Goal: Task Accomplishment & Management: Complete application form

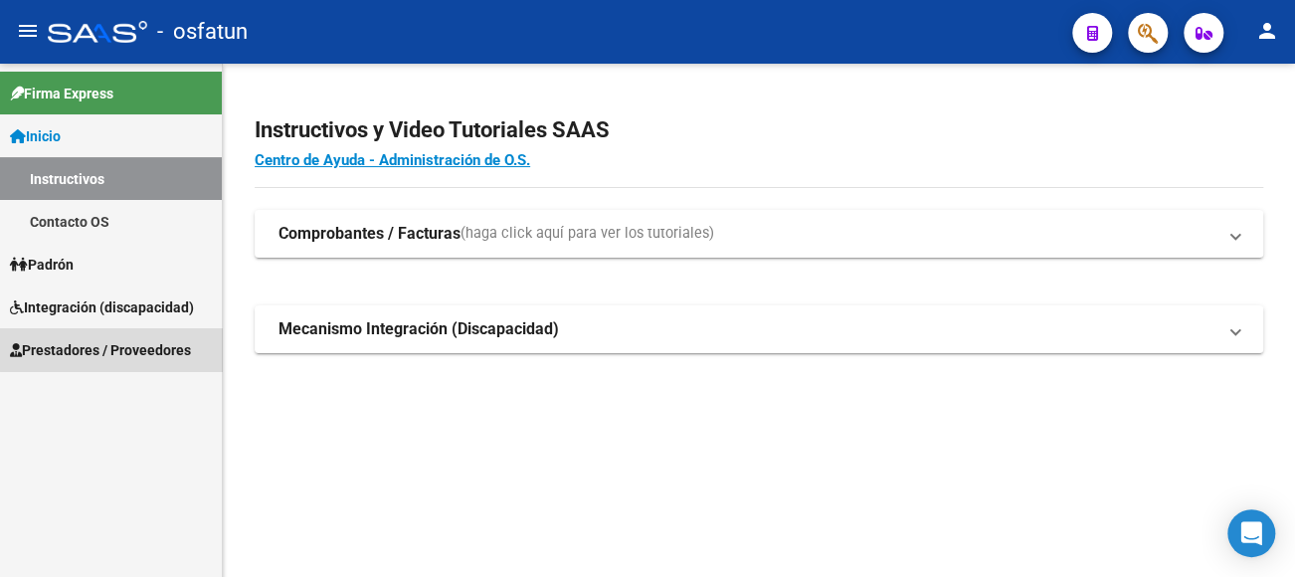
click at [124, 336] on link "Prestadores / Proveedores" at bounding box center [111, 349] width 222 height 43
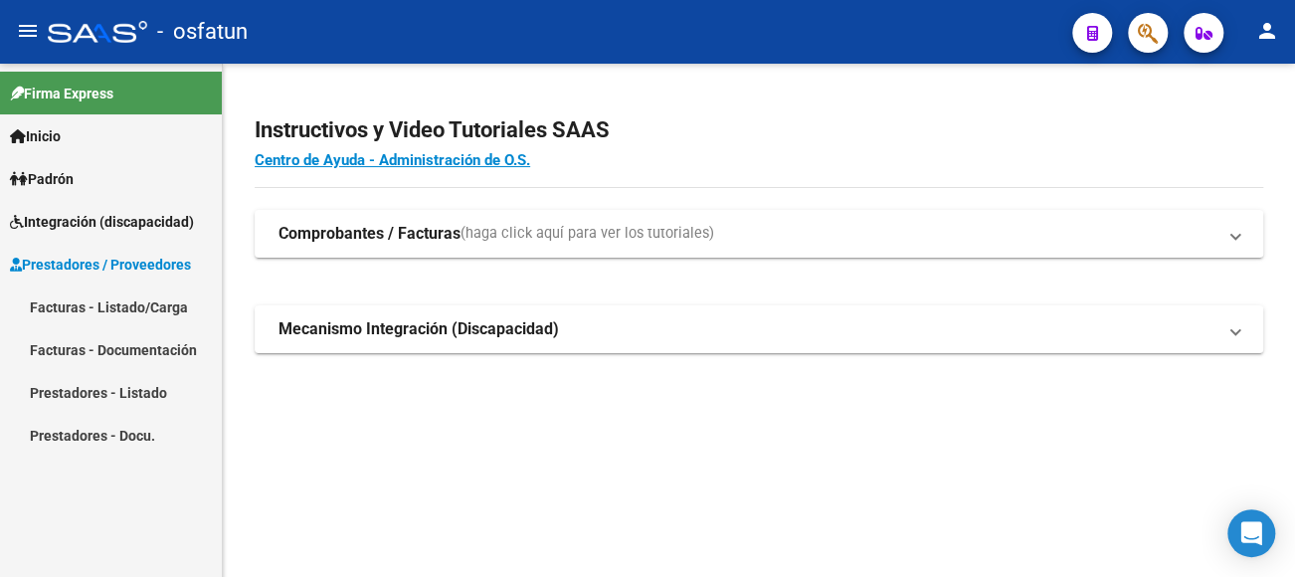
click at [135, 312] on link "Facturas - Listado/Carga" at bounding box center [111, 307] width 222 height 43
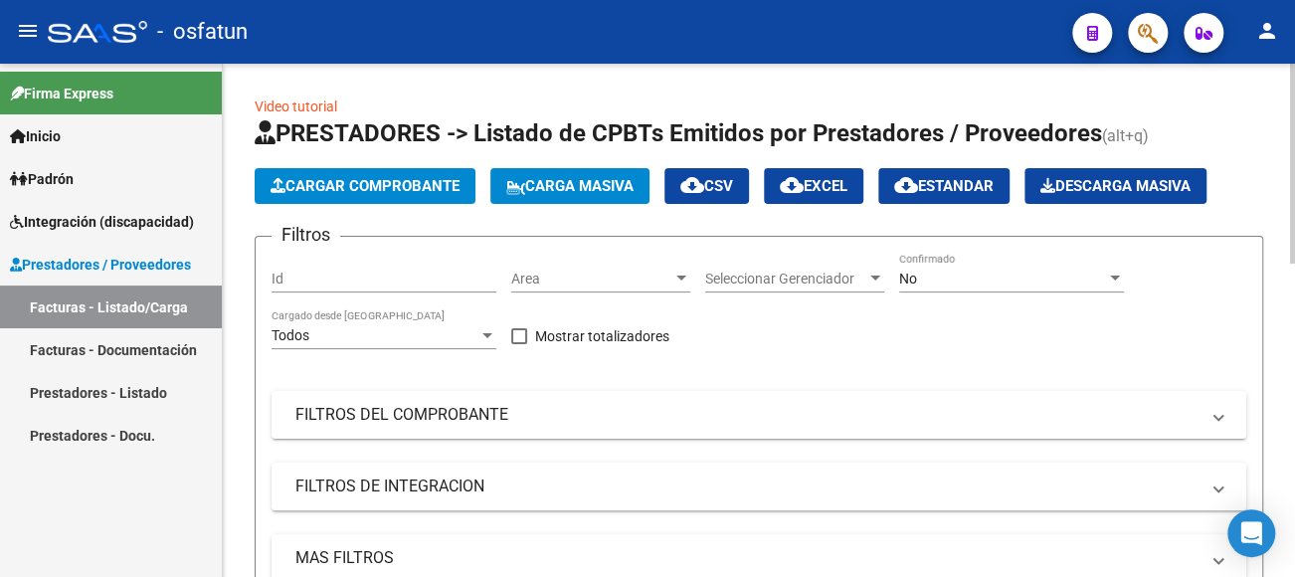
click at [437, 185] on span "Cargar Comprobante" at bounding box center [365, 186] width 189 height 18
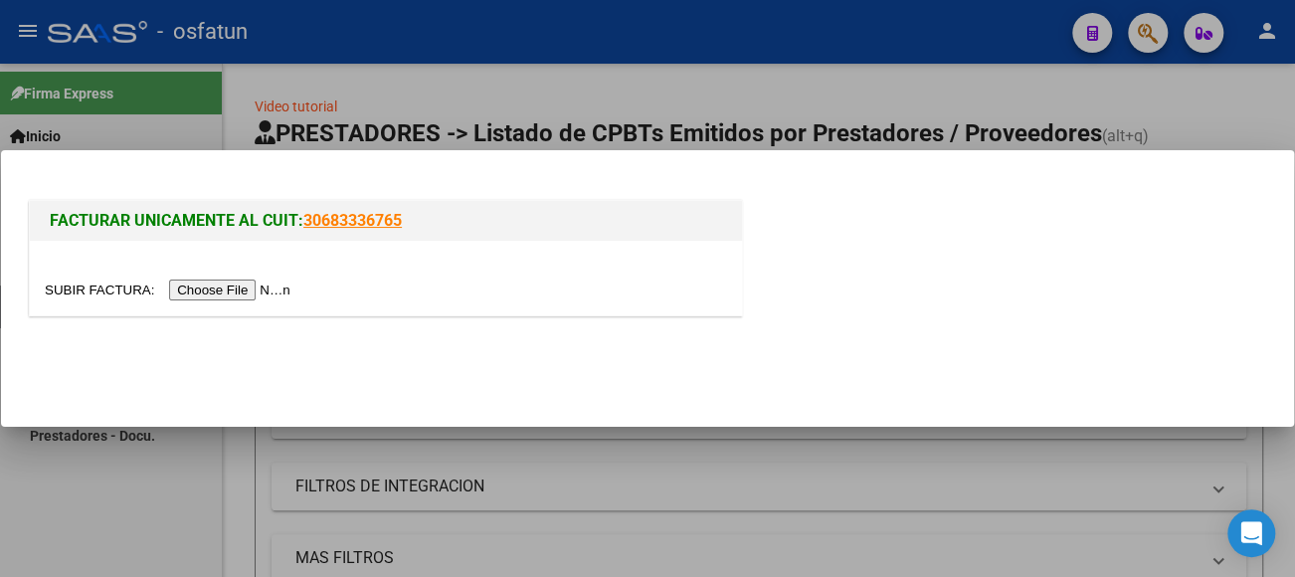
click at [259, 287] on input "file" at bounding box center [171, 290] width 252 height 21
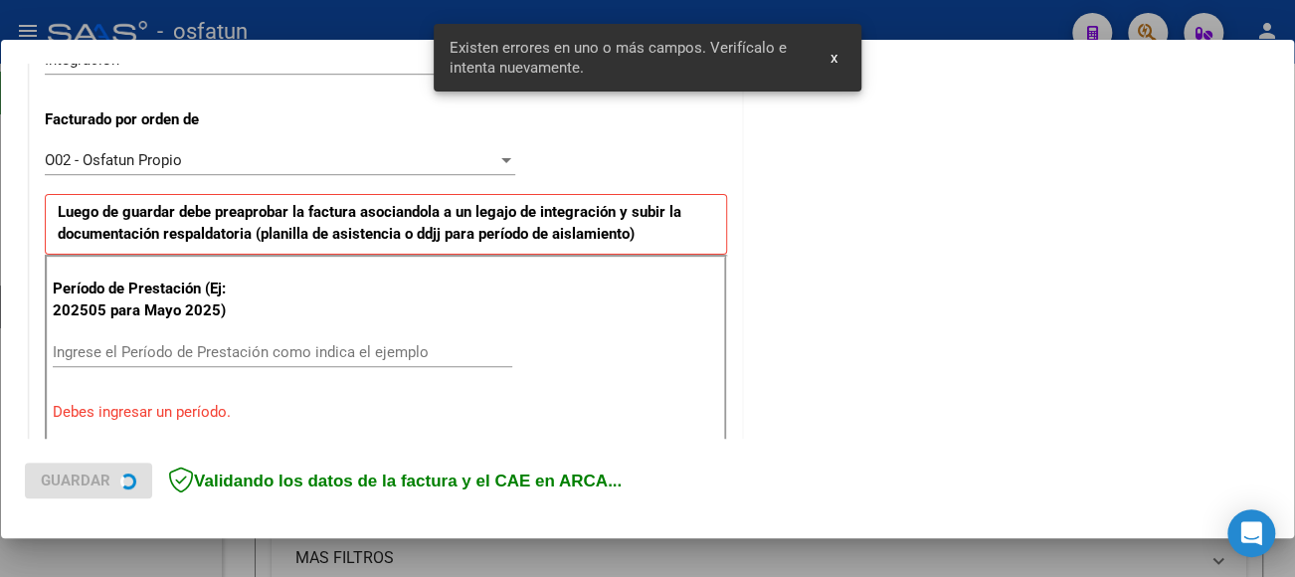
scroll to position [603, 0]
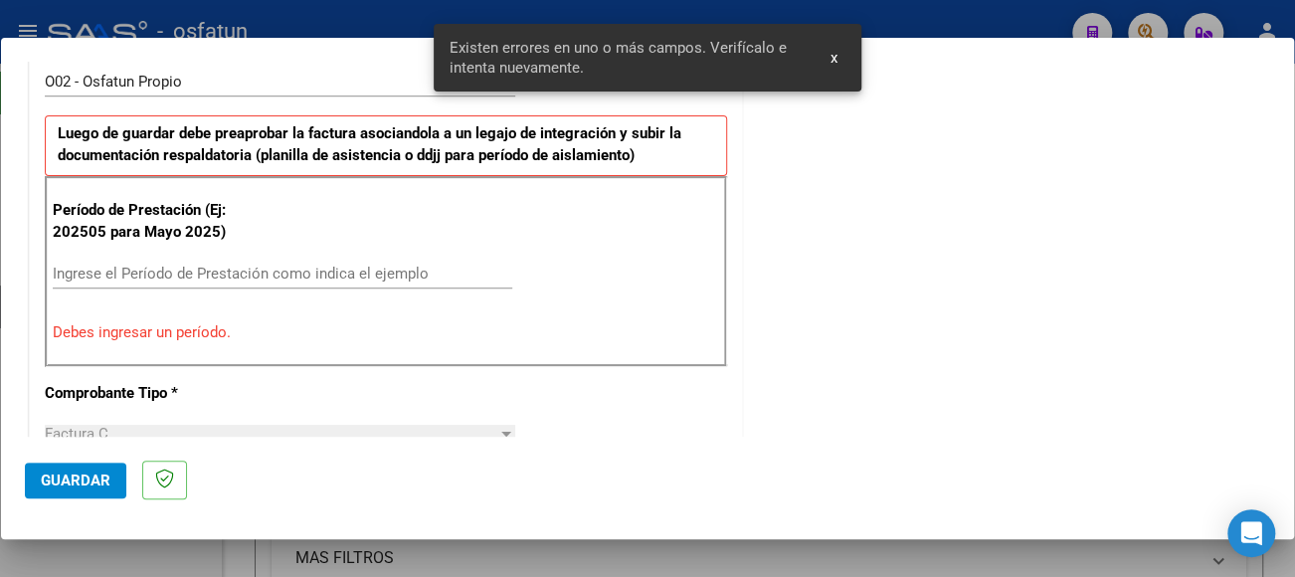
click at [205, 269] on input "Ingrese el Período de Prestación como indica el ejemplo" at bounding box center [283, 274] width 460 height 18
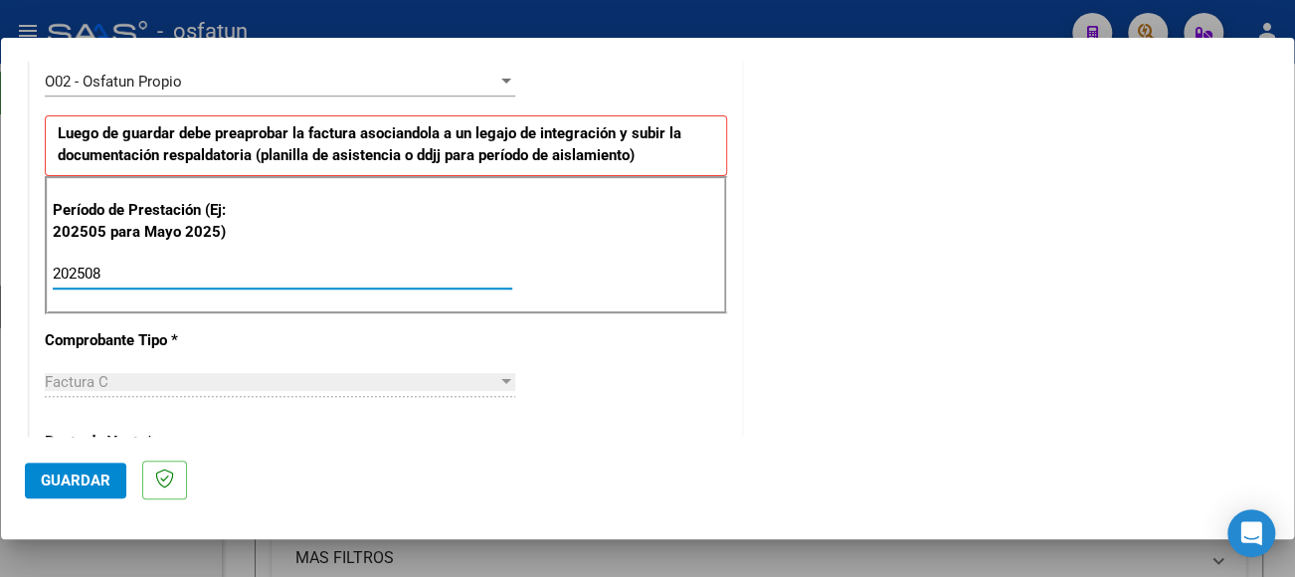
type input "202508"
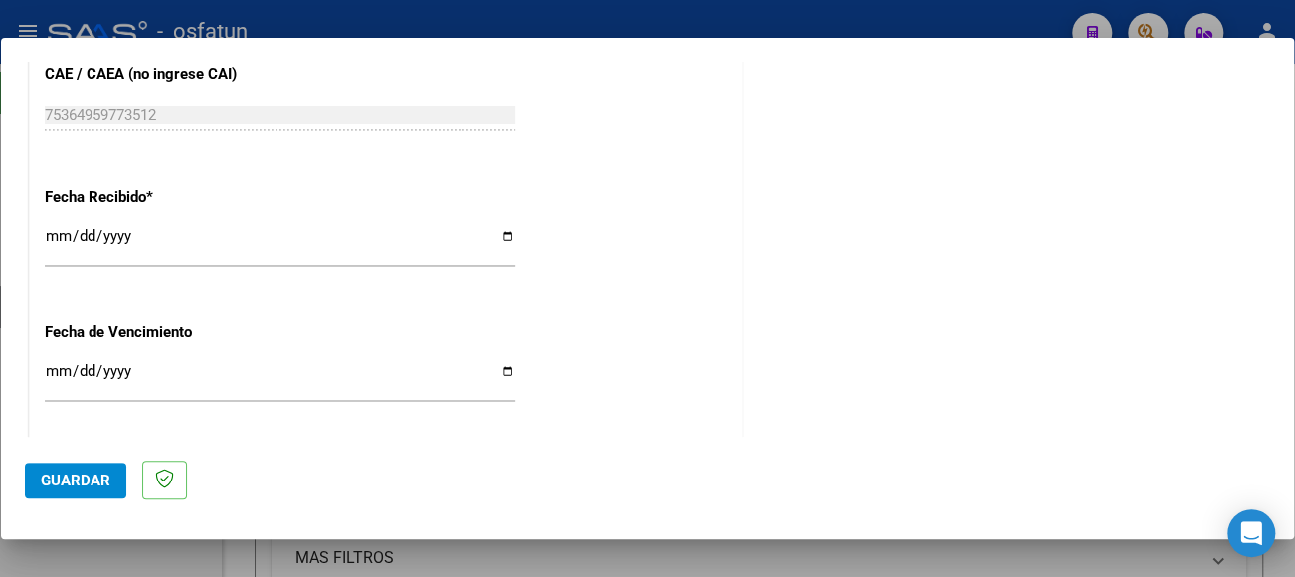
scroll to position [1399, 0]
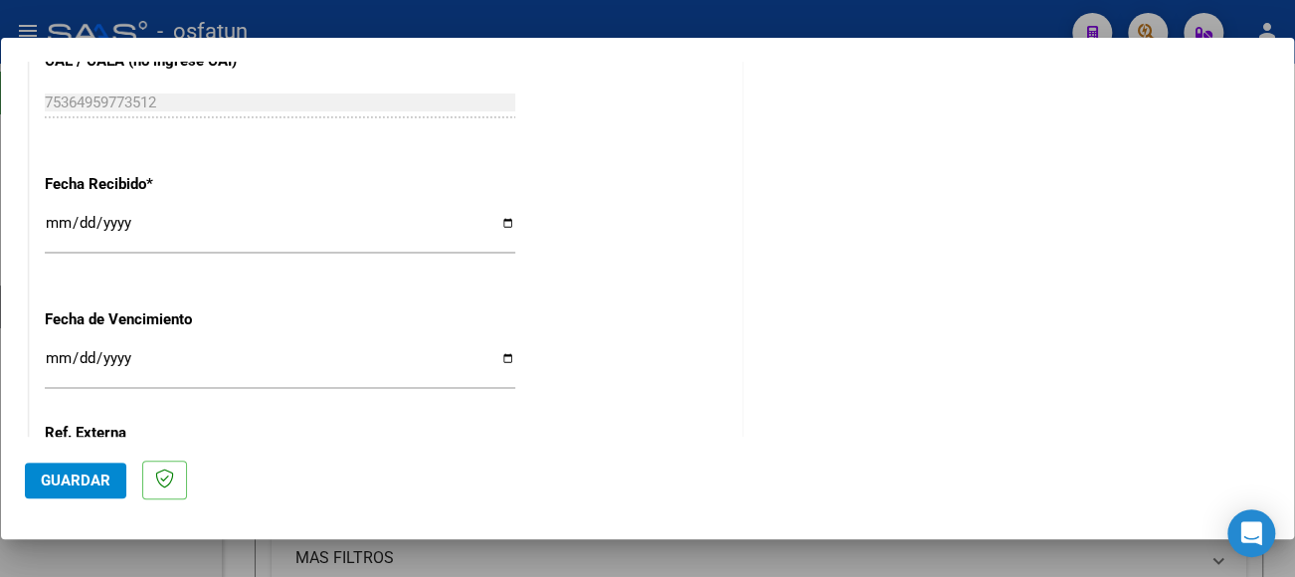
click at [59, 350] on input "Ingresar la fecha" at bounding box center [280, 366] width 471 height 32
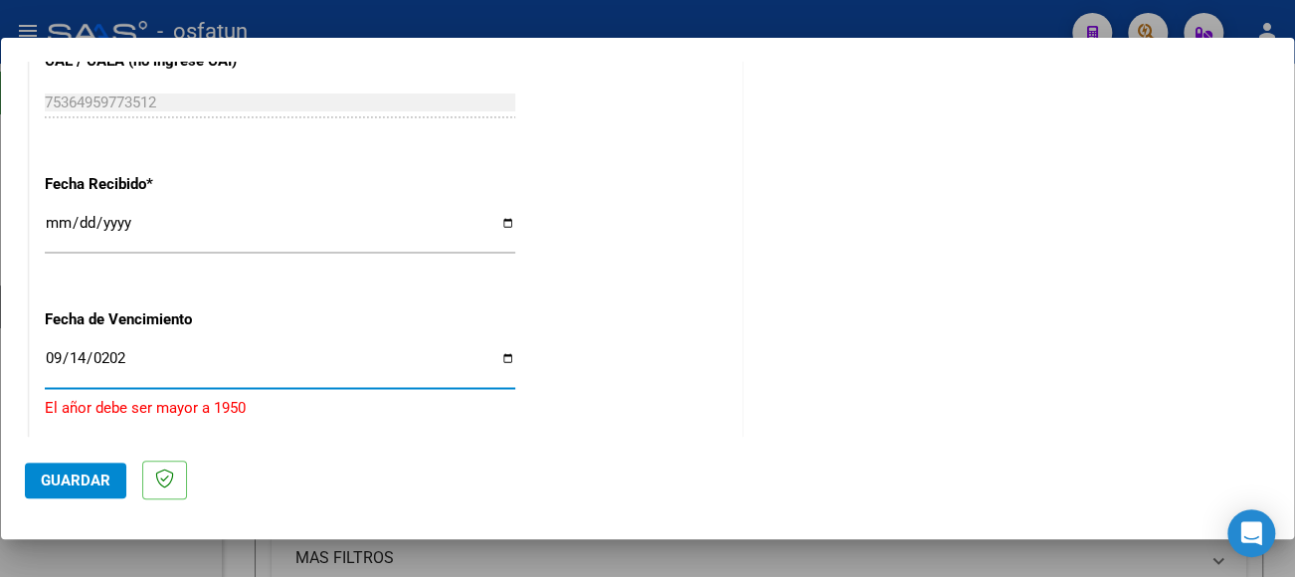
type input "[DATE]"
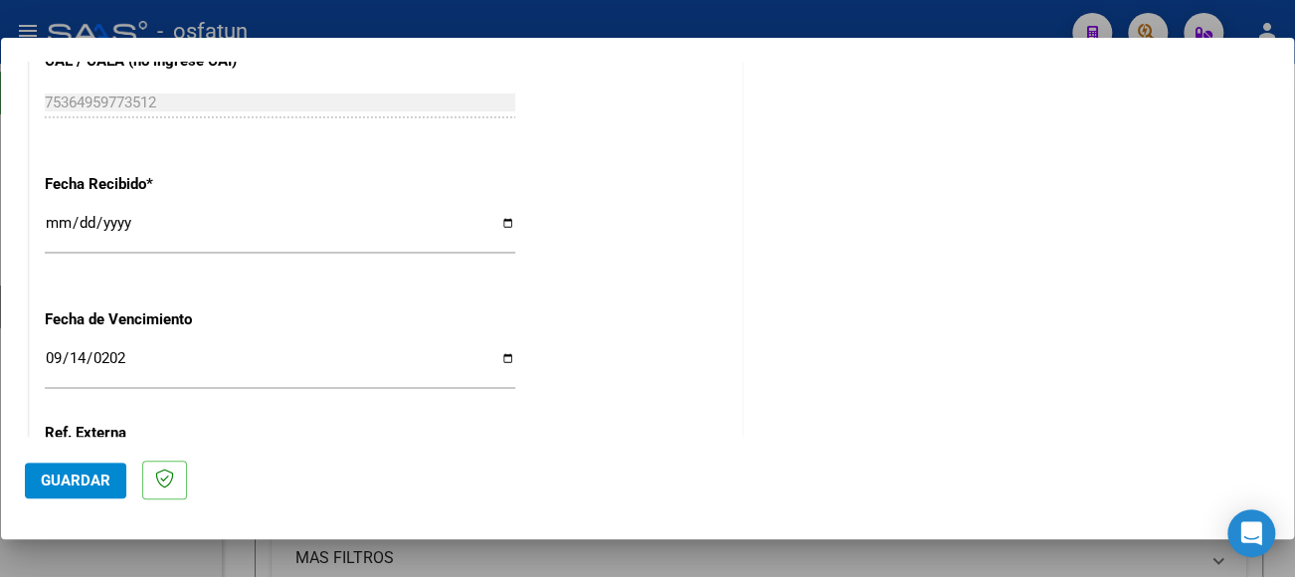
scroll to position [1587, 0]
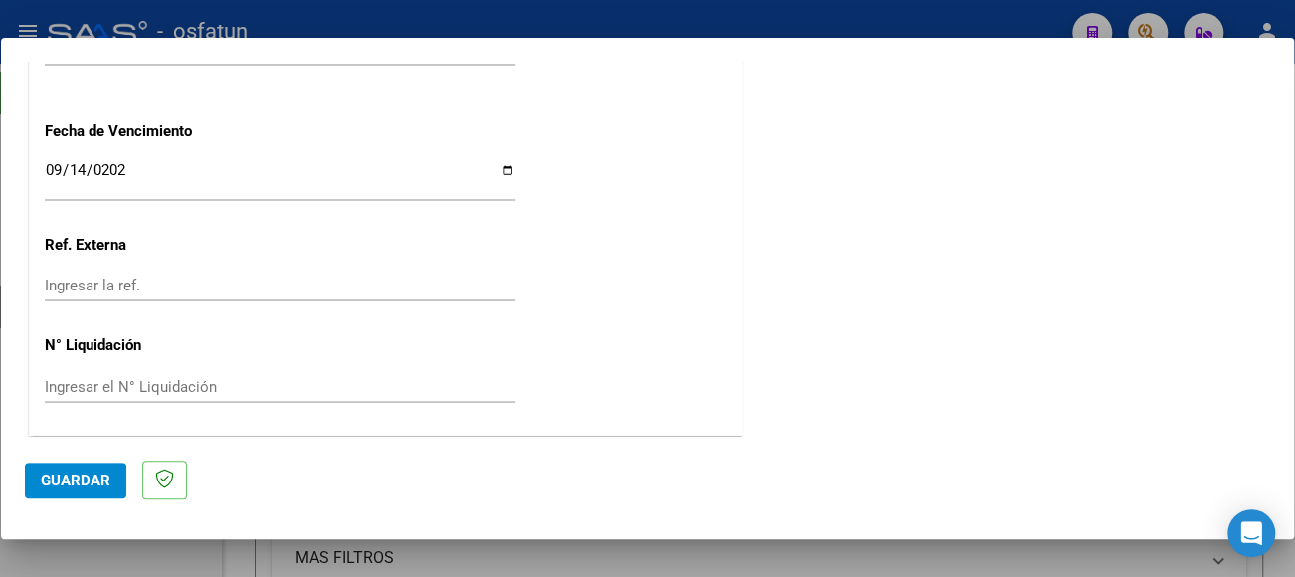
click at [94, 473] on span "Guardar" at bounding box center [76, 481] width 70 height 18
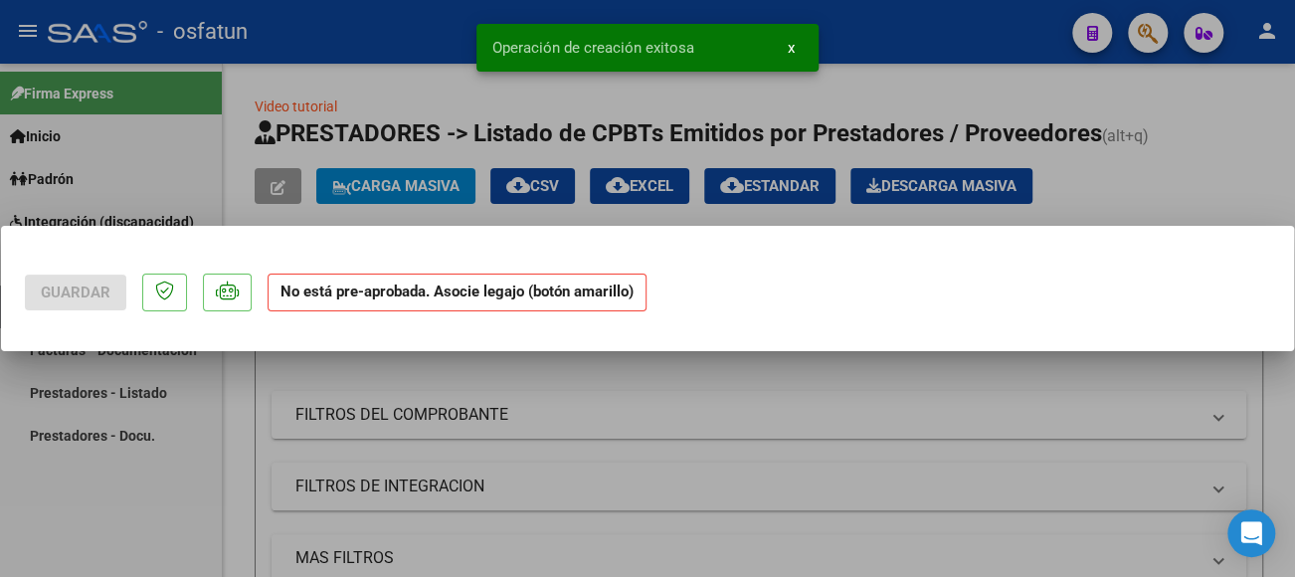
scroll to position [0, 0]
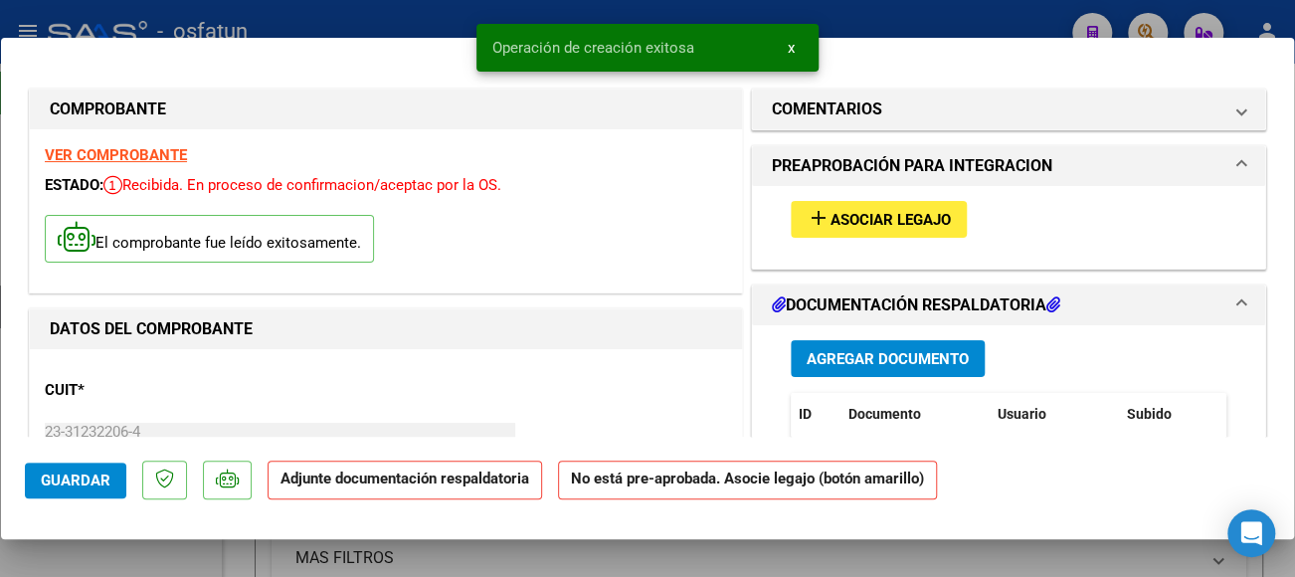
click at [904, 211] on span "Asociar Legajo" at bounding box center [891, 220] width 120 height 18
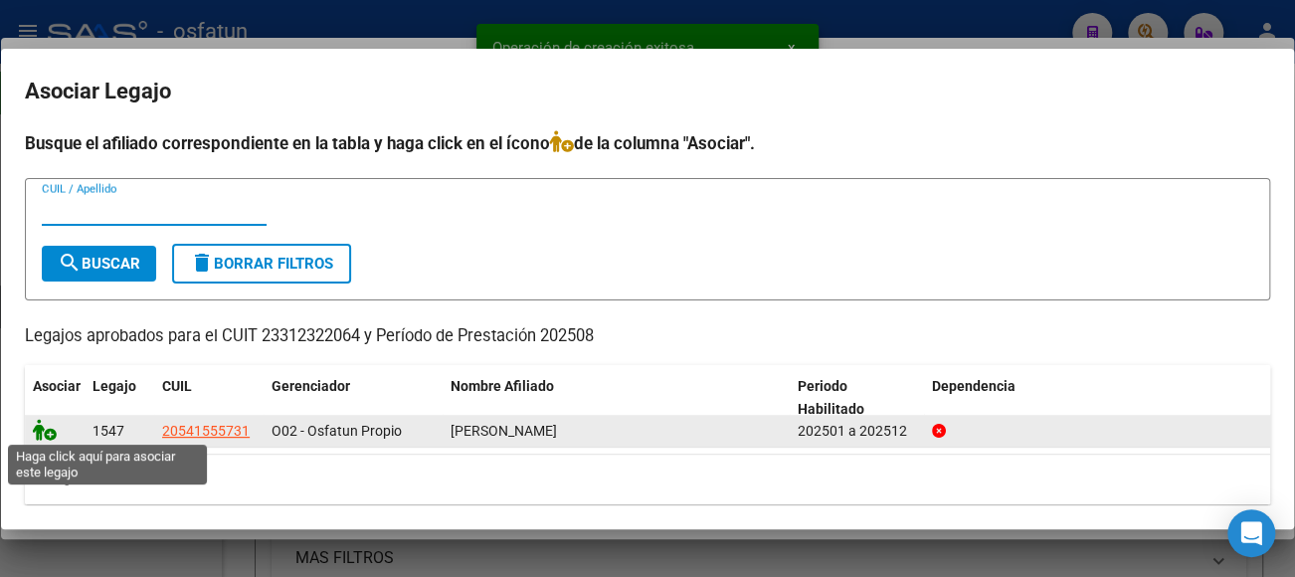
click at [42, 433] on icon at bounding box center [45, 430] width 24 height 22
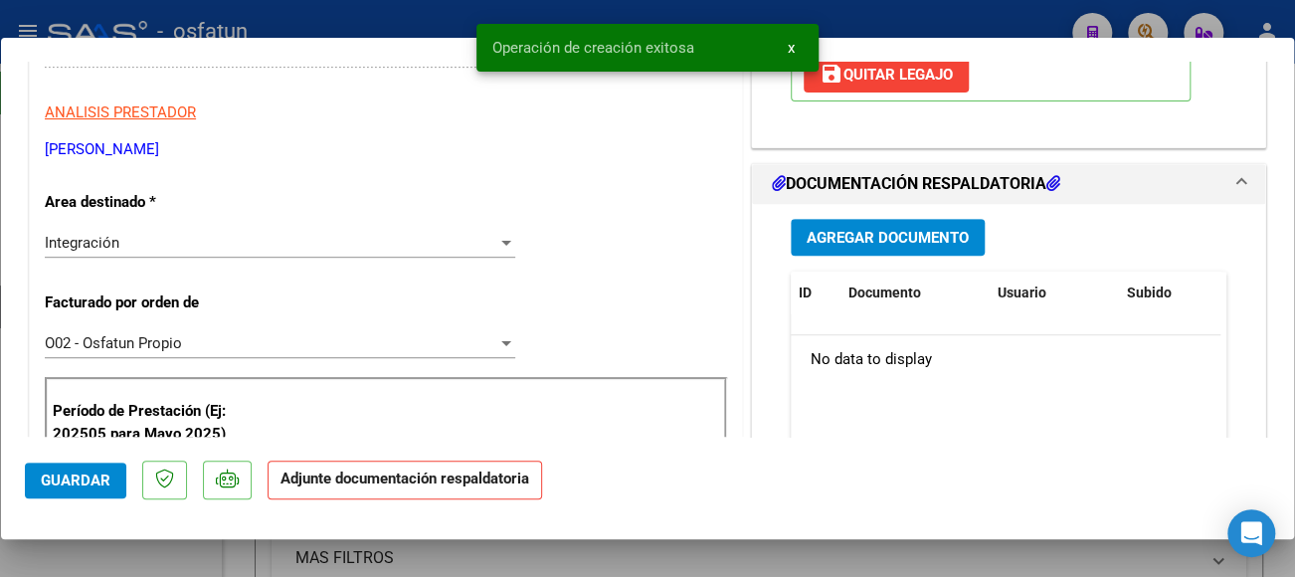
scroll to position [398, 0]
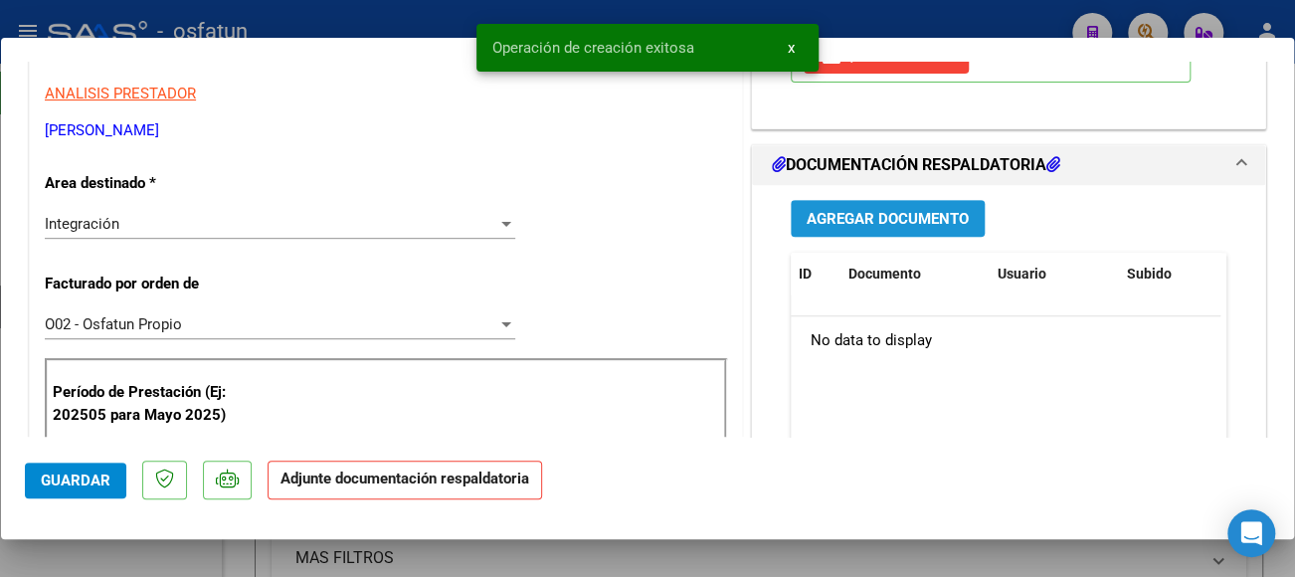
click at [843, 212] on span "Agregar Documento" at bounding box center [888, 219] width 162 height 18
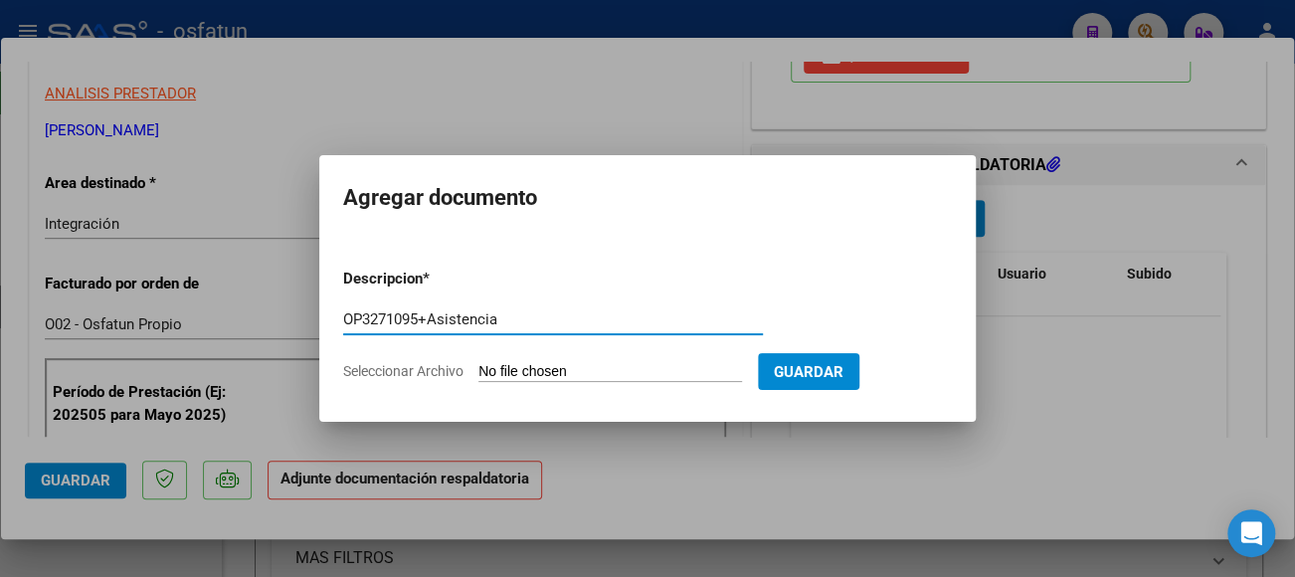
type input "OP3271095+Asistencia"
click at [580, 374] on input "Seleccionar Archivo" at bounding box center [611, 372] width 264 height 19
type input "C:\fakepath\CamScanner [DATE] 09.24.pdf"
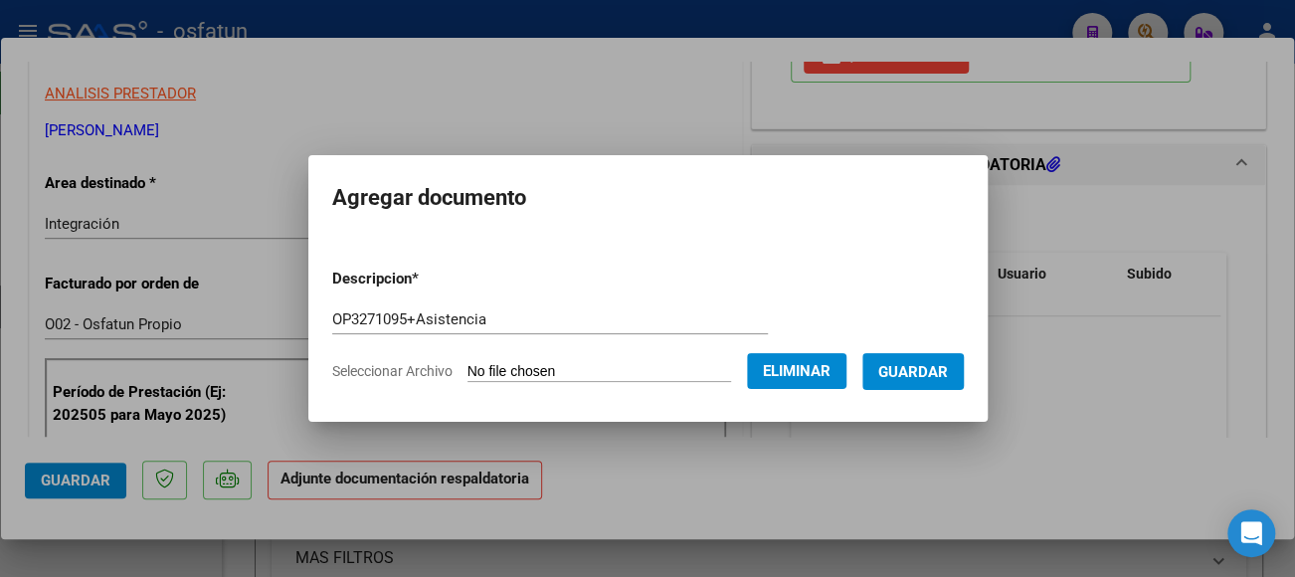
click at [944, 370] on span "Guardar" at bounding box center [914, 372] width 70 height 18
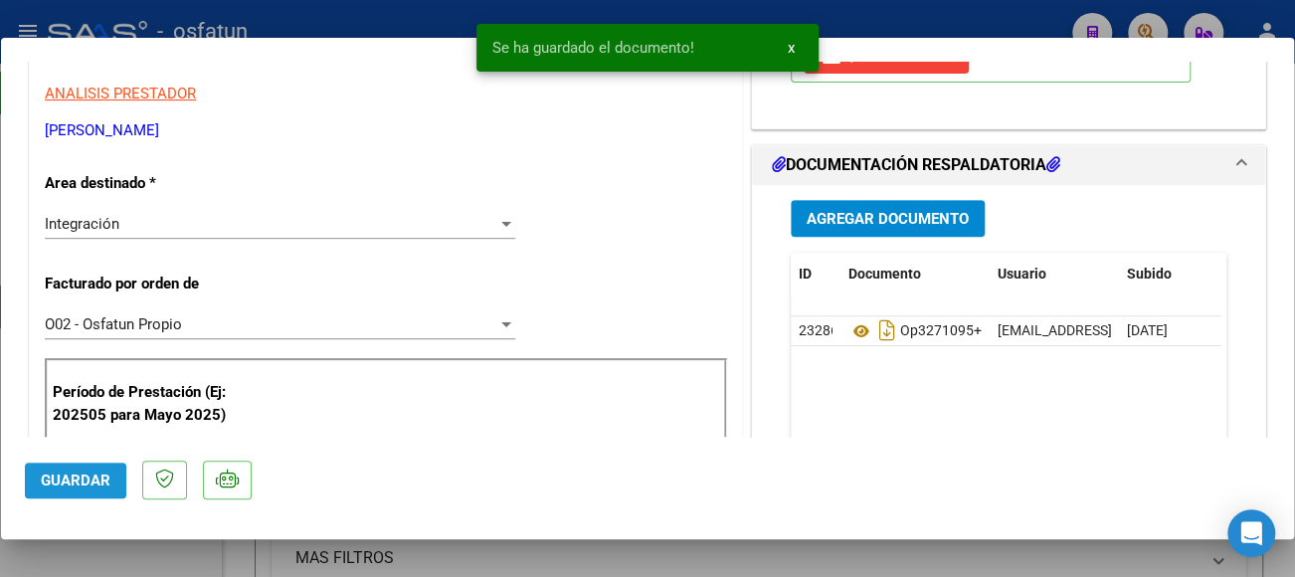
click at [91, 479] on span "Guardar" at bounding box center [76, 481] width 70 height 18
drag, startPoint x: 791, startPoint y: 48, endPoint x: 803, endPoint y: 82, distance: 35.9
click at [791, 50] on span "x" at bounding box center [791, 48] width 7 height 18
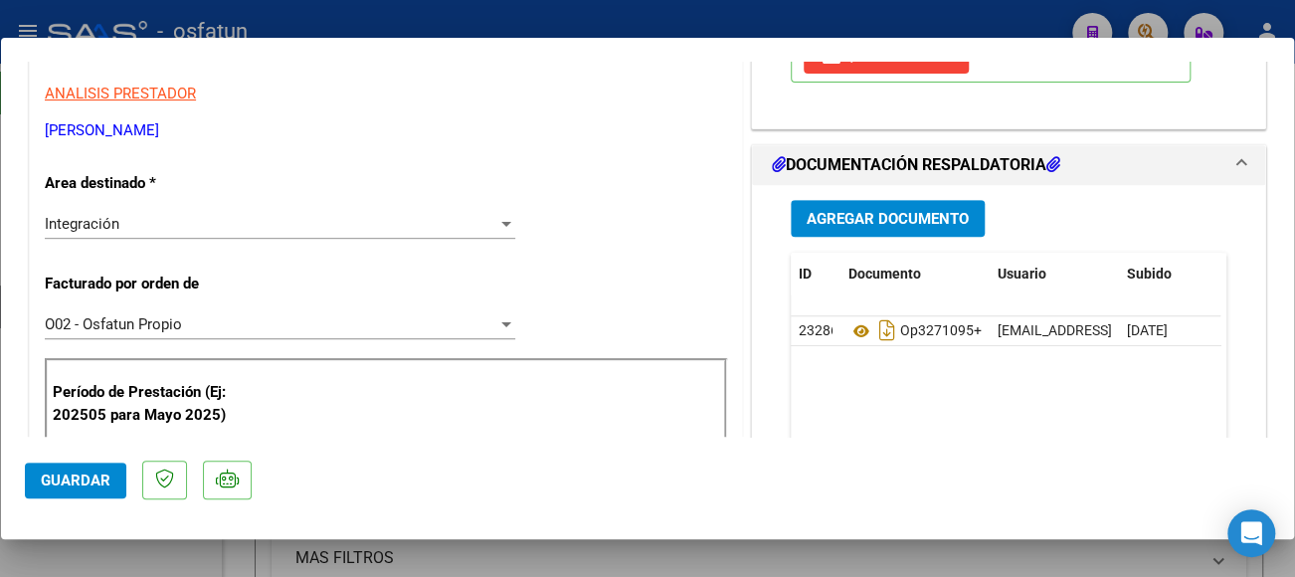
type input "$ 0,00"
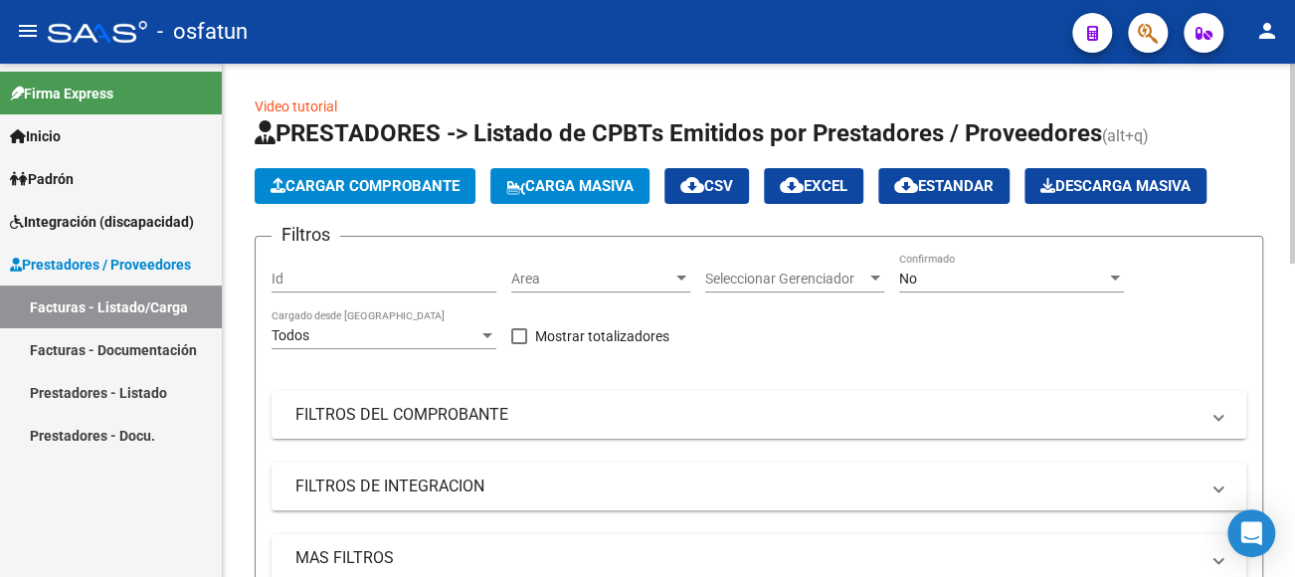
click at [367, 412] on mat-panel-title "FILTROS DEL COMPROBANTE" at bounding box center [747, 415] width 903 height 22
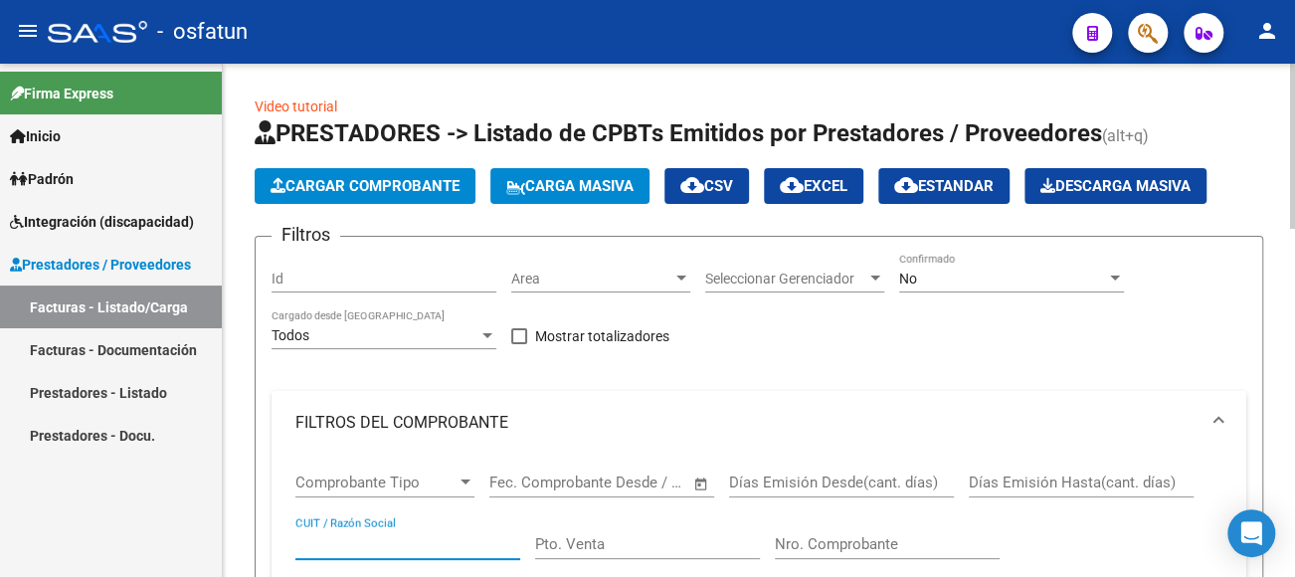
click at [332, 541] on input "CUIT / Razón Social" at bounding box center [408, 544] width 225 height 18
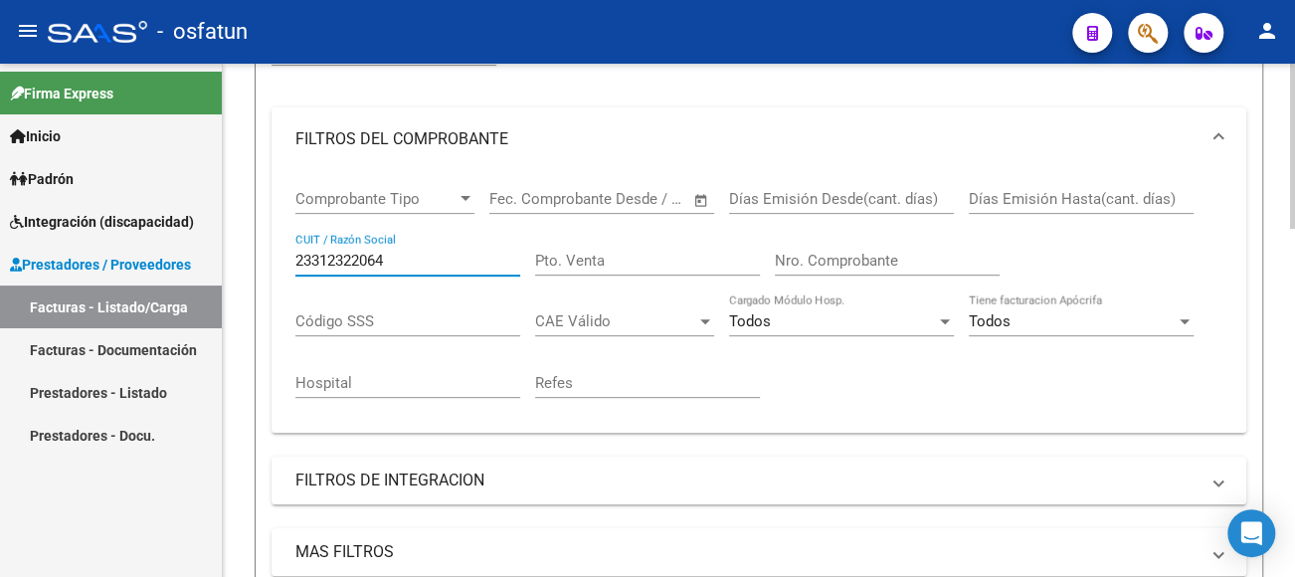
scroll to position [398, 0]
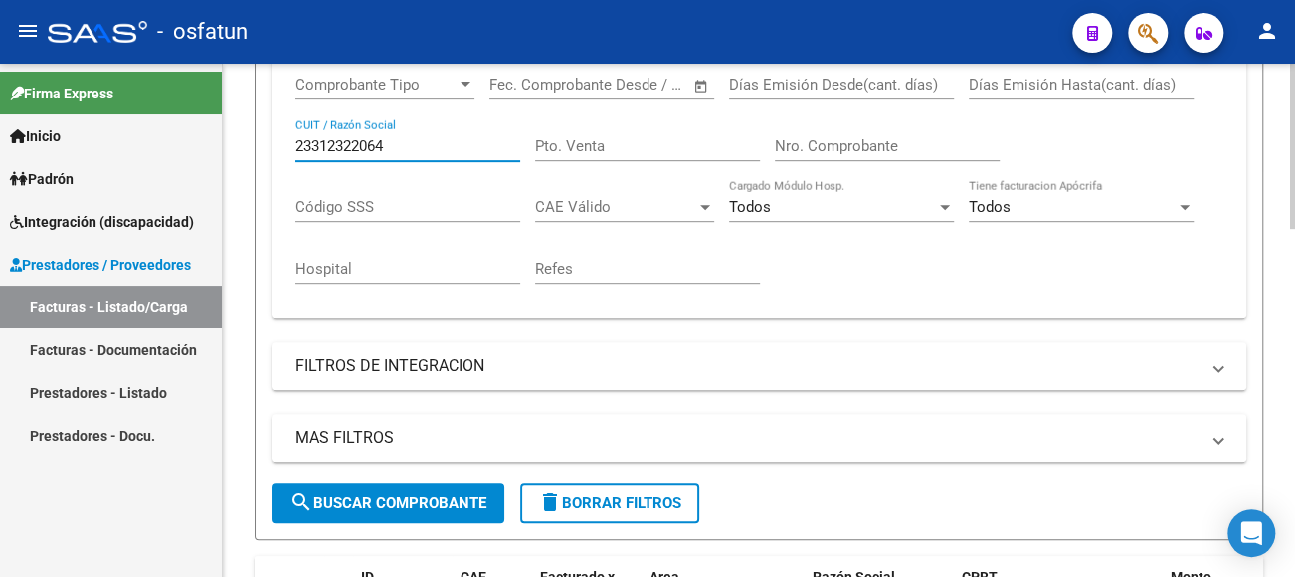
type input "23312322064"
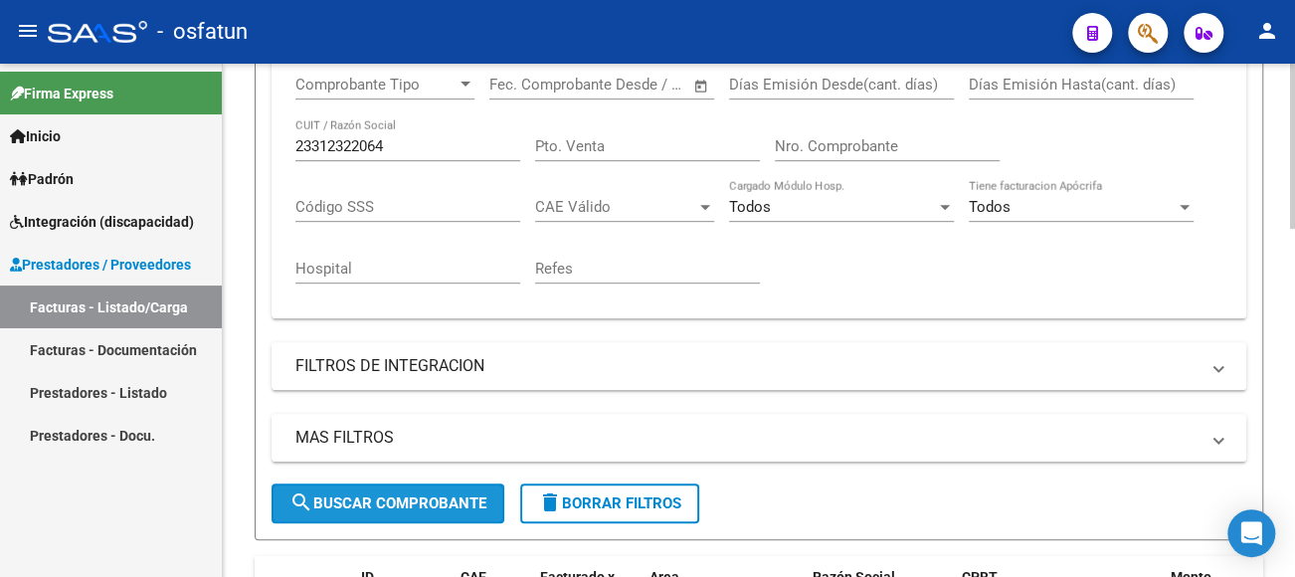
click at [376, 503] on span "search Buscar Comprobante" at bounding box center [388, 503] width 197 height 18
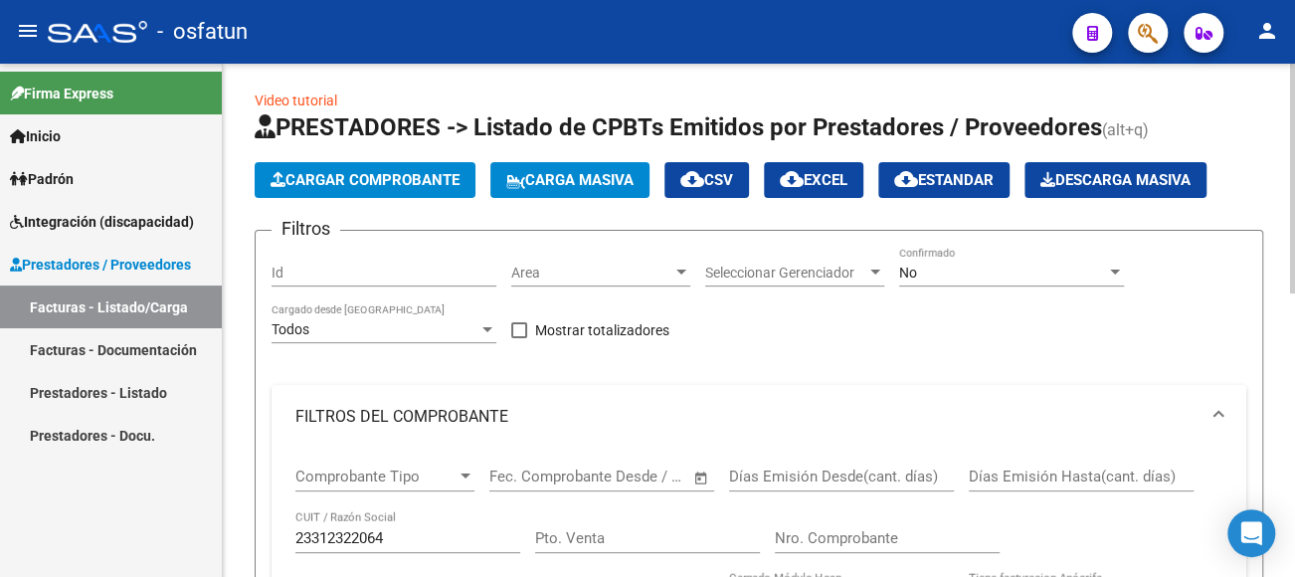
scroll to position [0, 0]
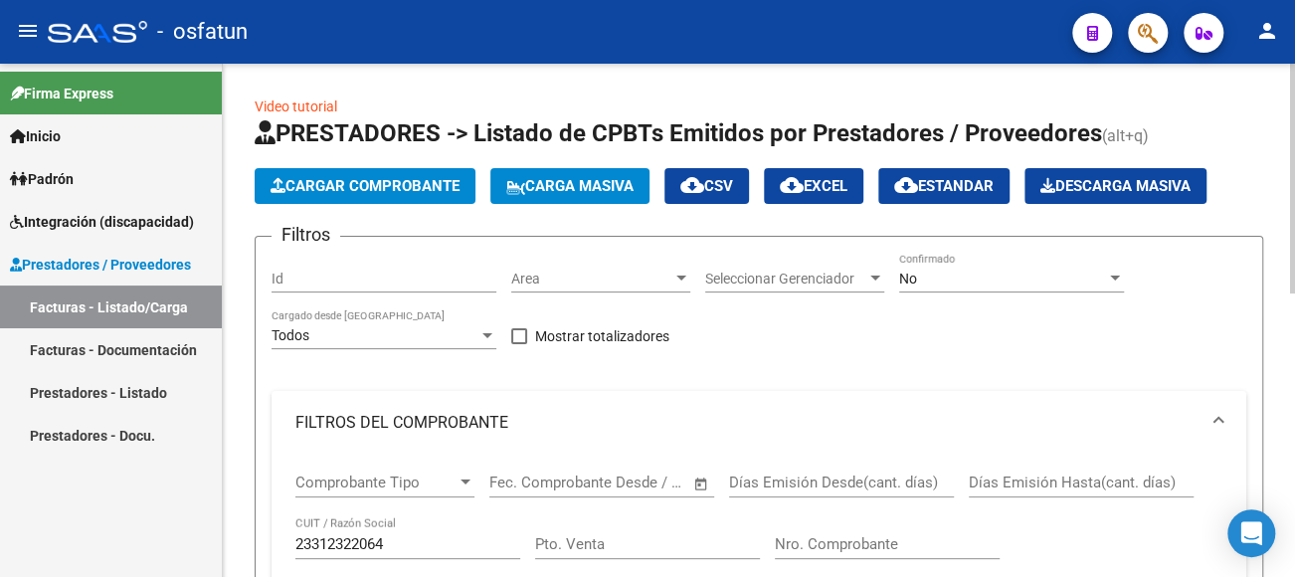
click at [386, 188] on span "Cargar Comprobante" at bounding box center [365, 186] width 189 height 18
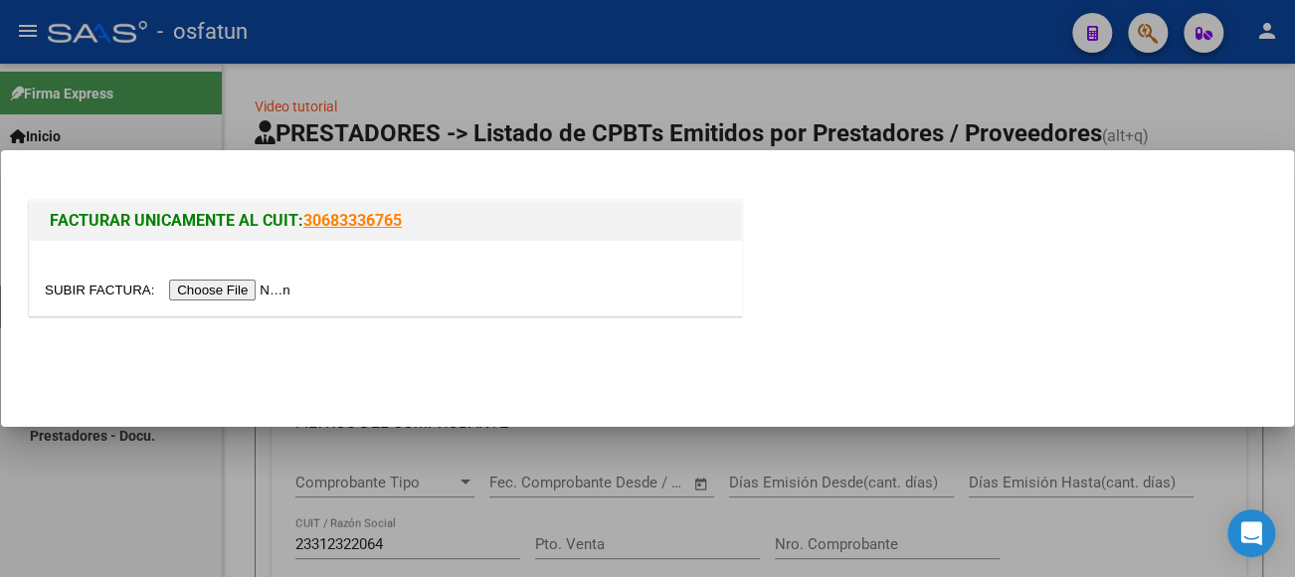
click at [252, 298] on input "file" at bounding box center [171, 290] width 252 height 21
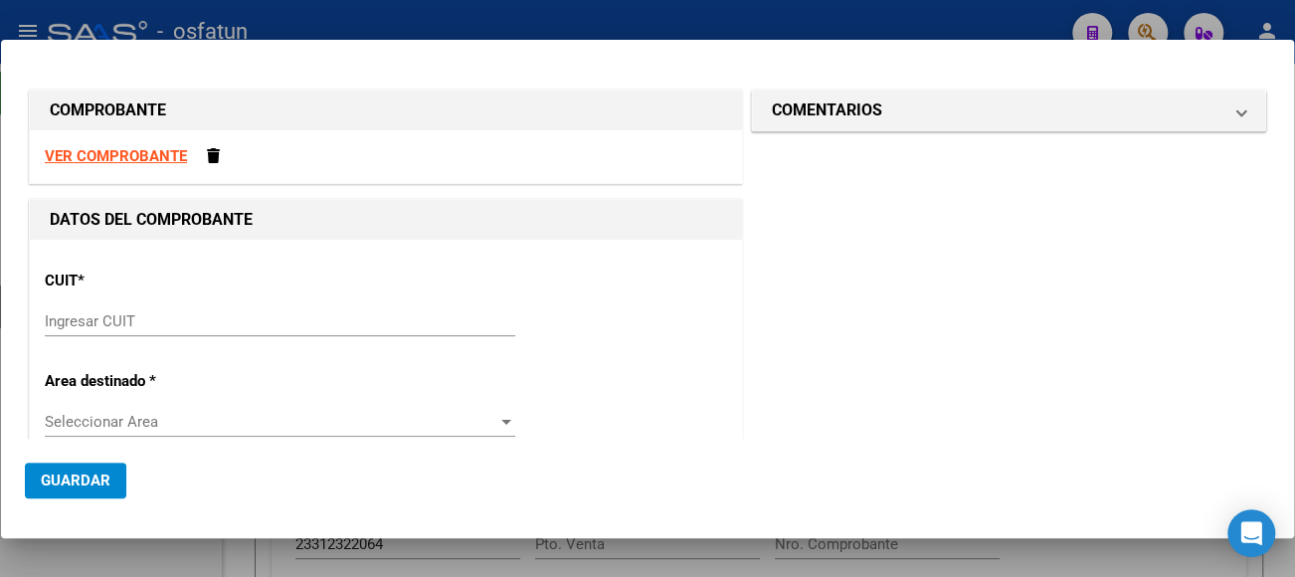
click at [108, 314] on input "Ingresar CUIT" at bounding box center [280, 321] width 471 height 18
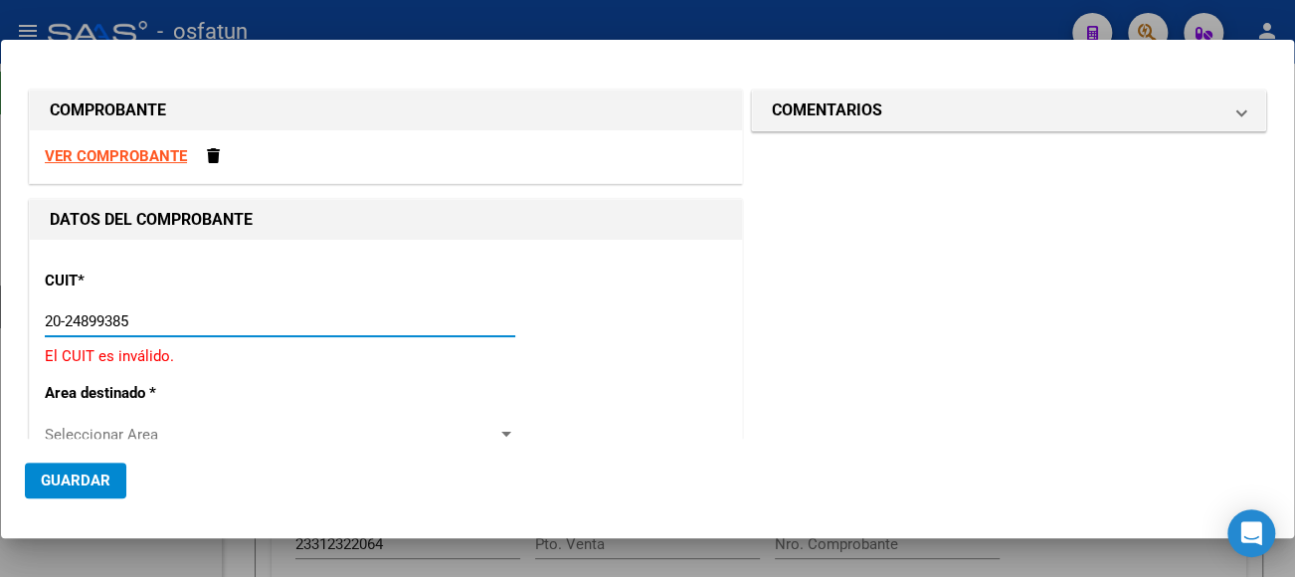
type input "20-24899385-6"
type input "1"
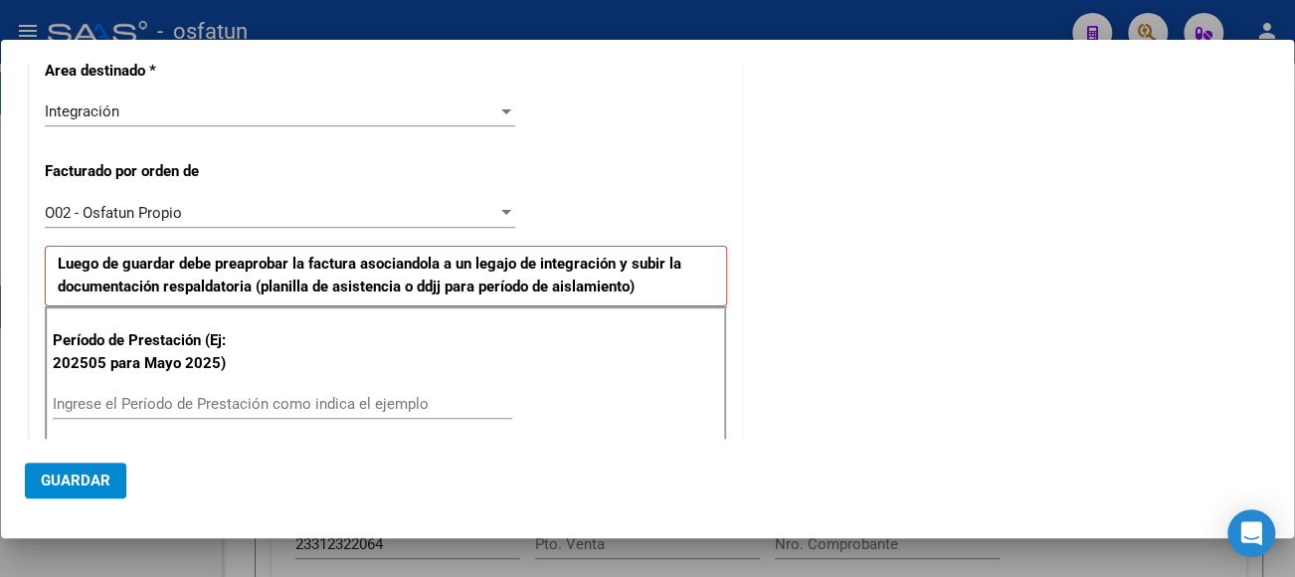
scroll to position [398, 0]
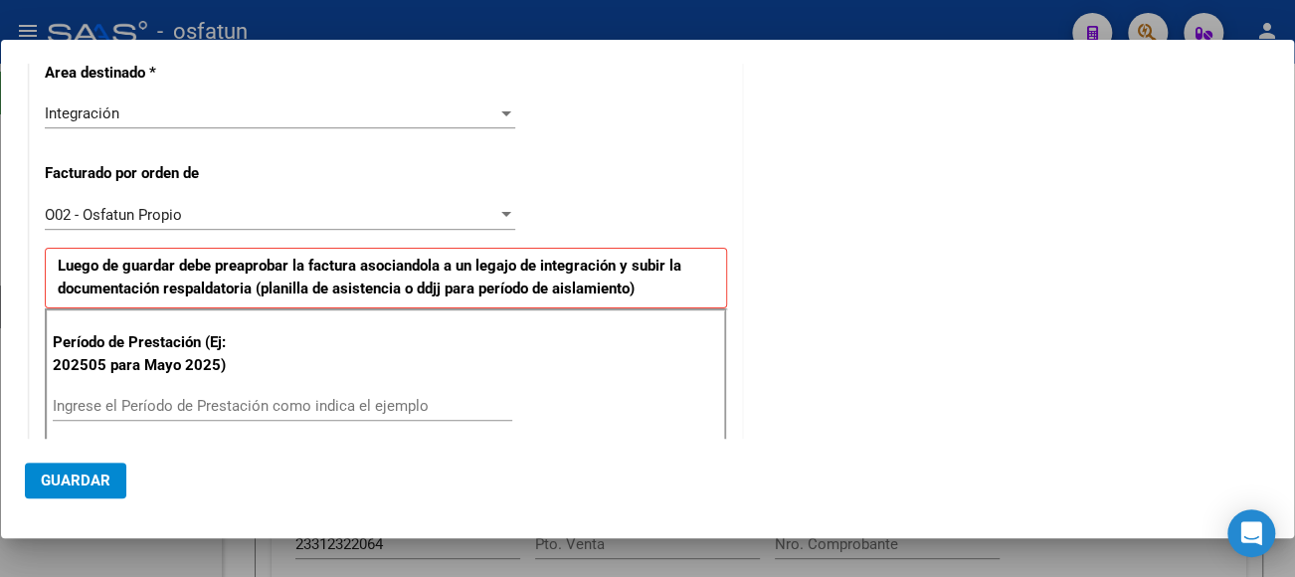
type input "20-24899385-6"
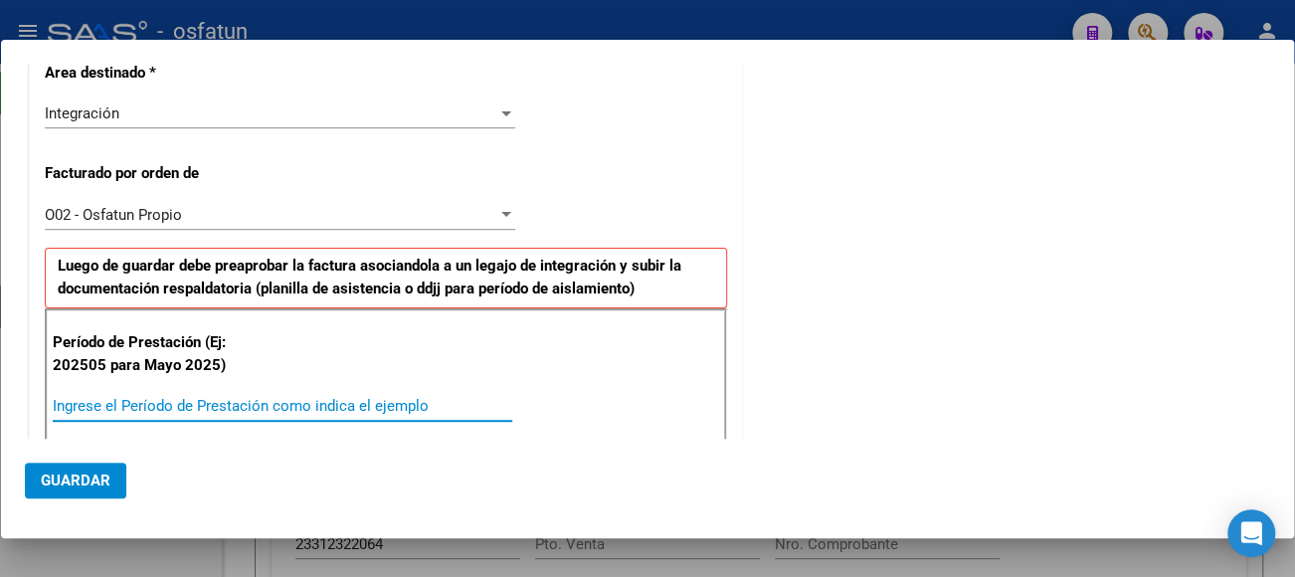
click at [84, 399] on input "Ingrese el Período de Prestación como indica el ejemplo" at bounding box center [283, 406] width 460 height 18
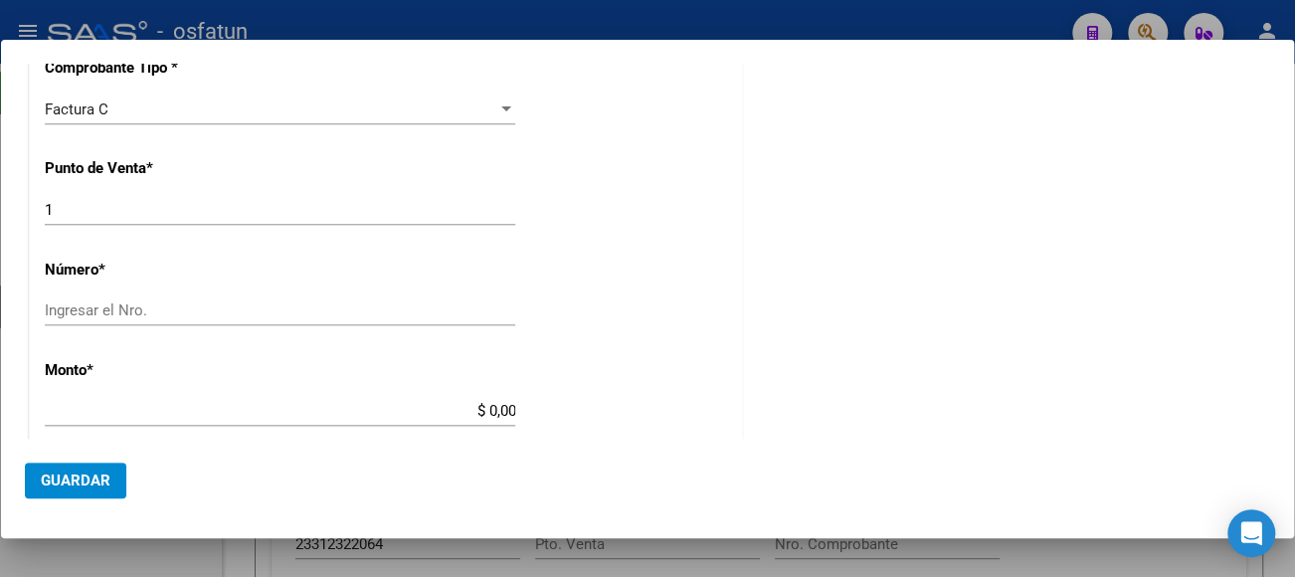
scroll to position [796, 0]
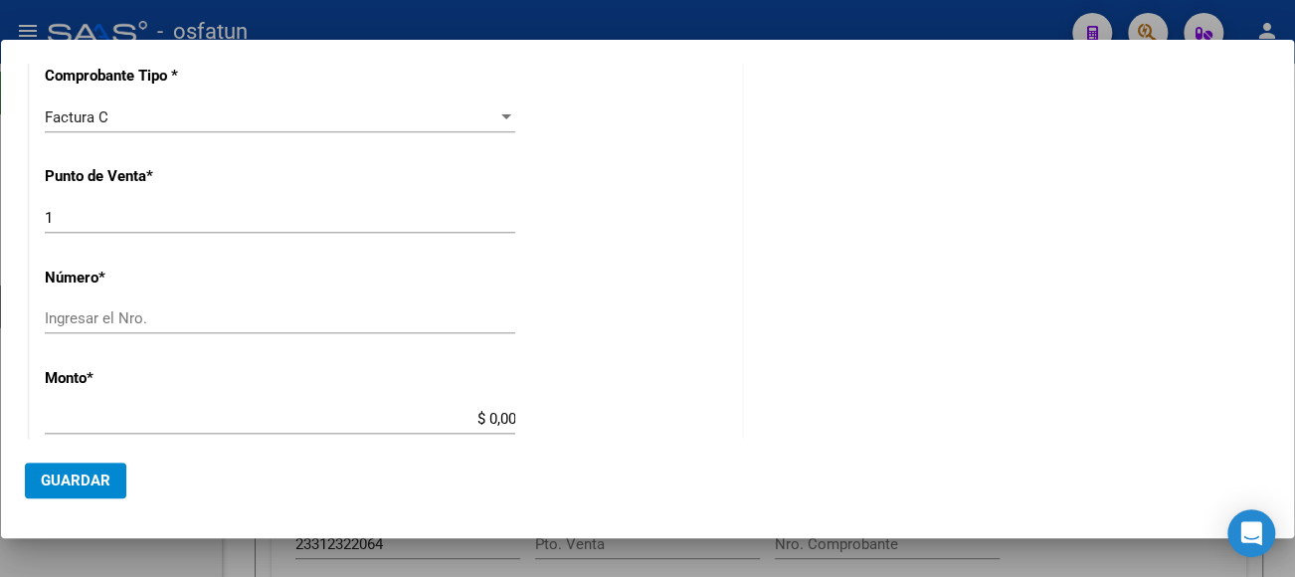
type input "202508"
click at [110, 316] on input "Ingresar el Nro." at bounding box center [280, 318] width 471 height 18
type input "745"
click at [489, 412] on input "$ 0,00" at bounding box center [280, 419] width 471 height 18
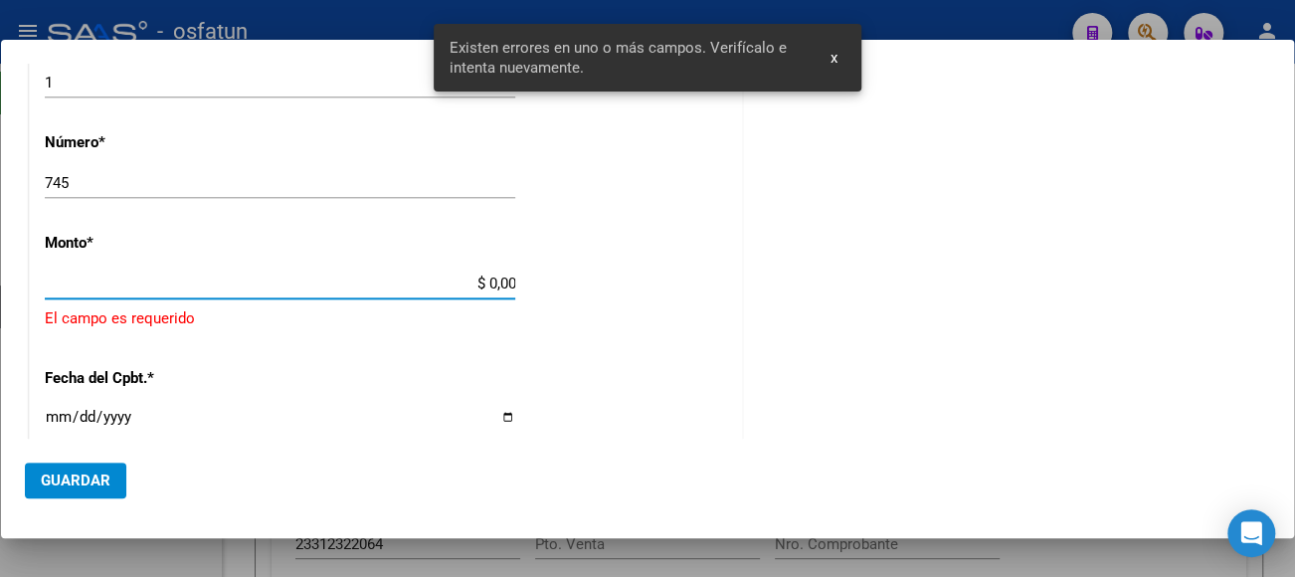
scroll to position [952, 0]
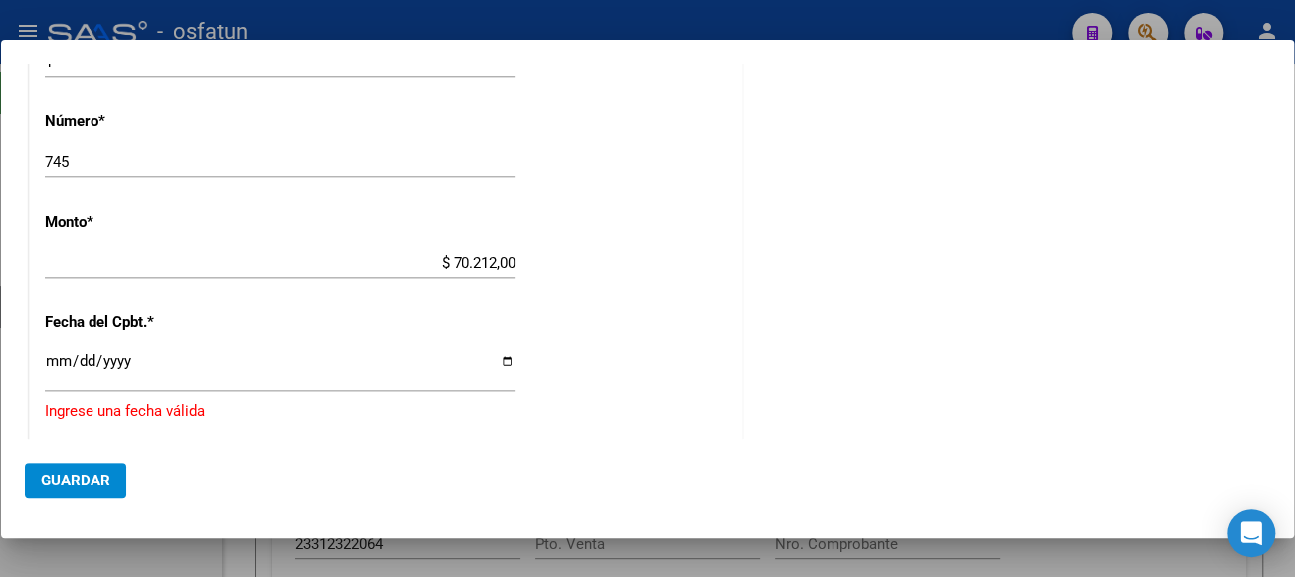
click at [510, 256] on app-form-text-field "Monto * $ 70.212,00 [GEOGRAPHIC_DATA]" at bounding box center [288, 243] width 487 height 60
click at [508, 256] on input "$ 70.212,00" at bounding box center [280, 263] width 471 height 18
type input "$ 70.212,48"
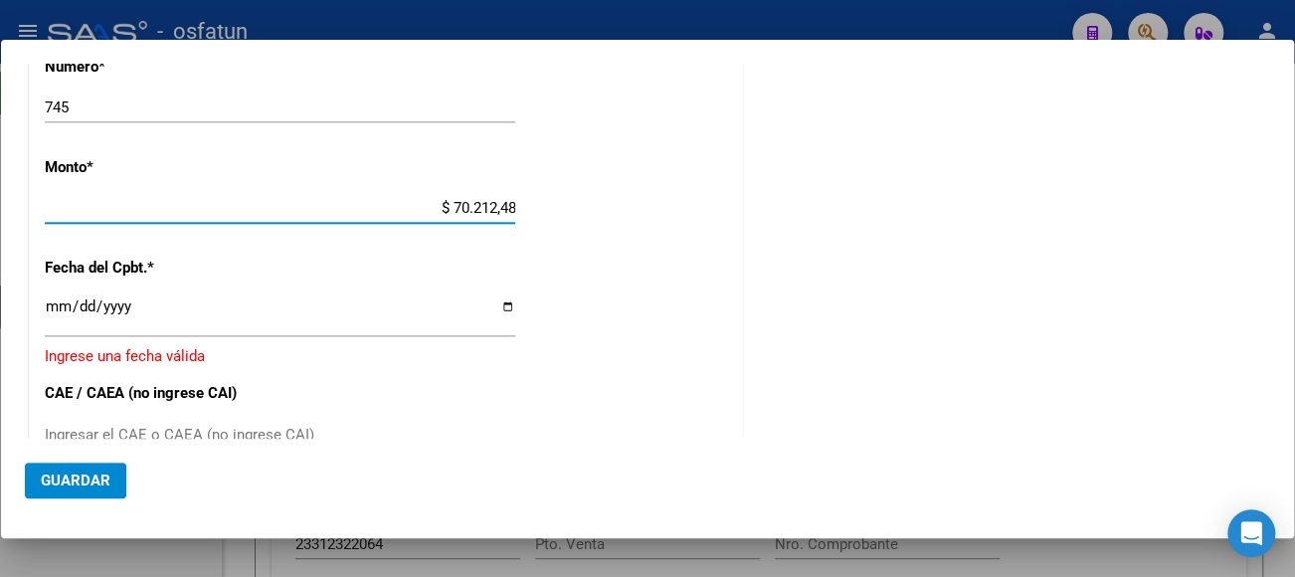
scroll to position [1052, 0]
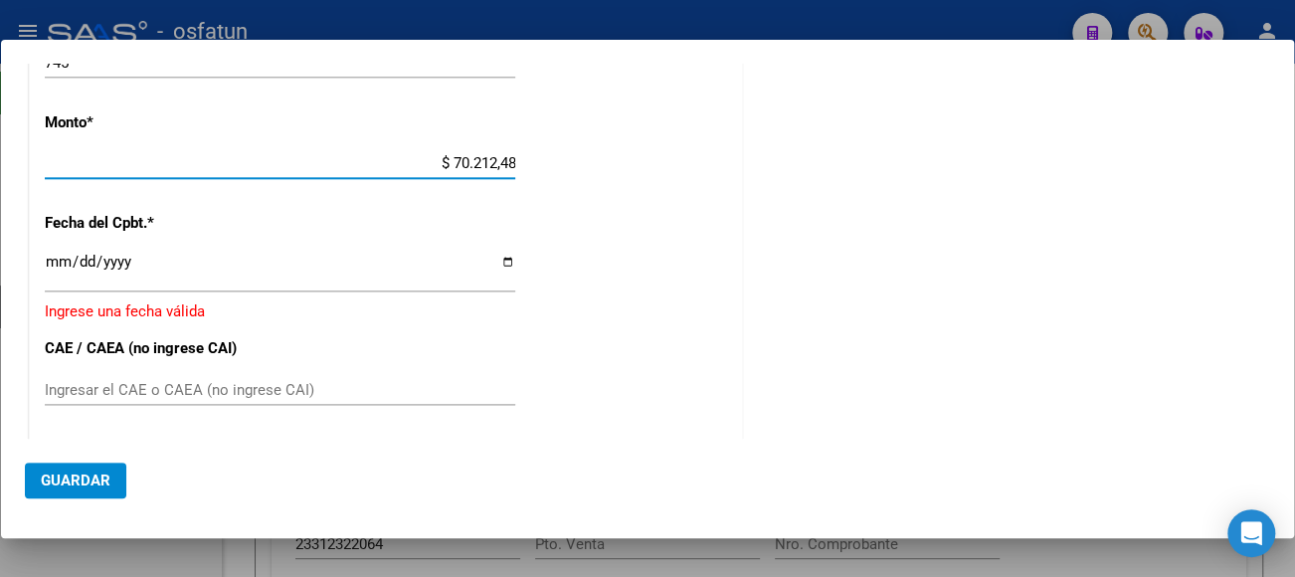
click at [54, 260] on input "Ingresar la fecha" at bounding box center [280, 270] width 471 height 32
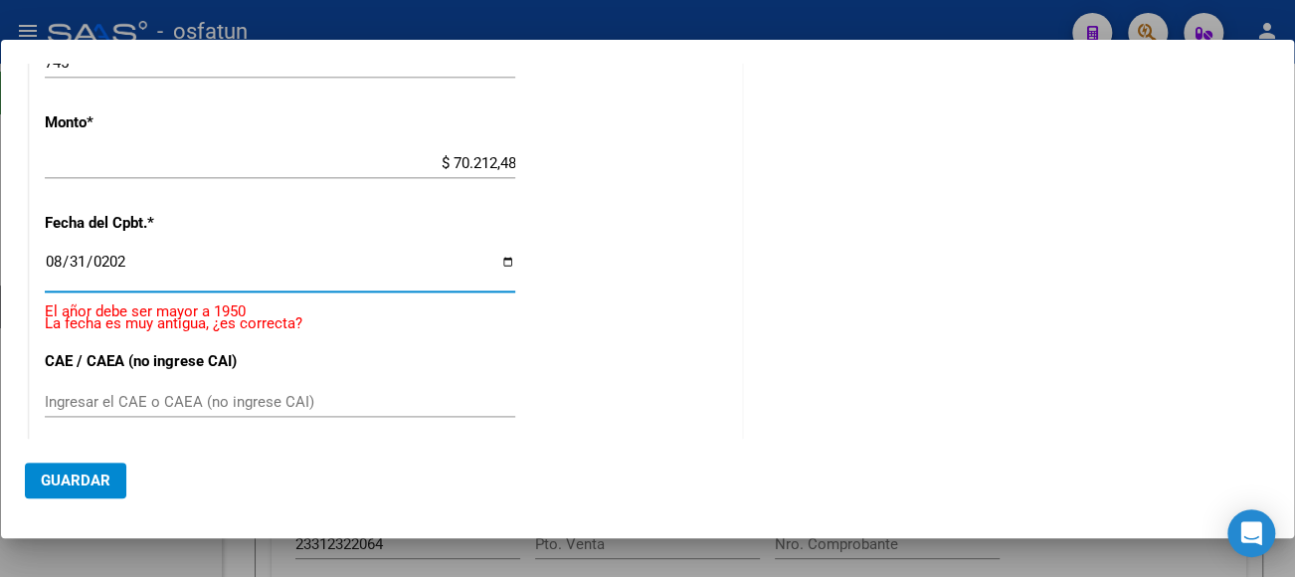
type input "[DATE]"
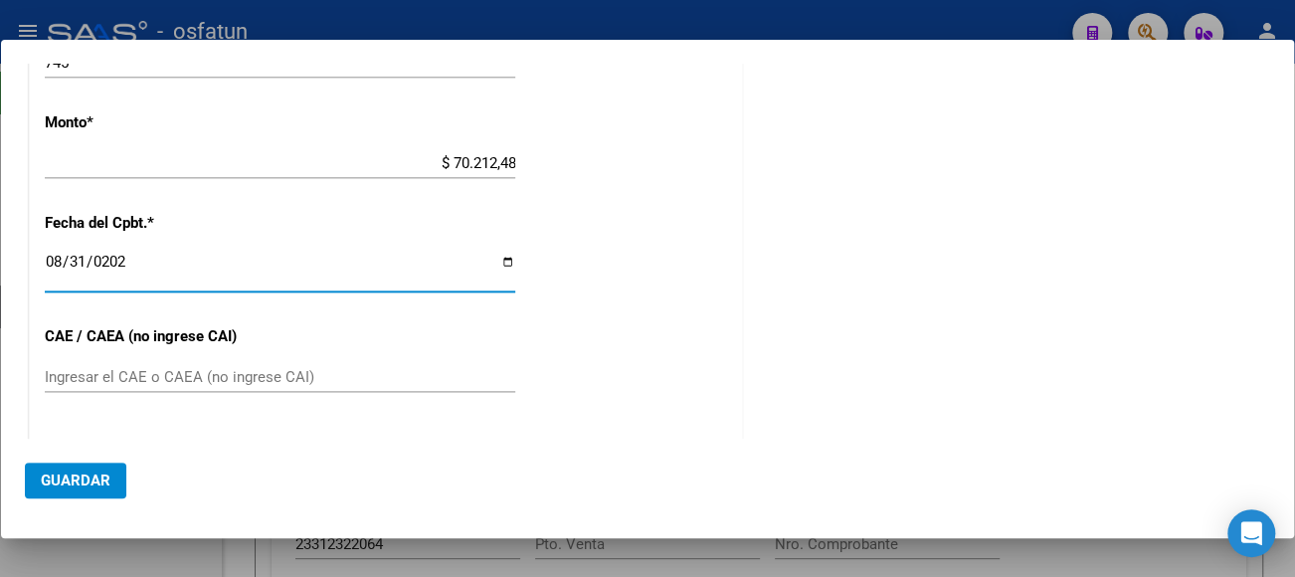
click at [141, 372] on input "Ingresar el CAE o CAEA (no ingrese CAI)" at bounding box center [280, 377] width 471 height 18
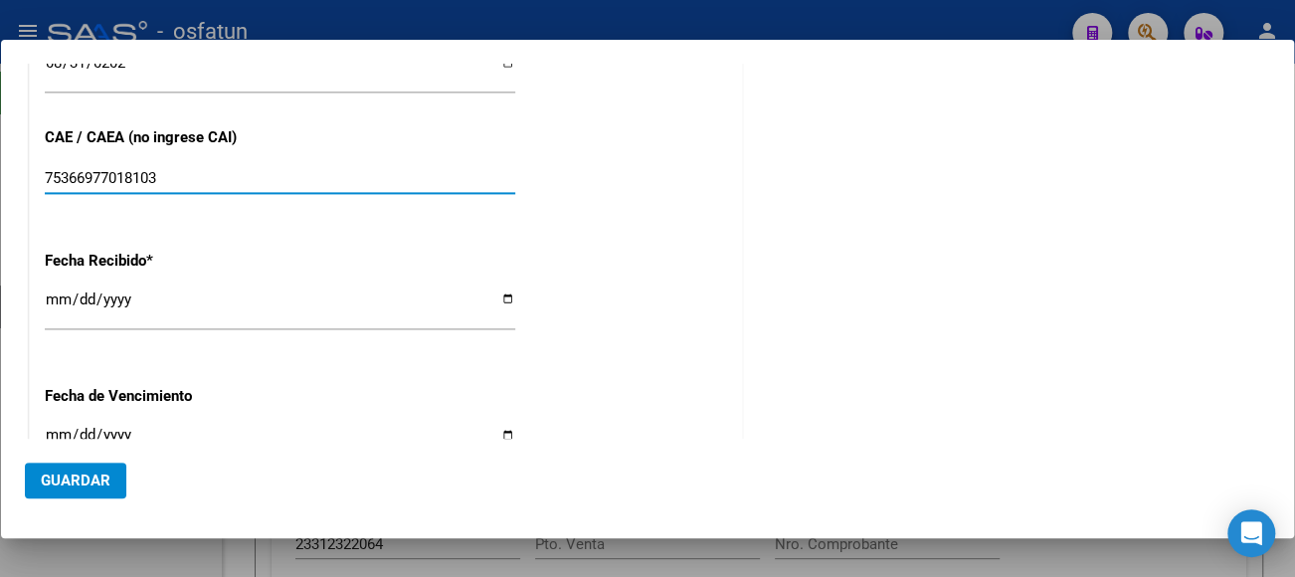
scroll to position [1350, 0]
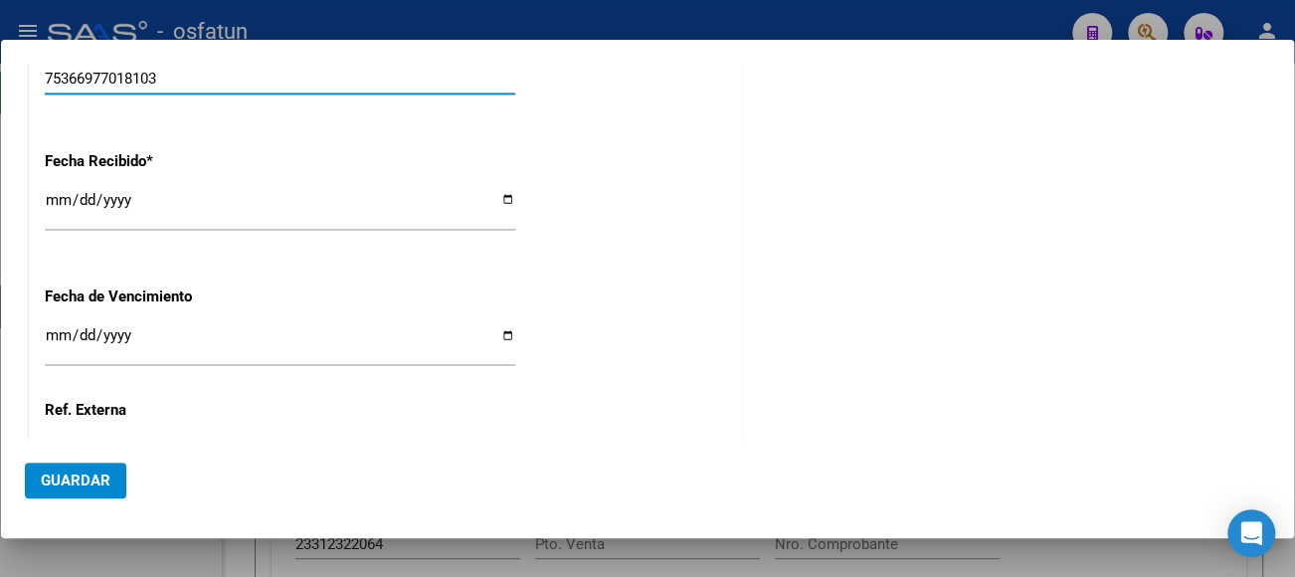
type input "75366977018103"
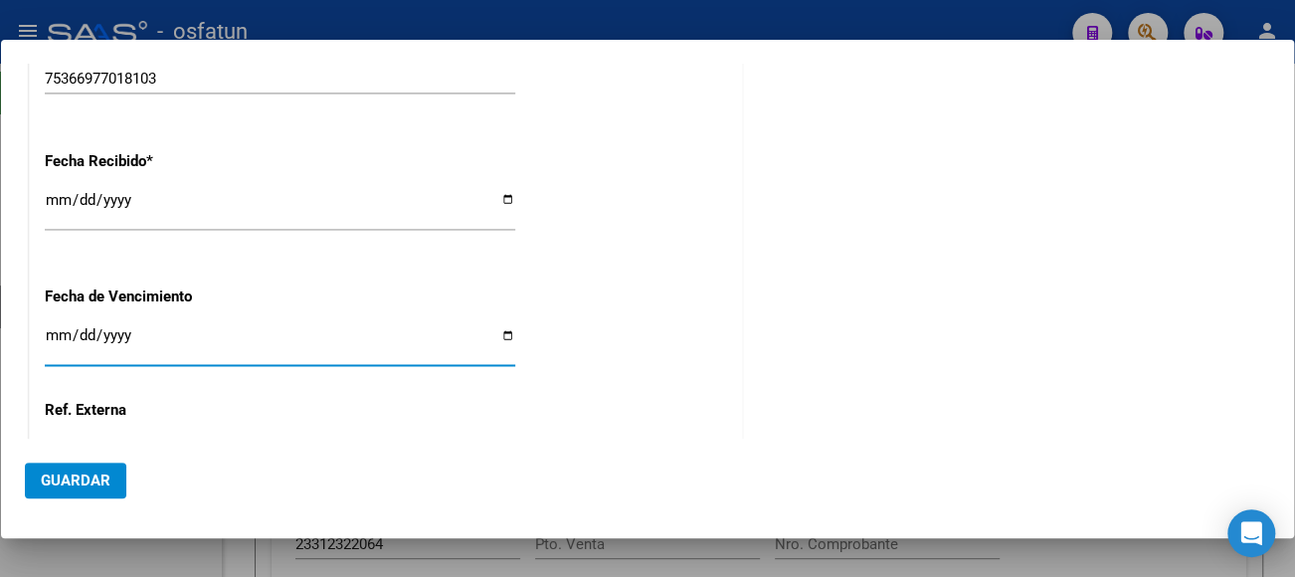
click at [52, 329] on input "Ingresar la fecha" at bounding box center [280, 343] width 471 height 32
type input "[DATE]"
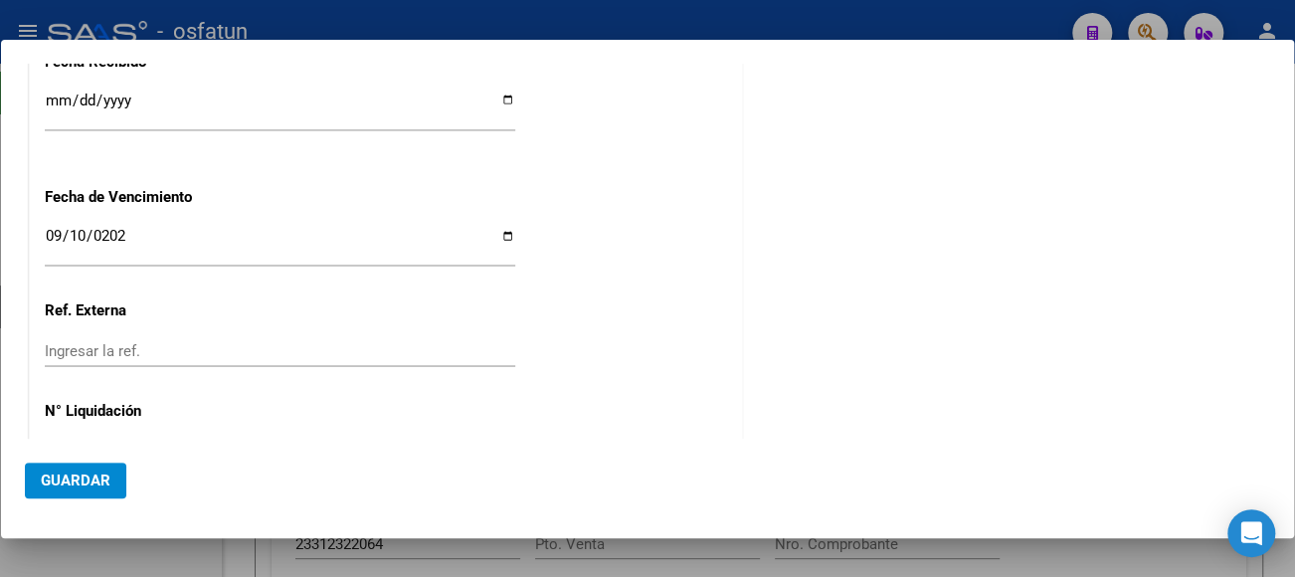
scroll to position [1513, 0]
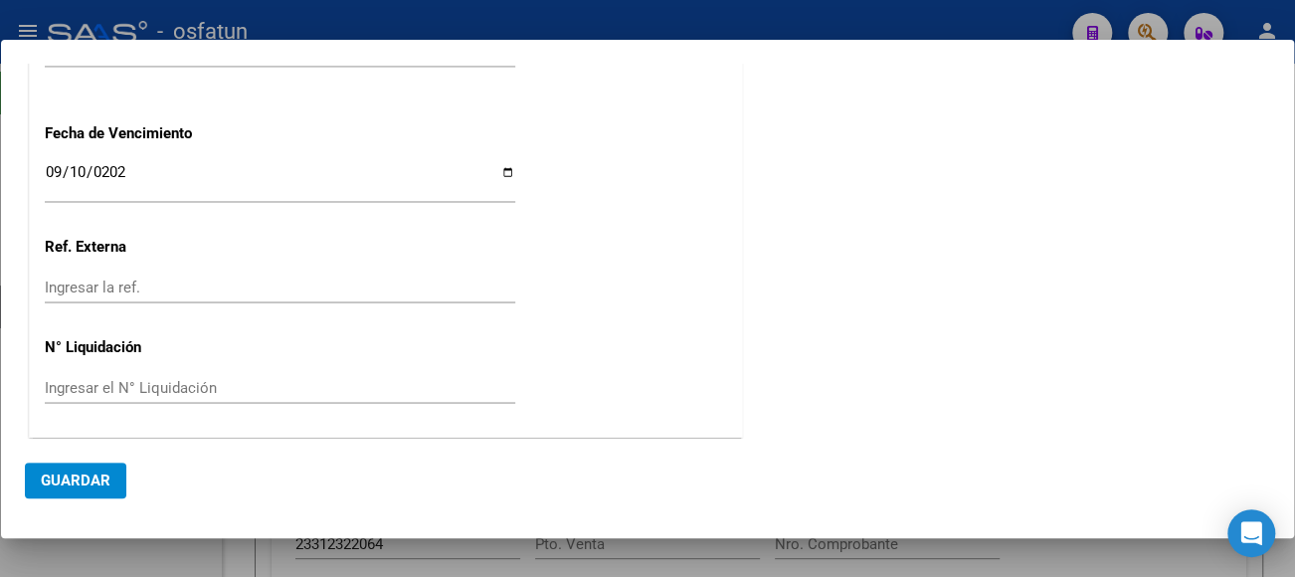
click at [78, 479] on span "Guardar" at bounding box center [76, 481] width 70 height 18
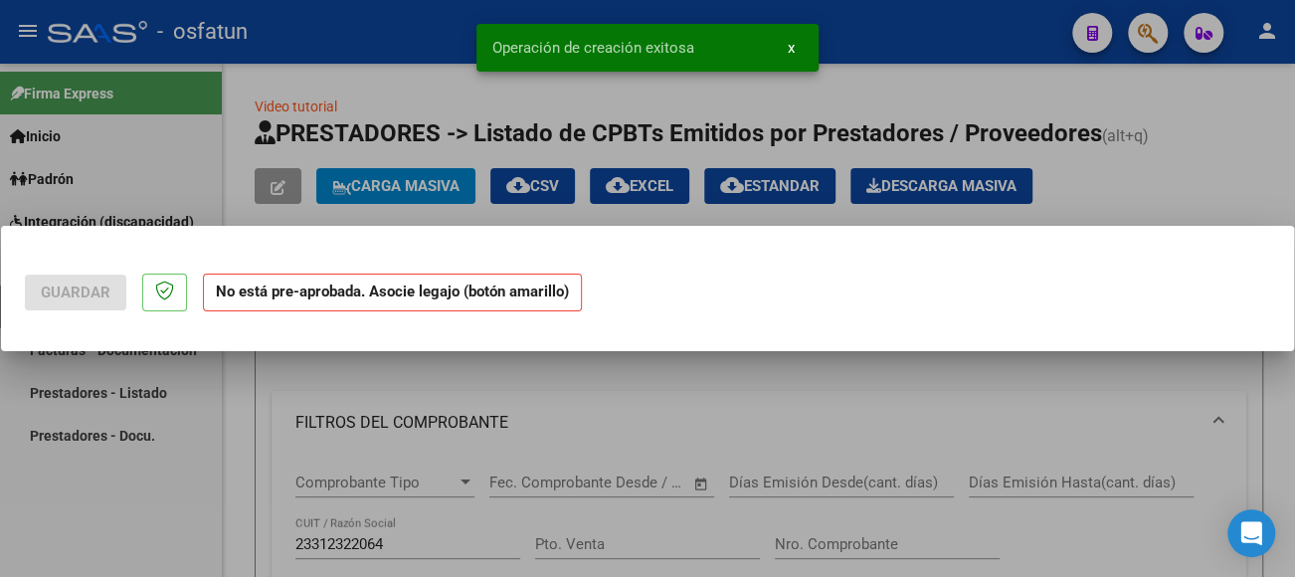
scroll to position [0, 0]
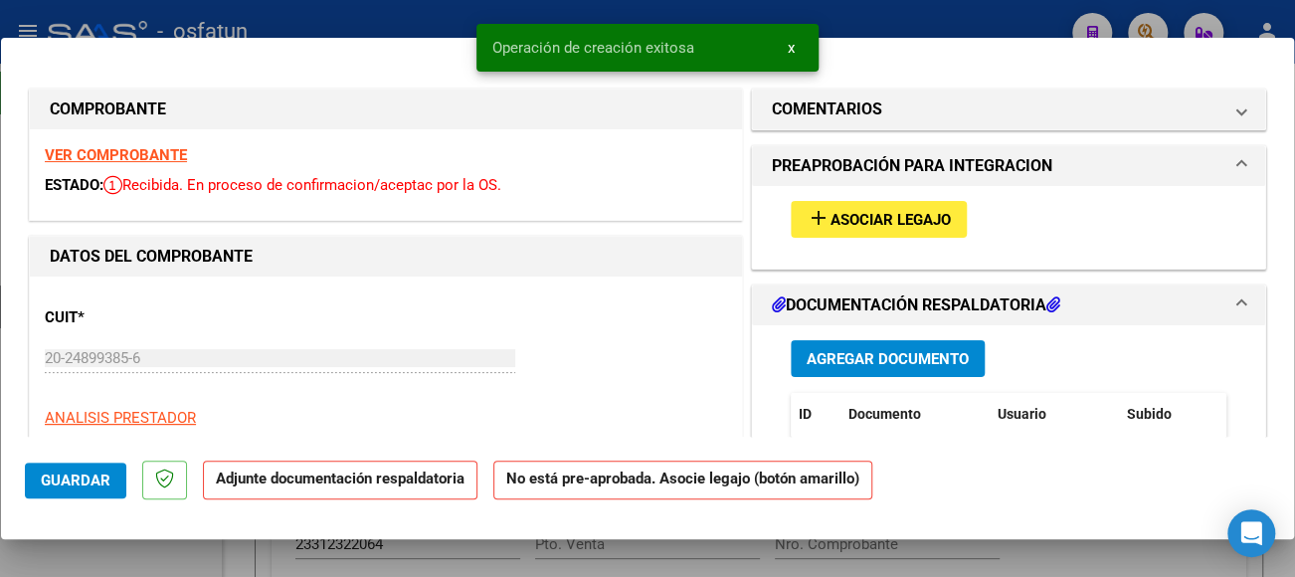
click at [936, 221] on span "Asociar Legajo" at bounding box center [891, 220] width 120 height 18
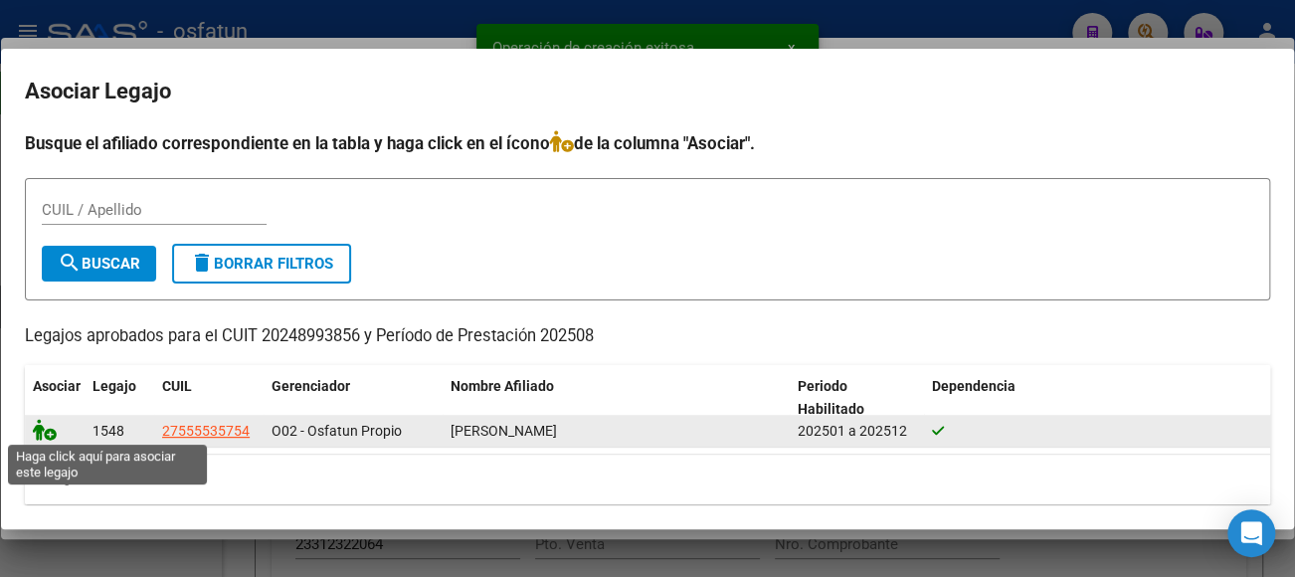
click at [43, 430] on icon at bounding box center [45, 430] width 24 height 22
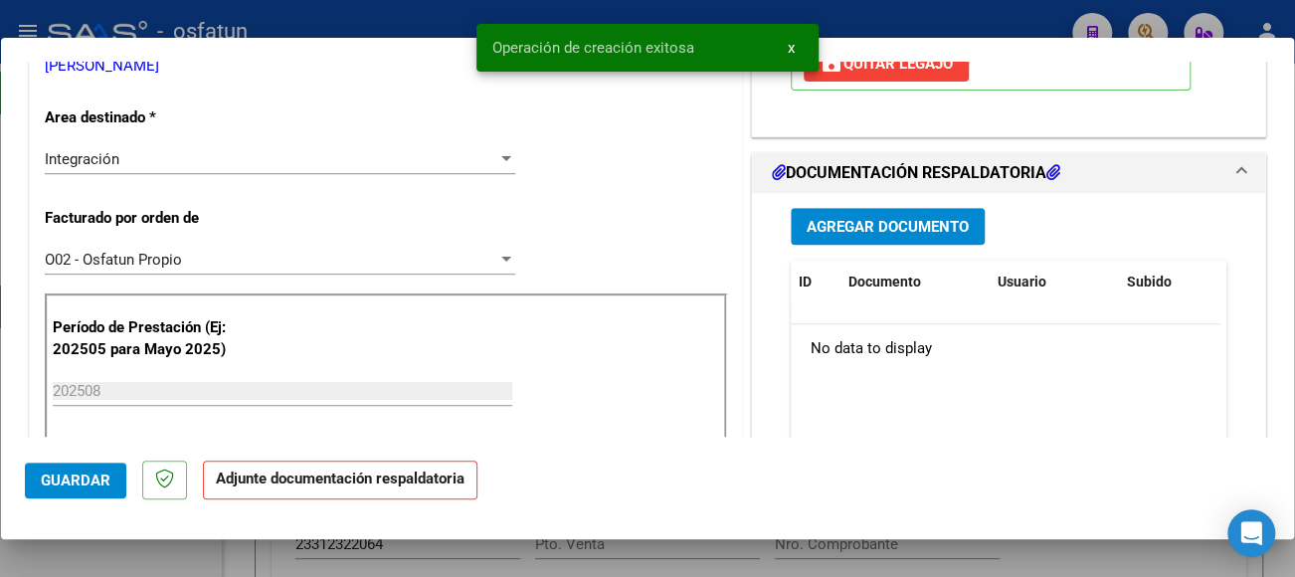
scroll to position [398, 0]
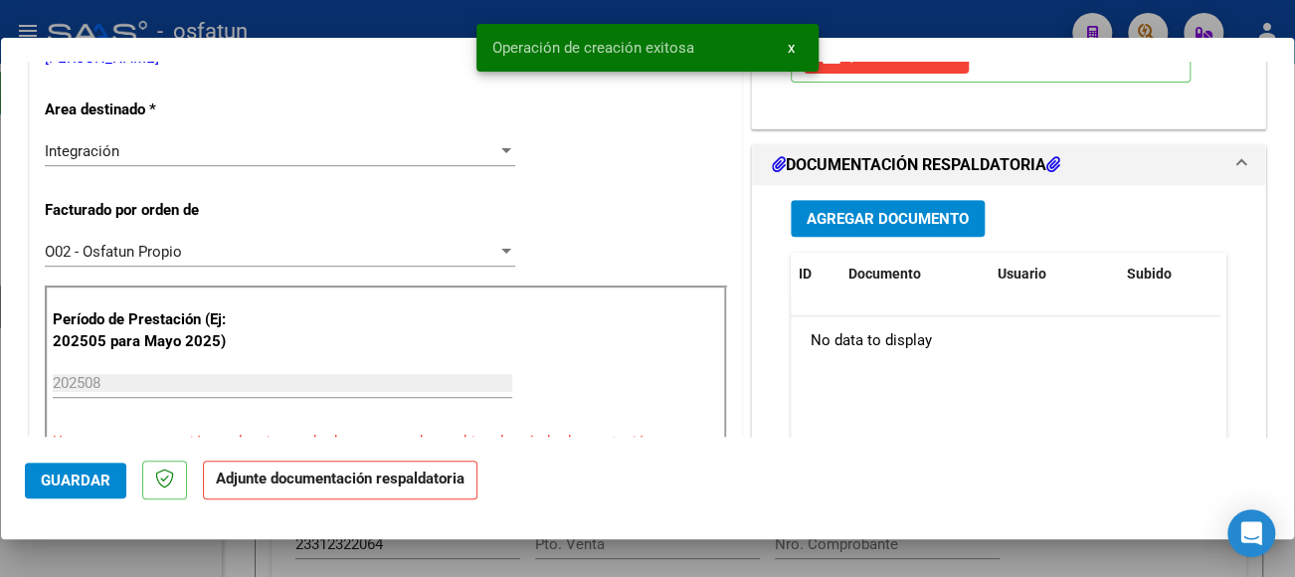
click at [935, 210] on span "Agregar Documento" at bounding box center [888, 219] width 162 height 18
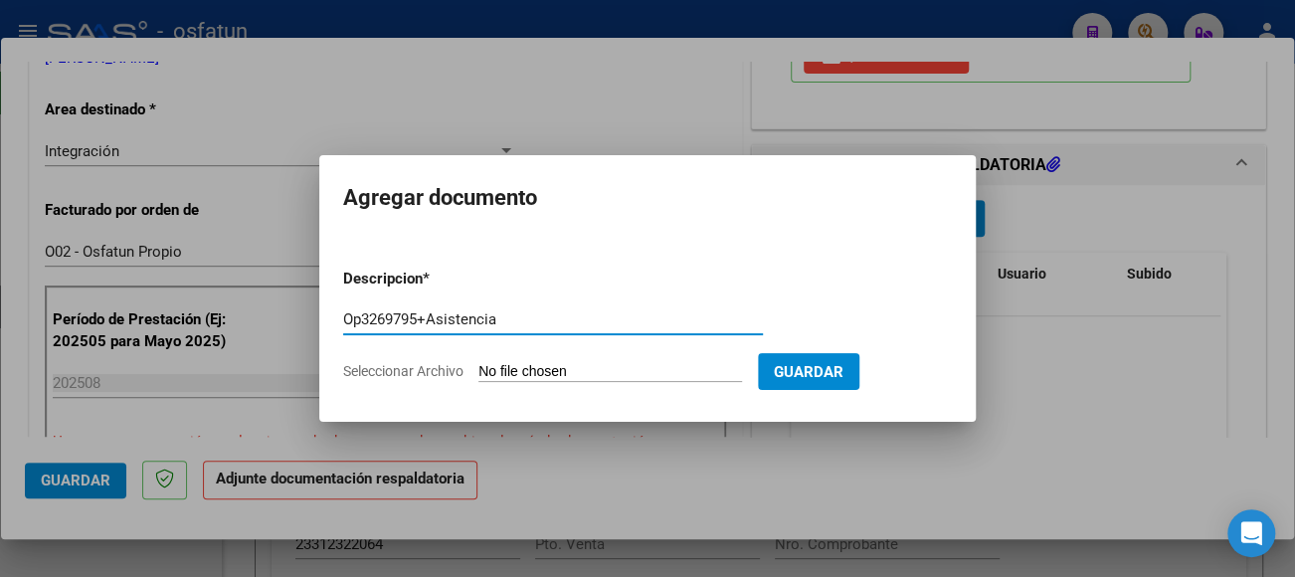
type input "Op3269795+Asistencia"
click at [536, 372] on input "Seleccionar Archivo" at bounding box center [611, 372] width 264 height 19
type input "C:\fakepath\CamScanner [DATE] 09.29.pdf"
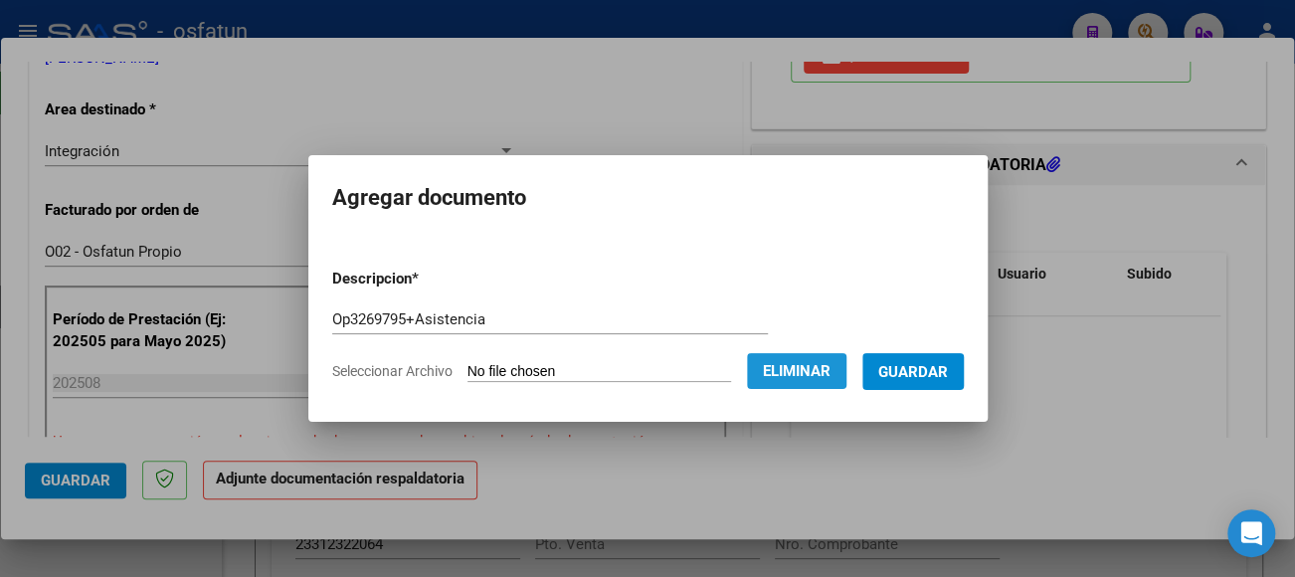
click at [821, 375] on span "Eliminar" at bounding box center [797, 371] width 68 height 18
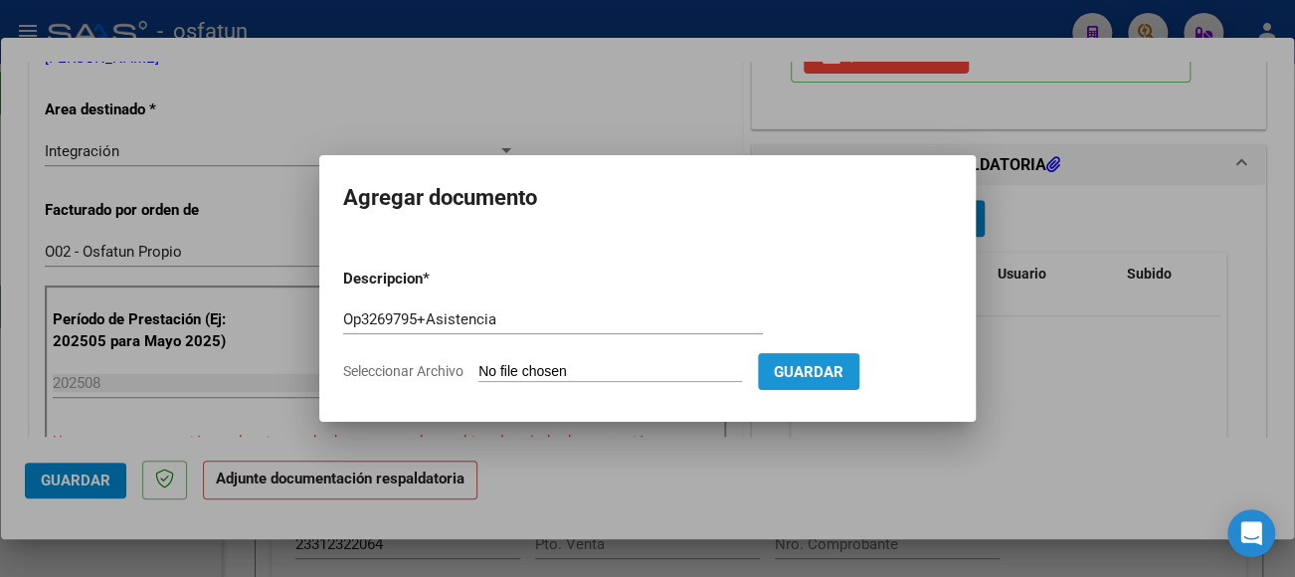
click at [844, 375] on span "Guardar" at bounding box center [809, 372] width 70 height 18
drag, startPoint x: 606, startPoint y: 381, endPoint x: 601, endPoint y: 371, distance: 11.1
click at [601, 377] on form "Descripcion * Op3269795+Asistencia Escriba aquí una descripcion Seleccionar Arc…" at bounding box center [647, 325] width 609 height 145
click at [601, 371] on input "Seleccionar Archivo" at bounding box center [611, 372] width 264 height 19
type input "C:\fakepath\CamScanner [DATE] 09.30.pdf"
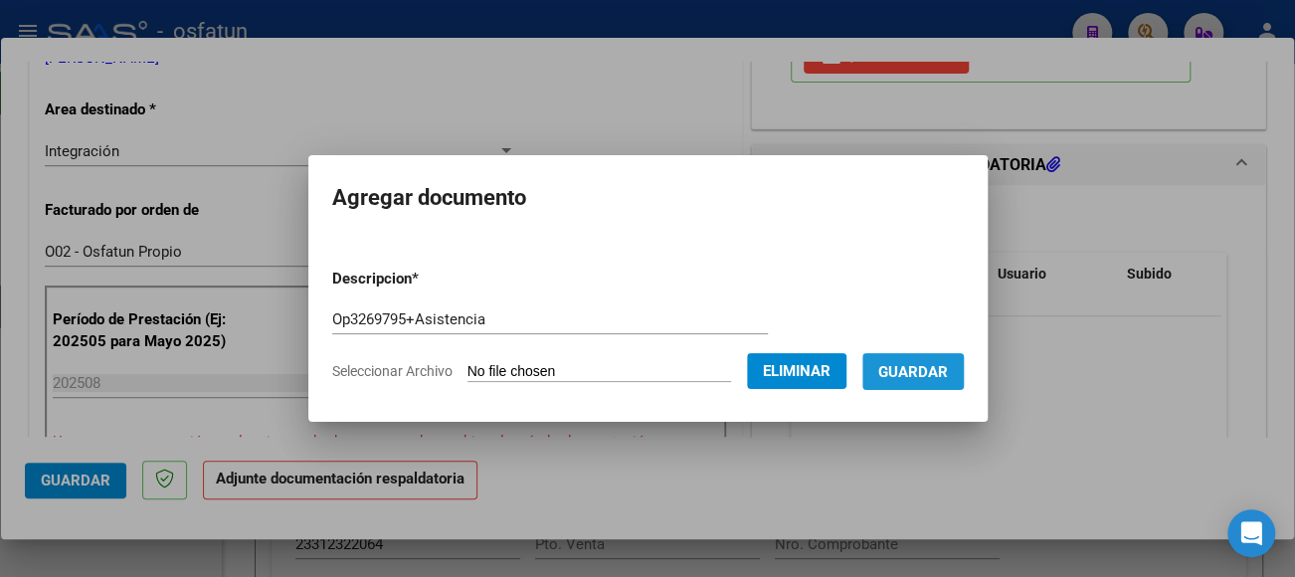
click at [949, 381] on button "Guardar" at bounding box center [913, 371] width 101 height 37
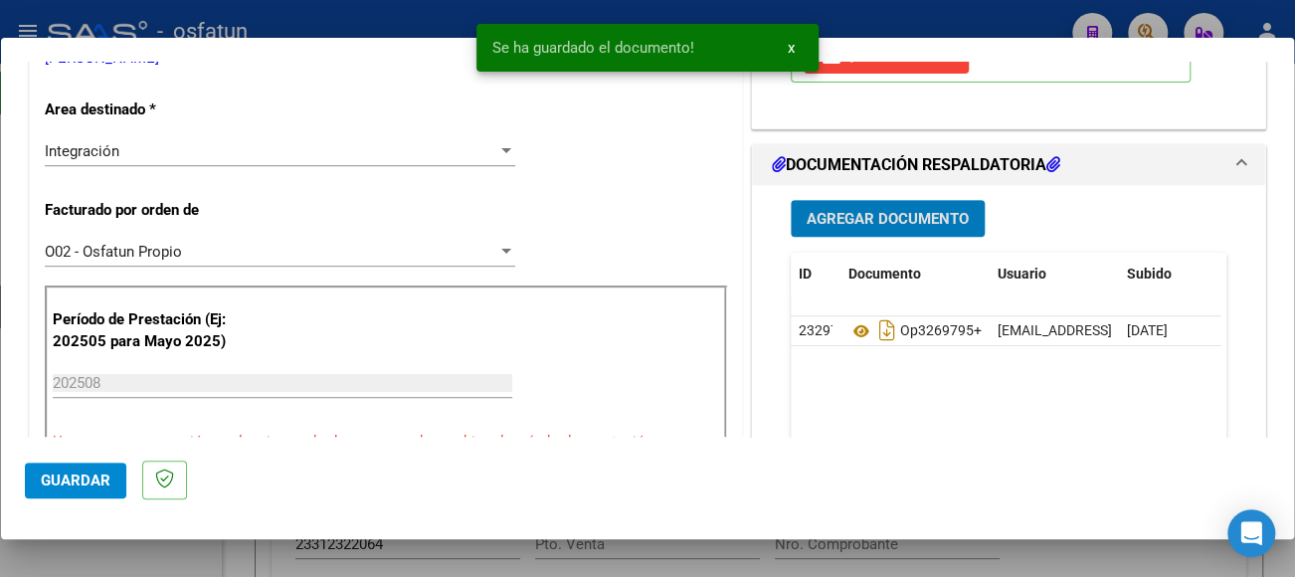
click at [68, 480] on span "Guardar" at bounding box center [76, 481] width 70 height 18
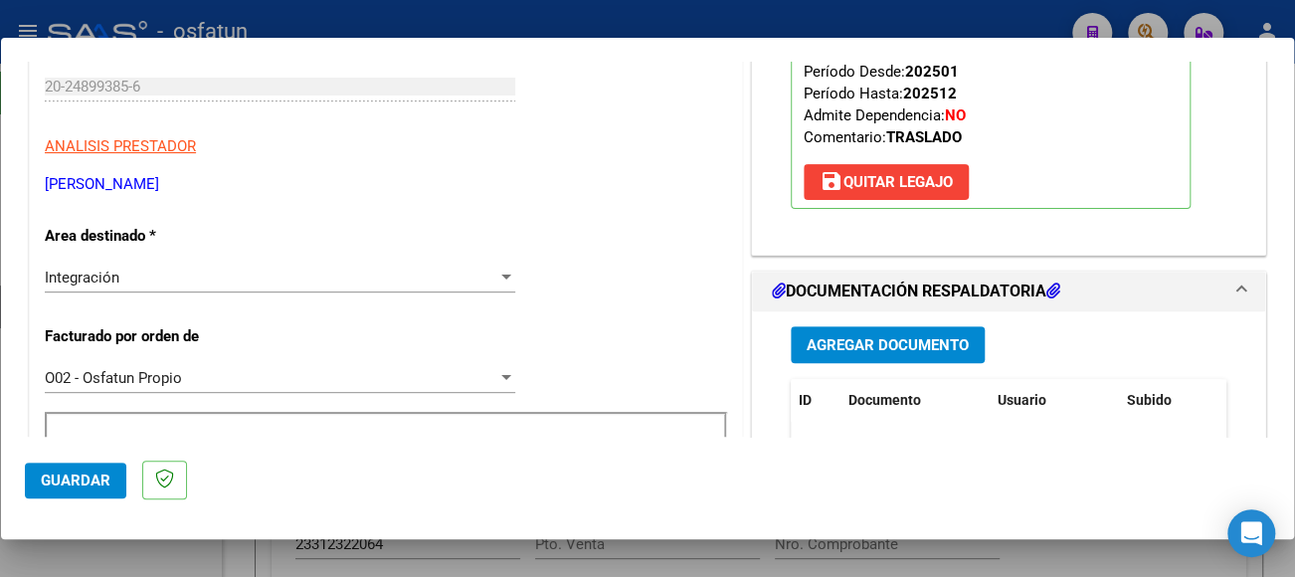
scroll to position [0, 0]
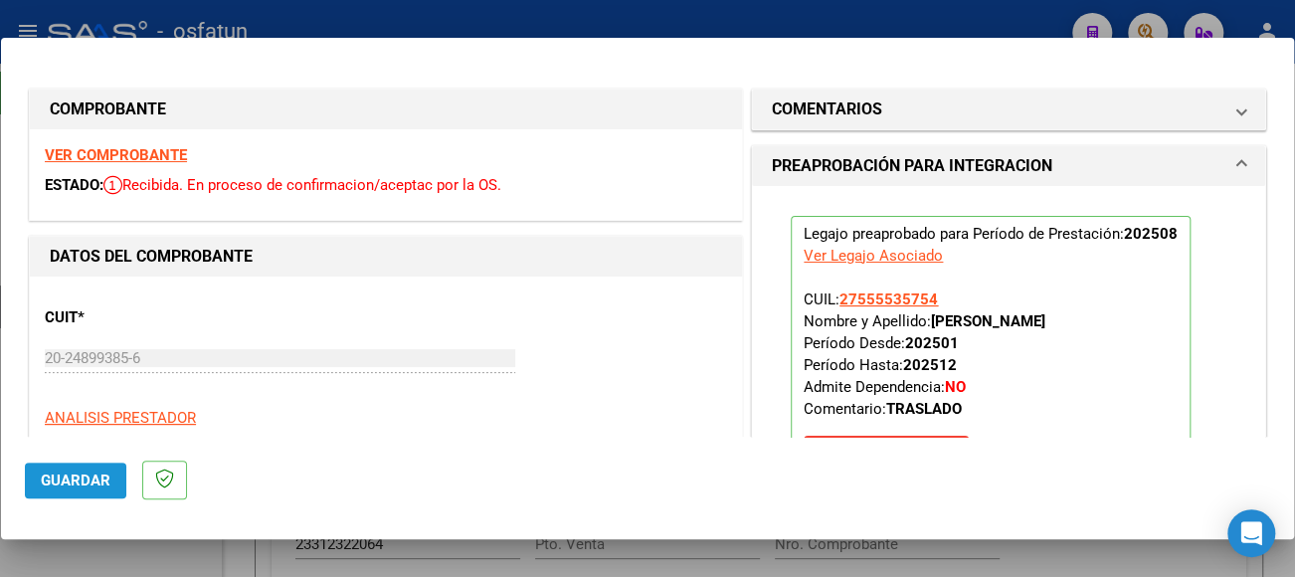
click at [79, 474] on span "Guardar" at bounding box center [76, 481] width 70 height 18
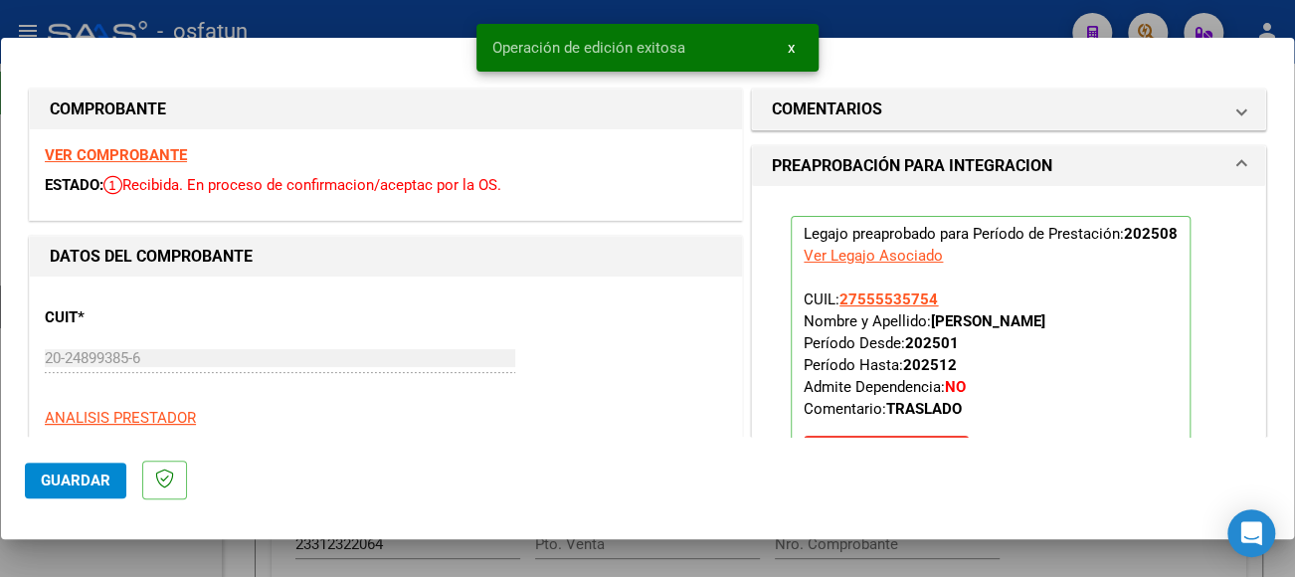
type input "$ 0,00"
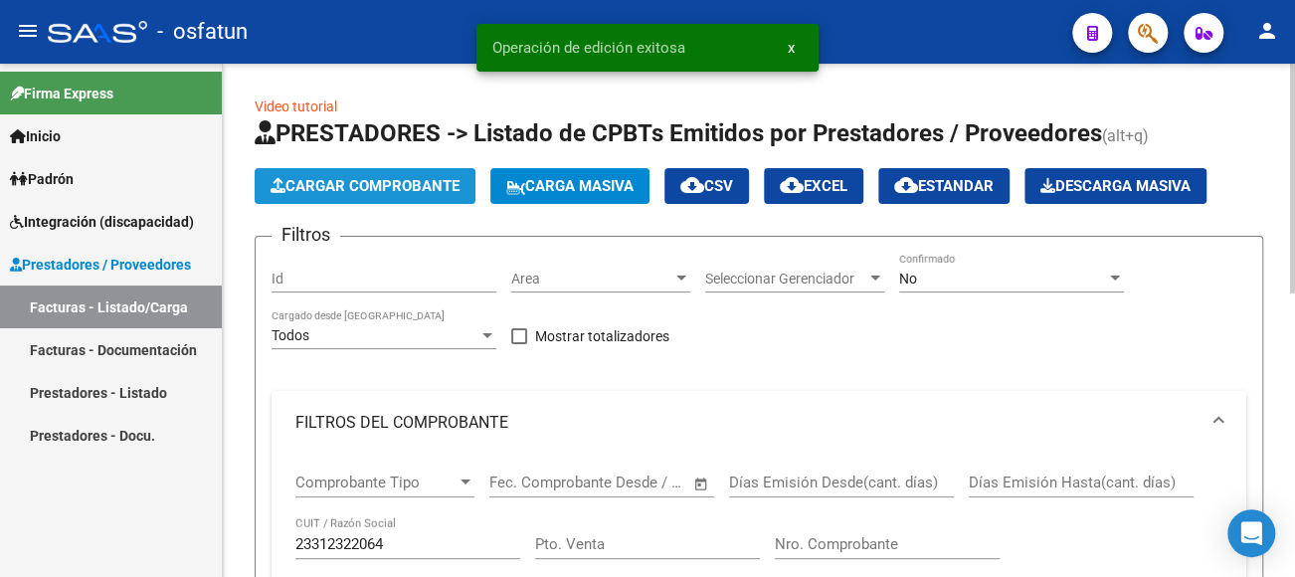
click at [398, 182] on span "Cargar Comprobante" at bounding box center [365, 186] width 189 height 18
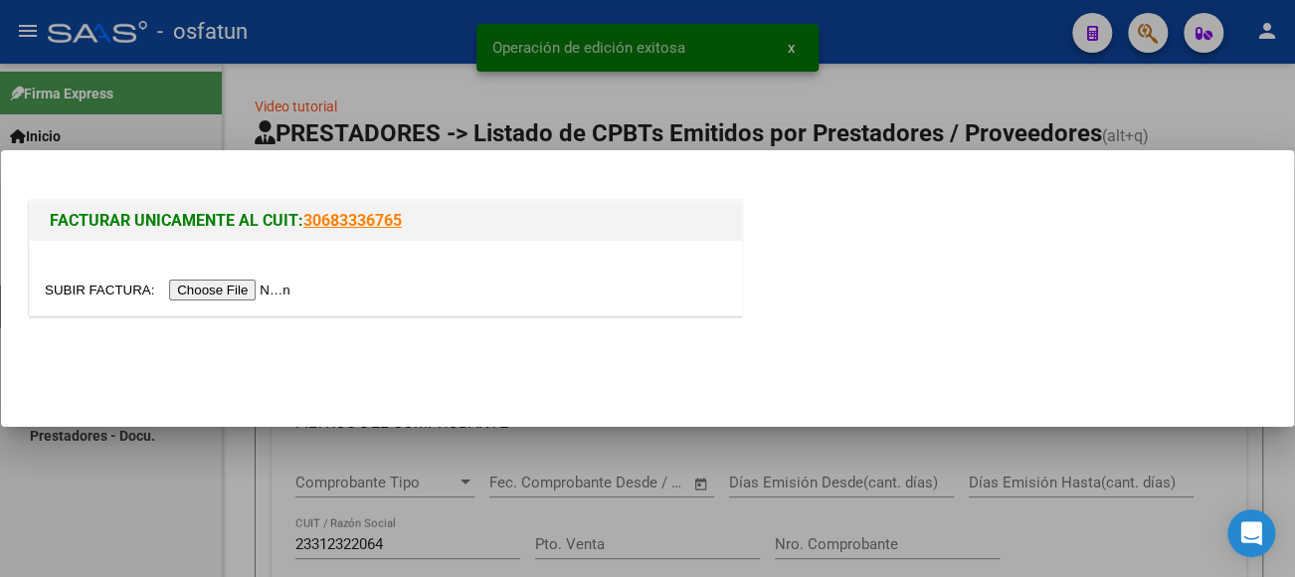
click at [222, 280] on input "file" at bounding box center [171, 290] width 252 height 21
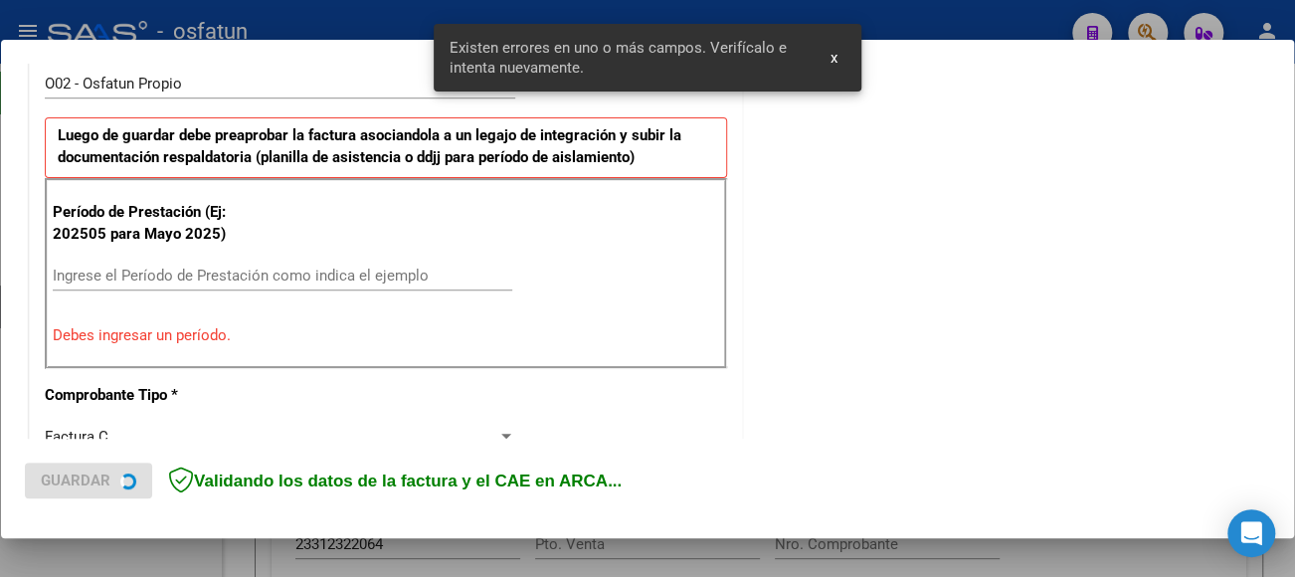
scroll to position [603, 0]
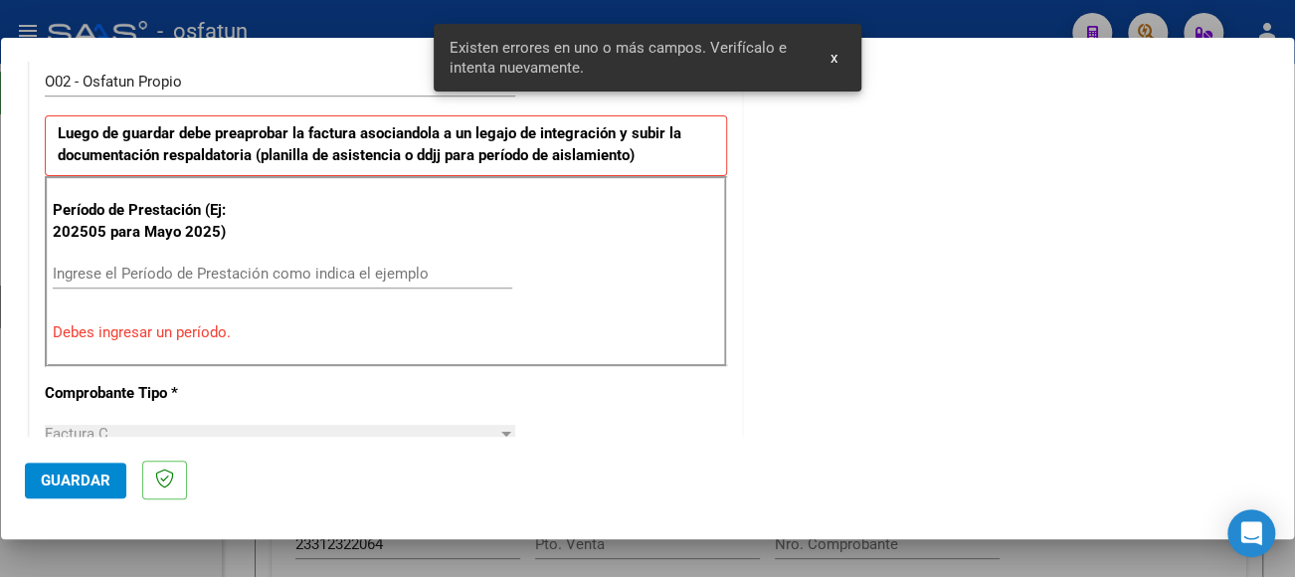
click at [174, 270] on input "Ingrese el Período de Prestación como indica el ejemplo" at bounding box center [283, 274] width 460 height 18
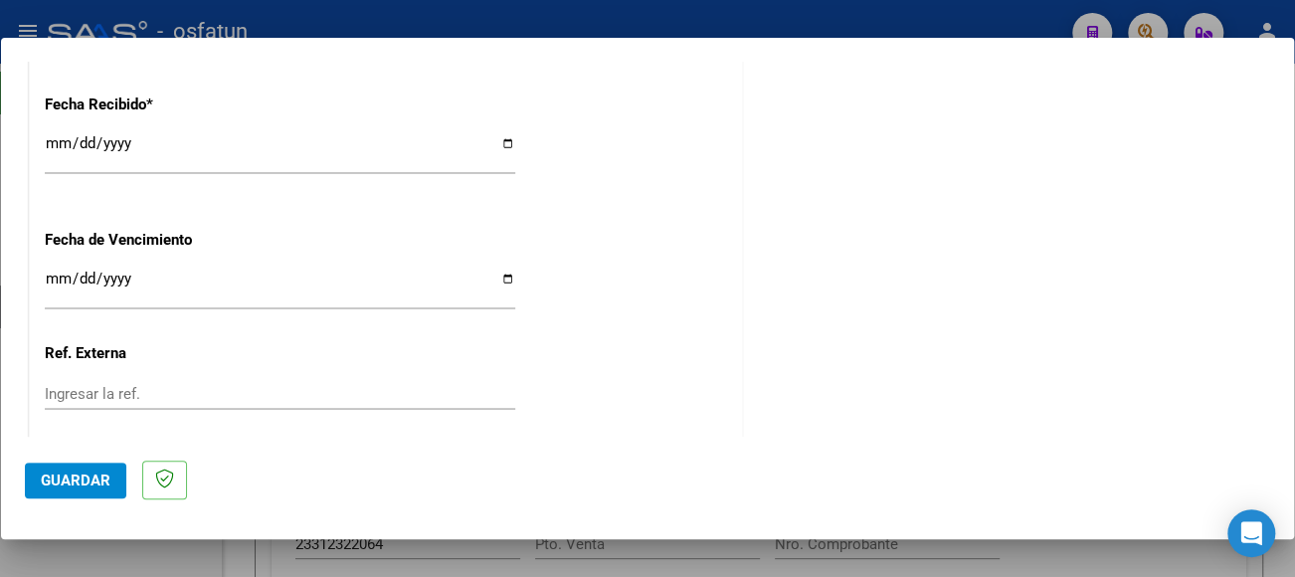
scroll to position [1498, 0]
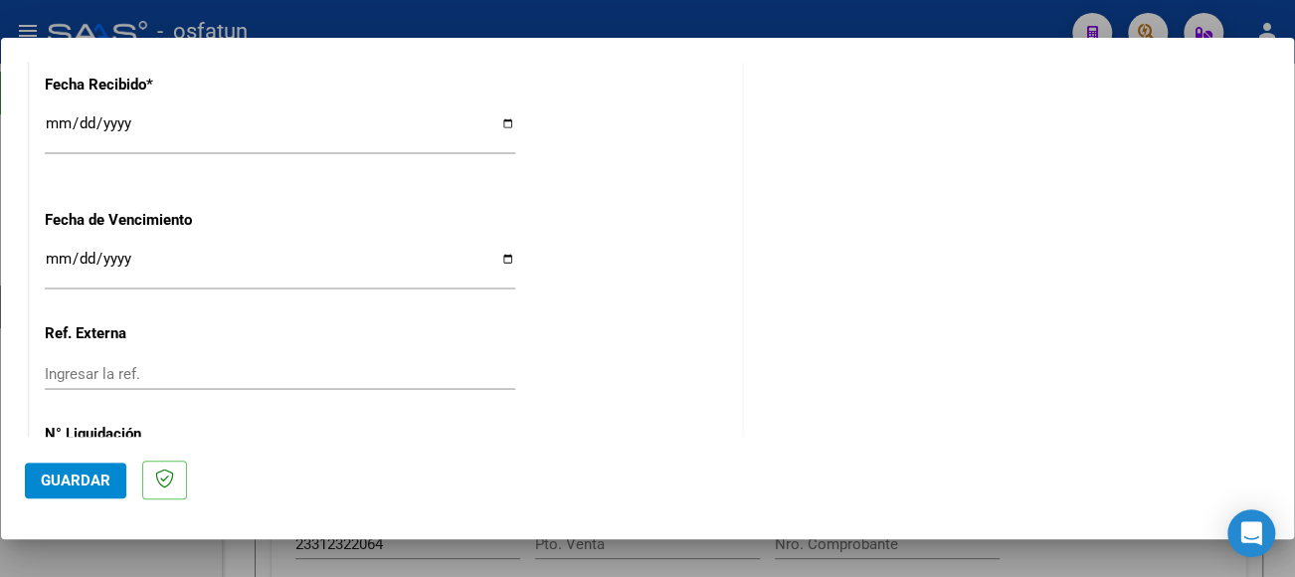
type input "202508"
click at [52, 259] on input "Ingresar la fecha" at bounding box center [280, 267] width 471 height 32
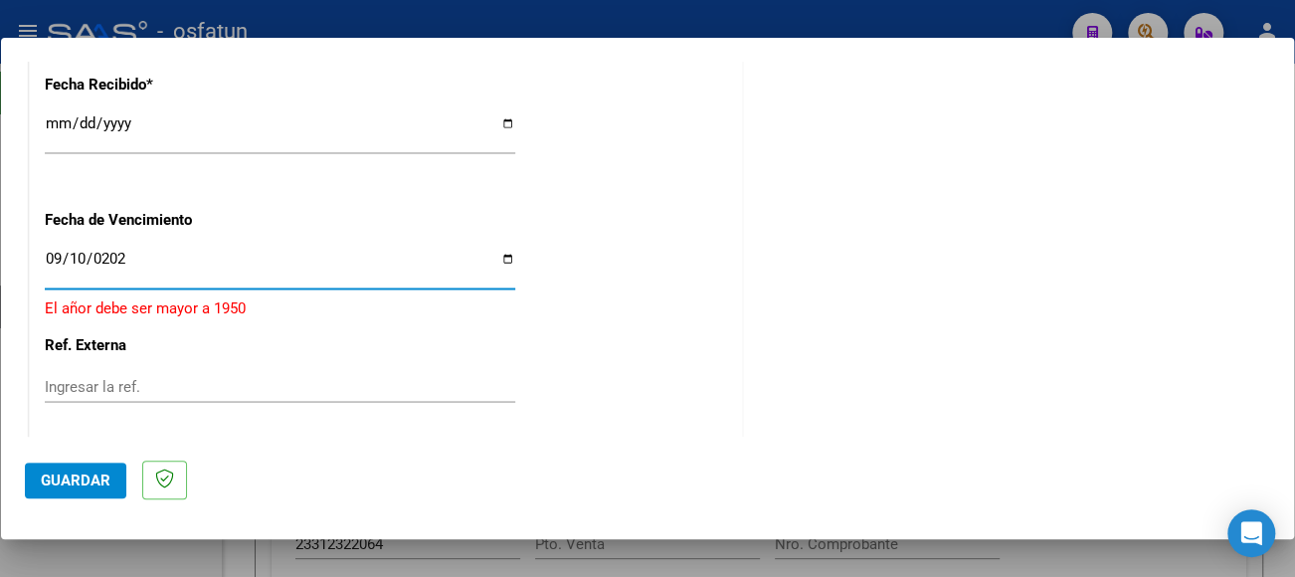
type input "[DATE]"
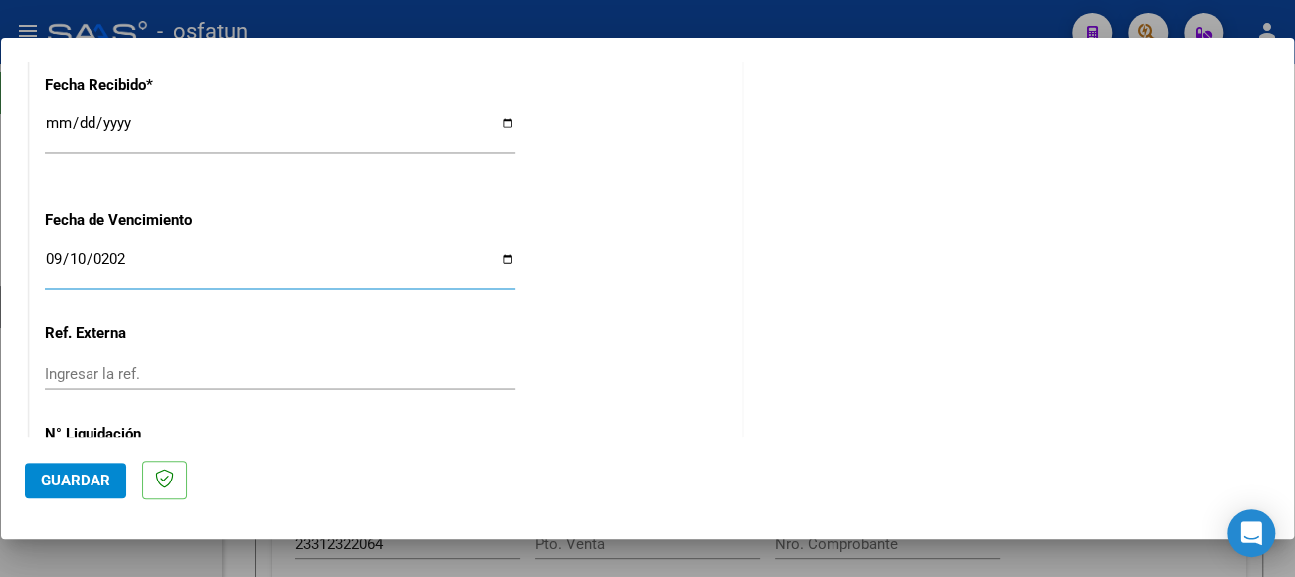
click at [97, 478] on span "Guardar" at bounding box center [76, 481] width 70 height 18
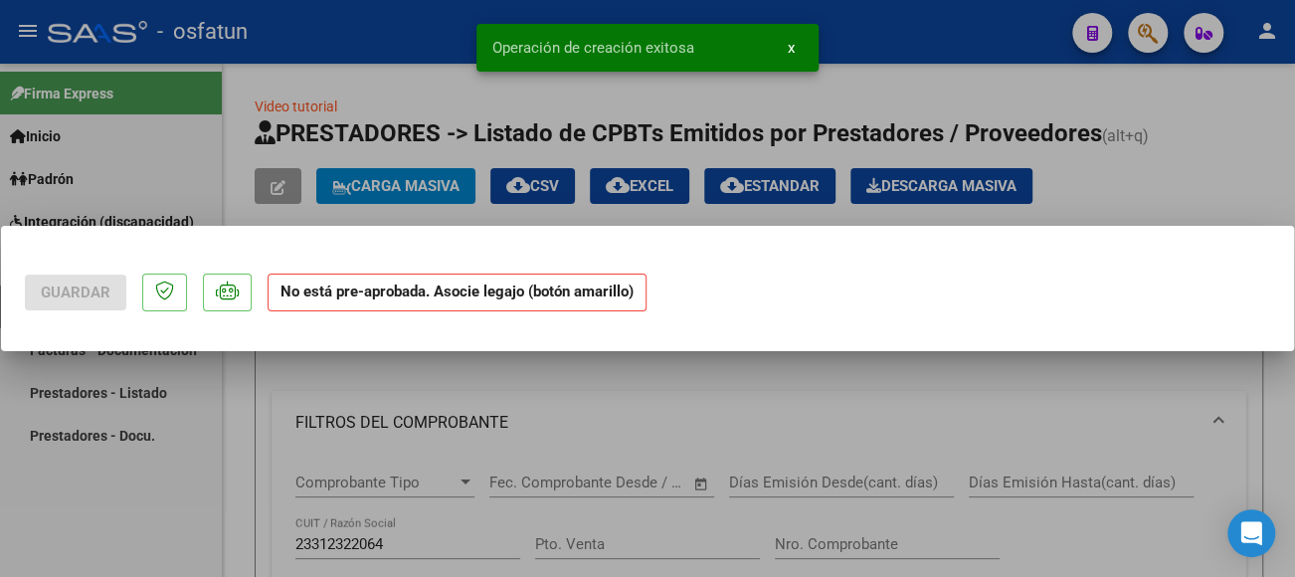
scroll to position [0, 0]
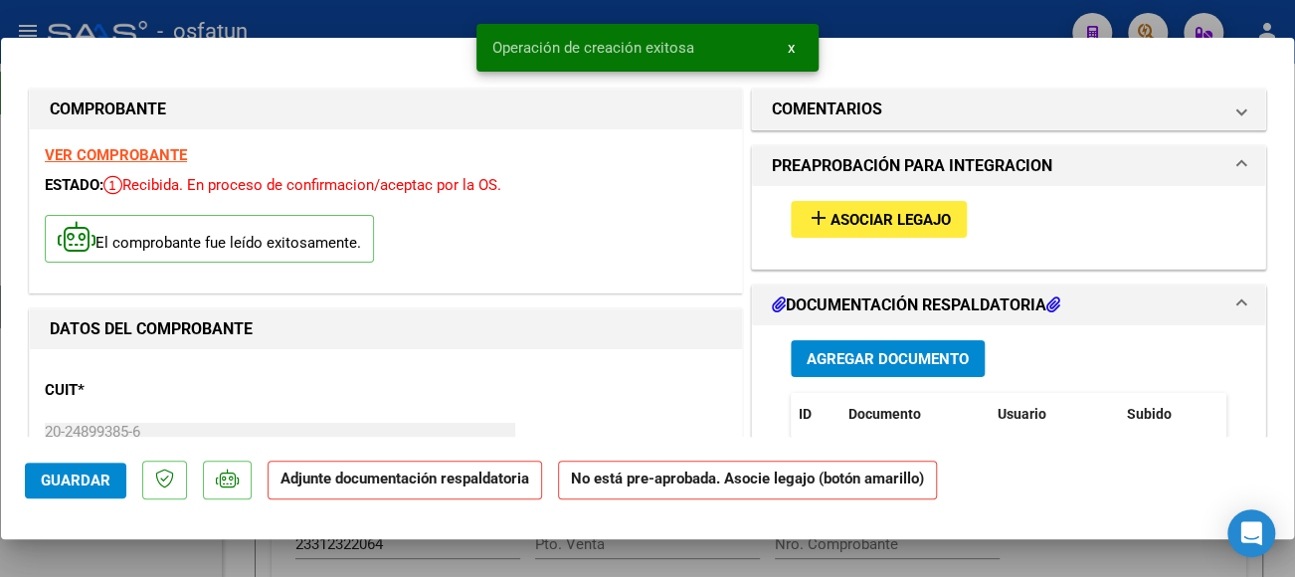
click at [916, 220] on span "Asociar Legajo" at bounding box center [891, 220] width 120 height 18
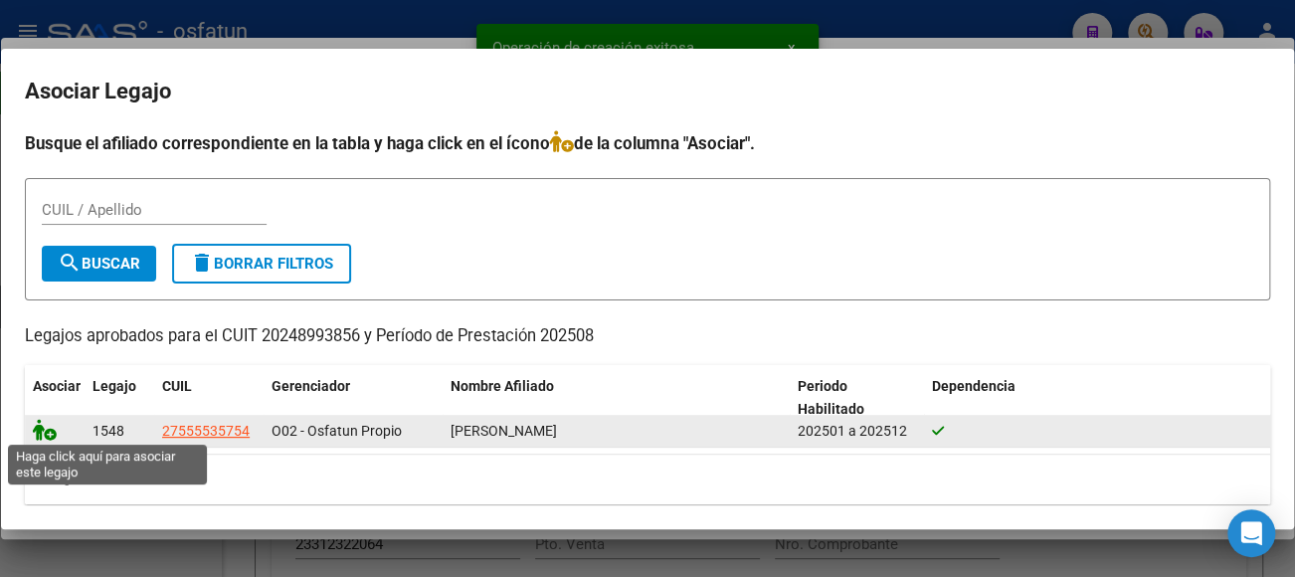
click at [42, 426] on icon at bounding box center [45, 430] width 24 height 22
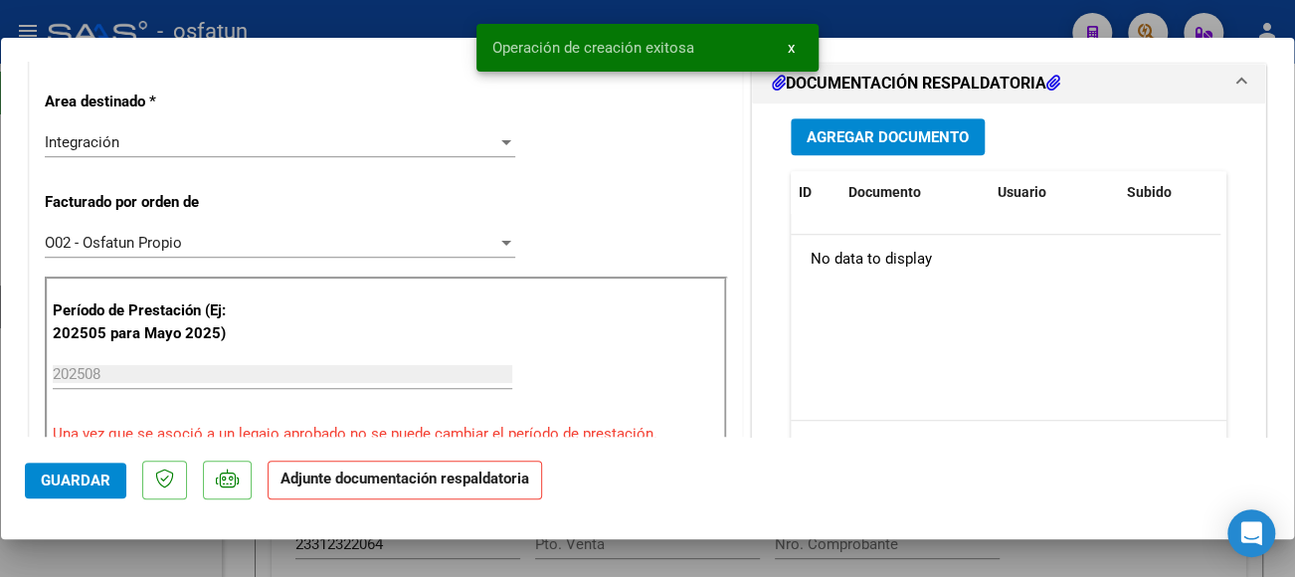
scroll to position [497, 0]
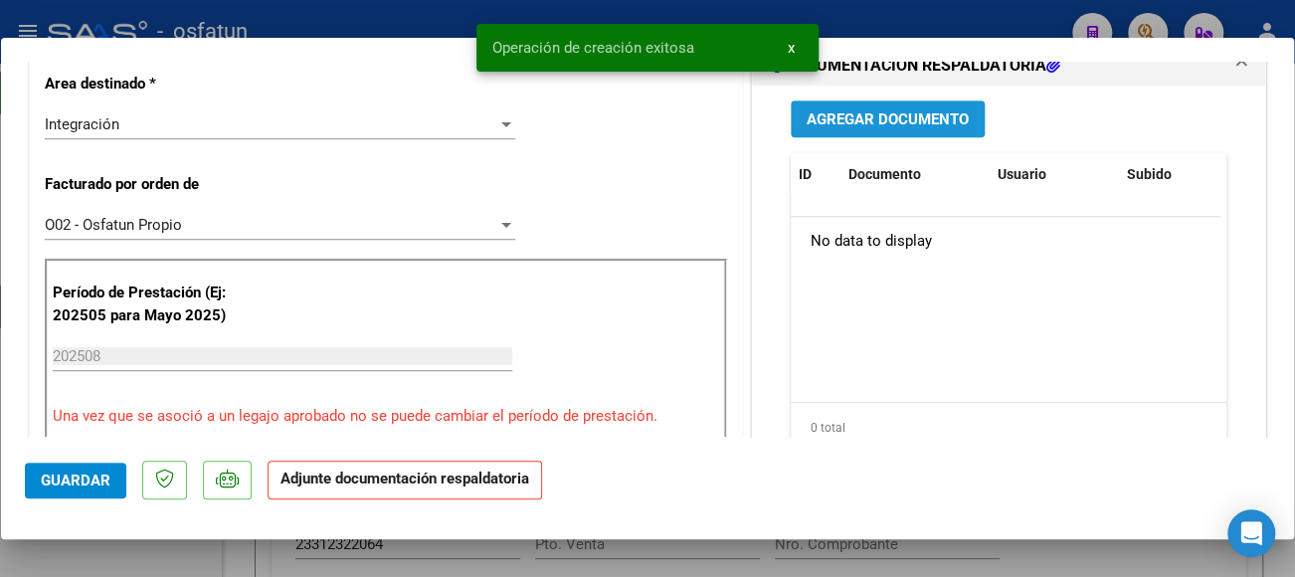
click at [874, 112] on span "Agregar Documento" at bounding box center [888, 119] width 162 height 18
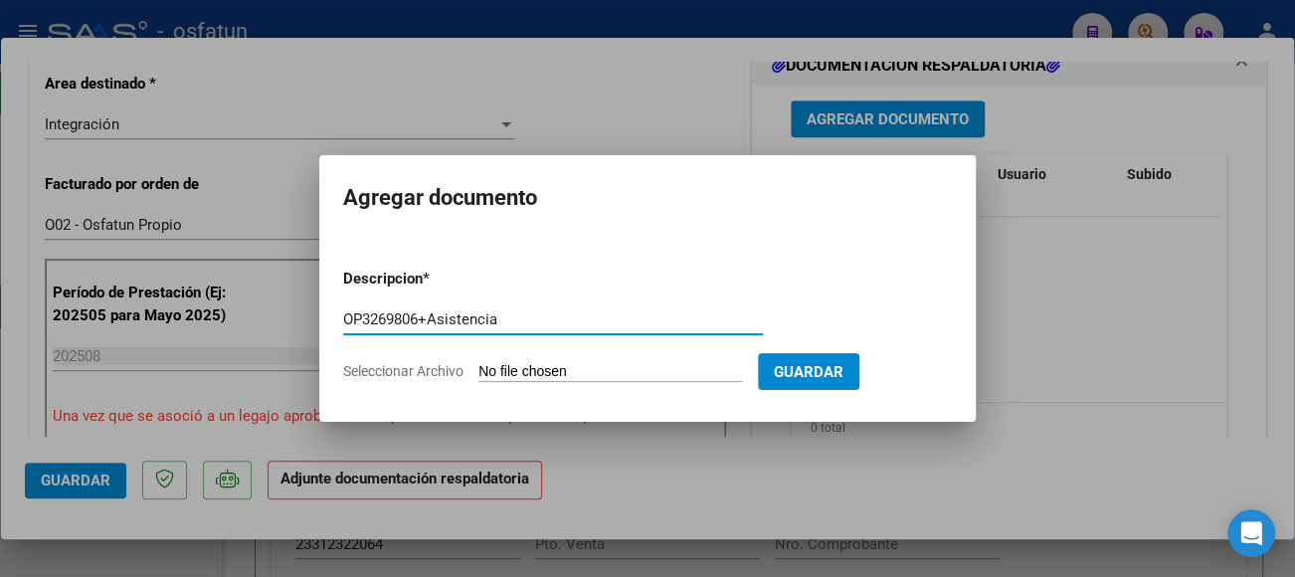
type input "OP3269806+Asistencia"
click at [553, 365] on input "Seleccionar Archivo" at bounding box center [611, 372] width 264 height 19
type input "C:\fakepath\CamScanner [DATE] 09.33.pdf"
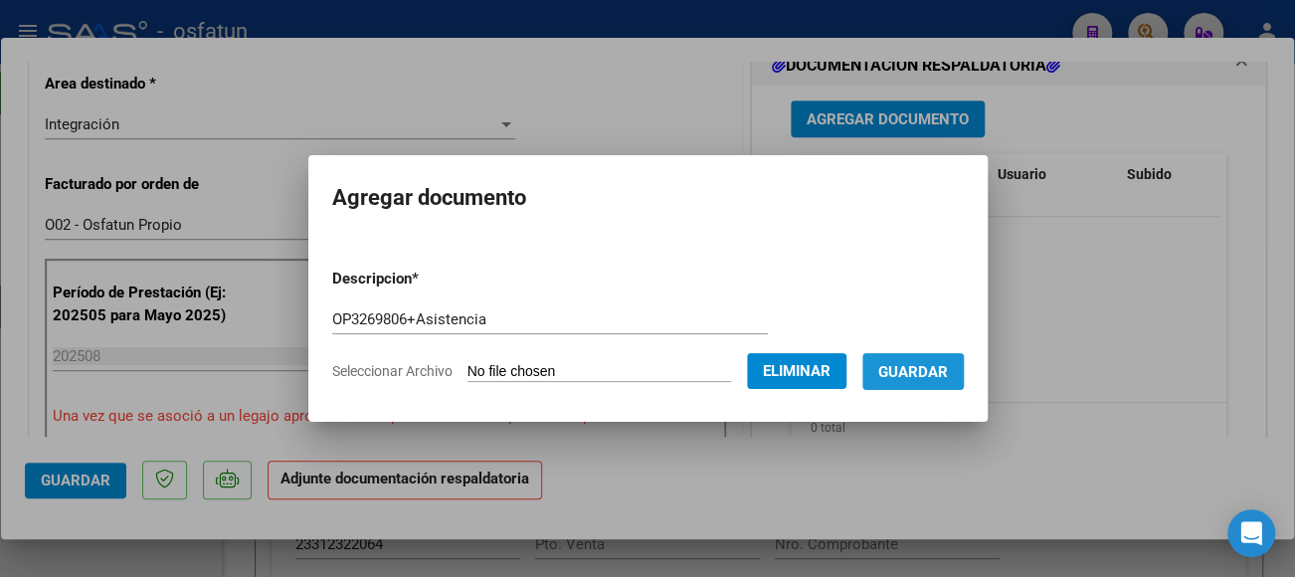
drag, startPoint x: 956, startPoint y: 372, endPoint x: 945, endPoint y: 380, distance: 13.5
click at [948, 373] on span "Guardar" at bounding box center [914, 372] width 70 height 18
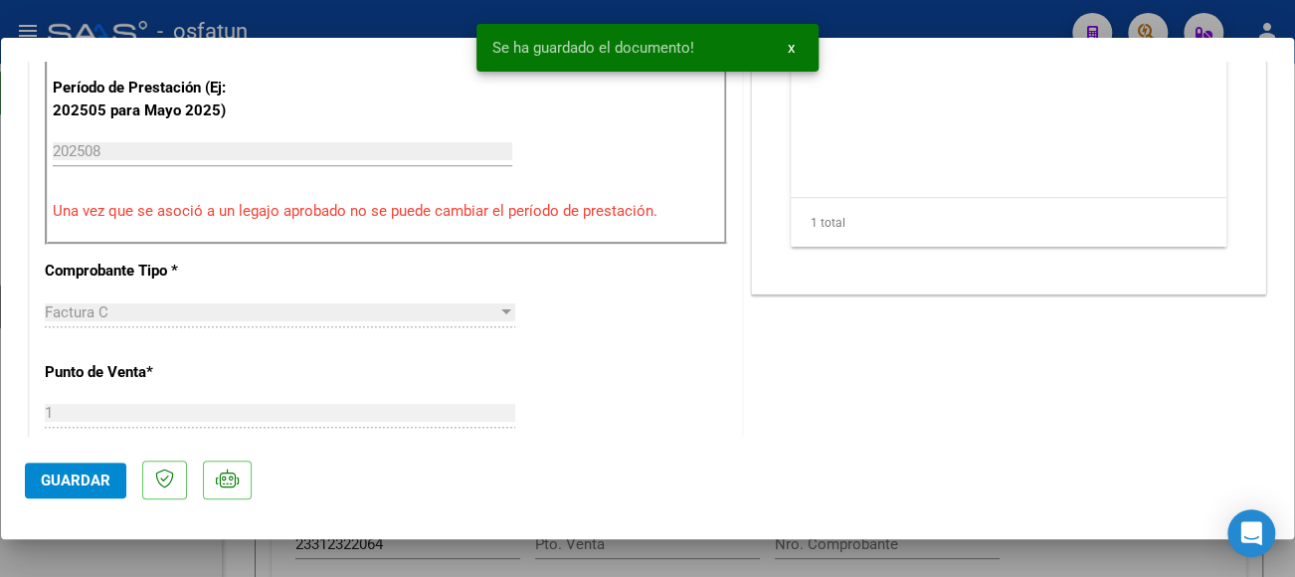
scroll to position [796, 0]
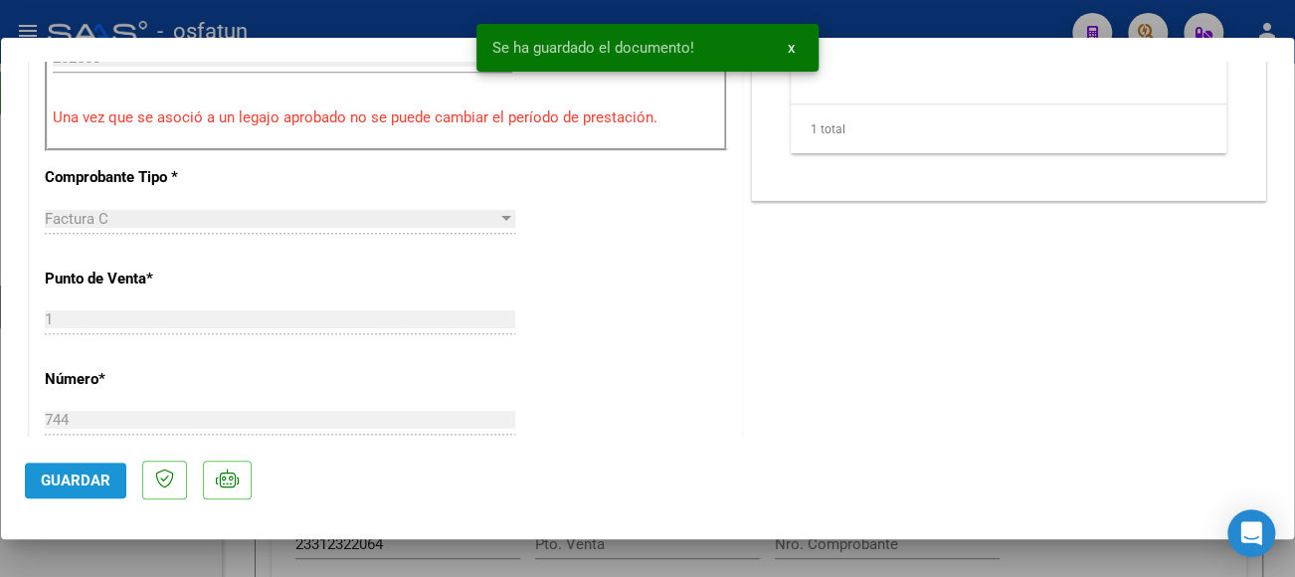
click at [93, 477] on span "Guardar" at bounding box center [76, 481] width 70 height 18
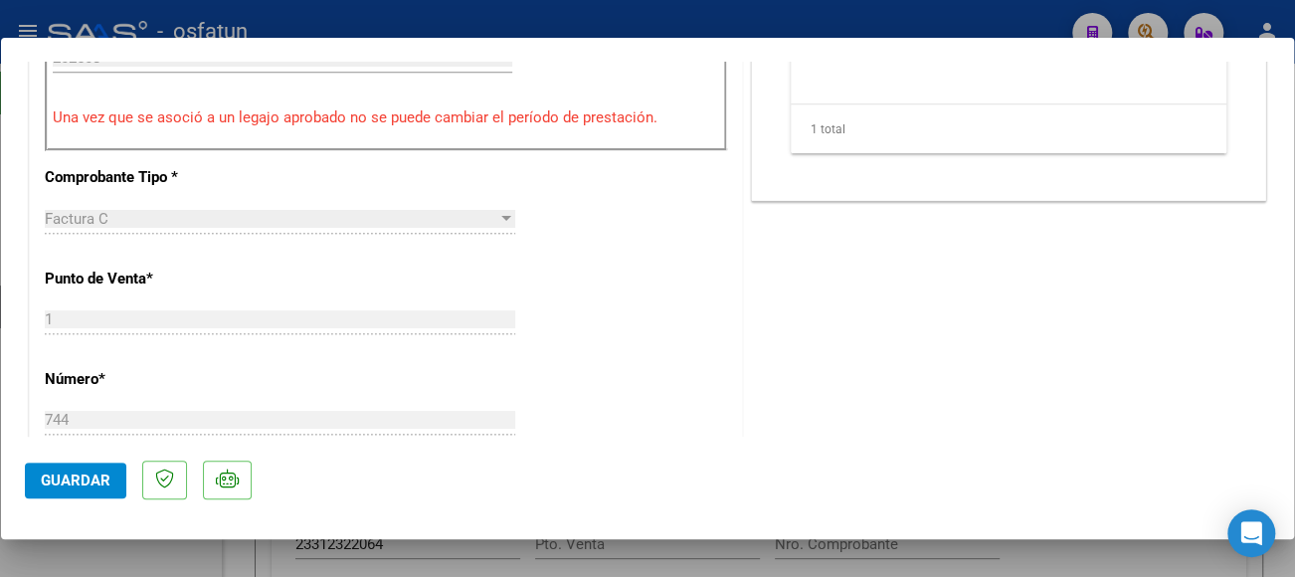
click at [791, 51] on mat-dialog-container "COMPROBANTE VER COMPROBANTE ESTADO: Recibida. En proceso de confirmacion/acepta…" at bounding box center [647, 288] width 1293 height 501
type input "$ 0,00"
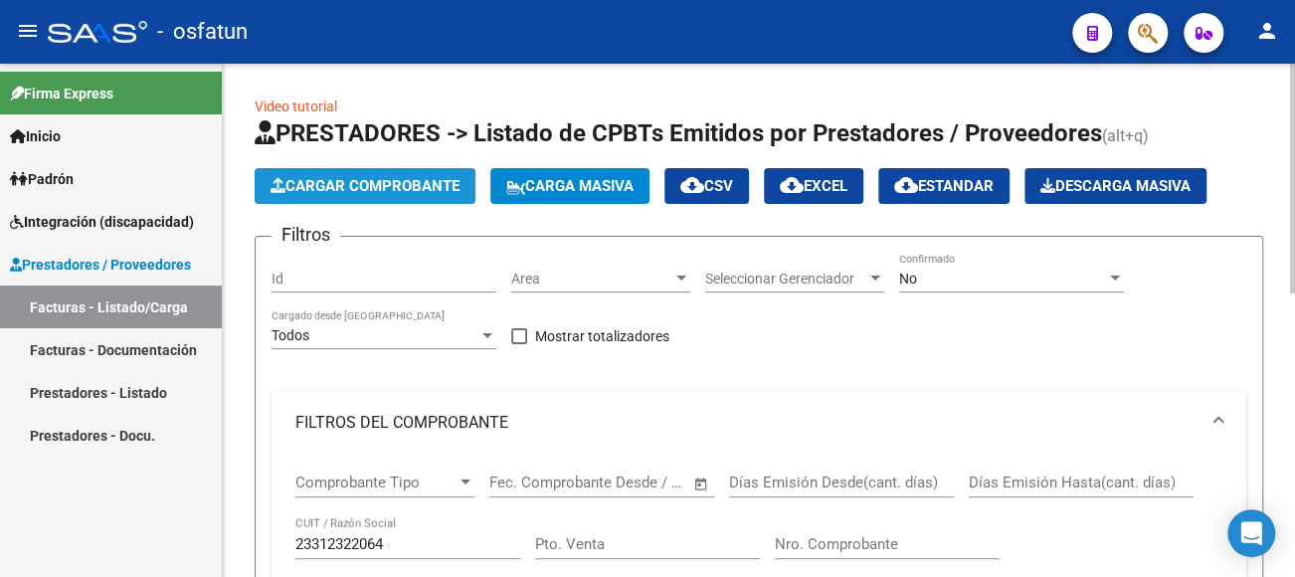
click at [393, 180] on span "Cargar Comprobante" at bounding box center [365, 186] width 189 height 18
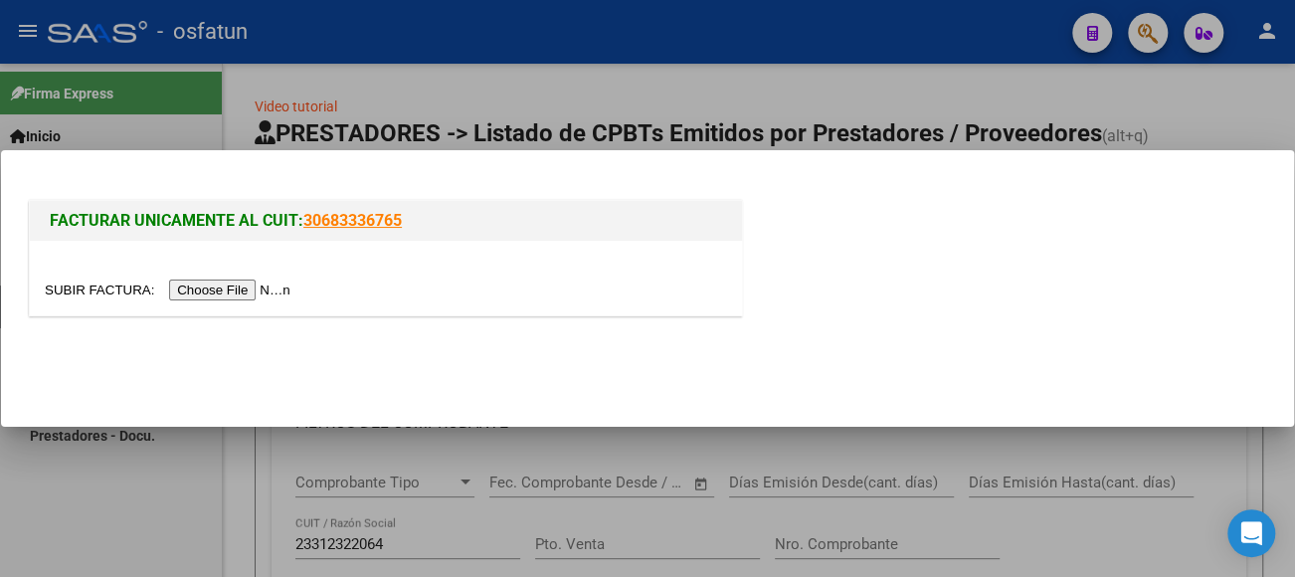
click at [272, 294] on input "file" at bounding box center [171, 290] width 252 height 21
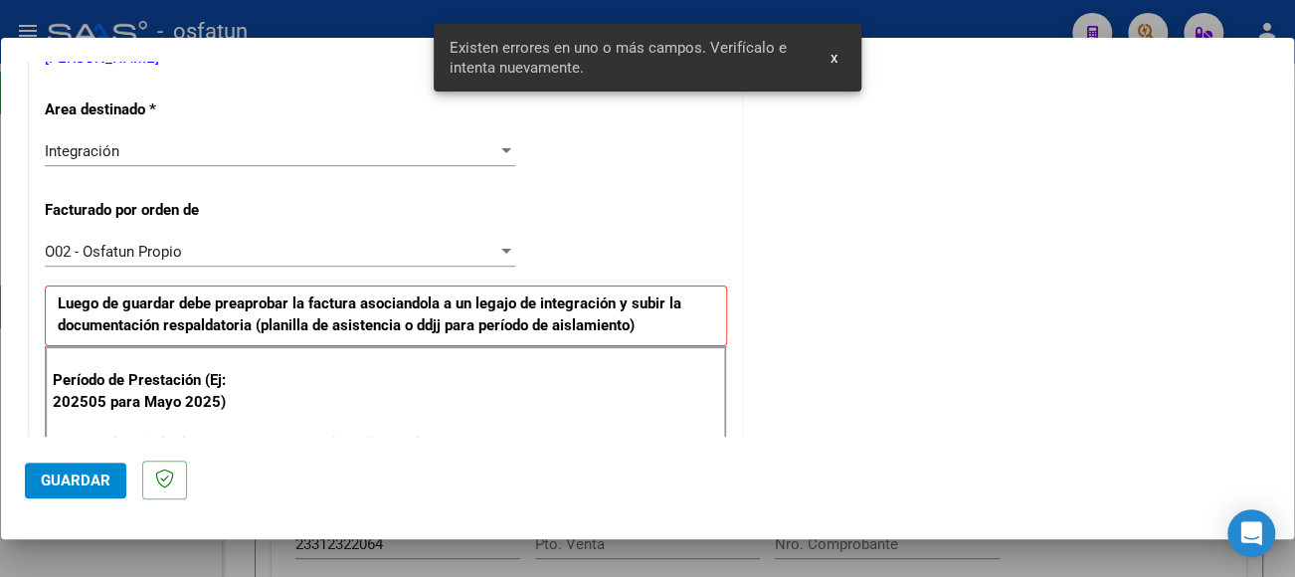
scroll to position [632, 0]
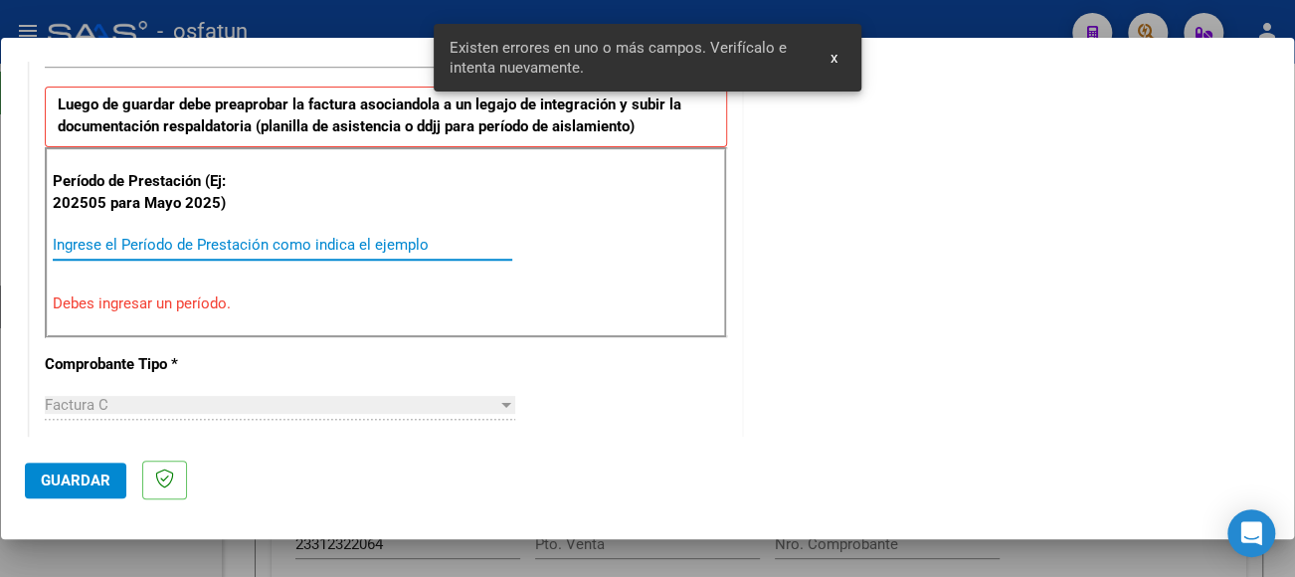
click at [181, 241] on input "Ingrese el Período de Prestación como indica el ejemplo" at bounding box center [283, 245] width 460 height 18
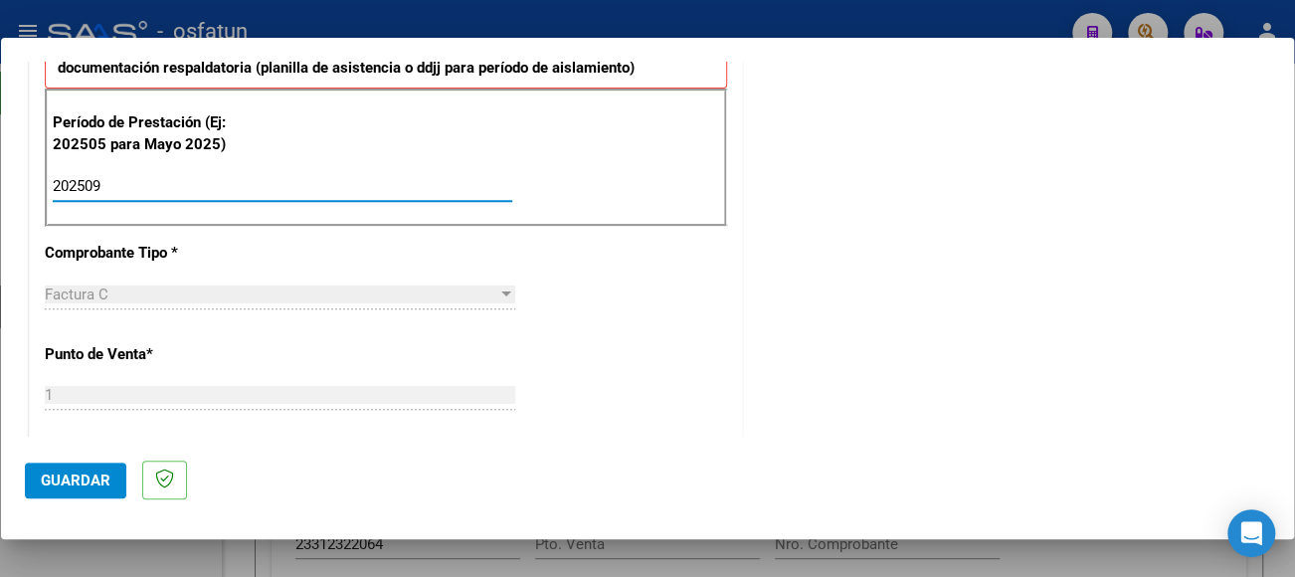
scroll to position [696, 0]
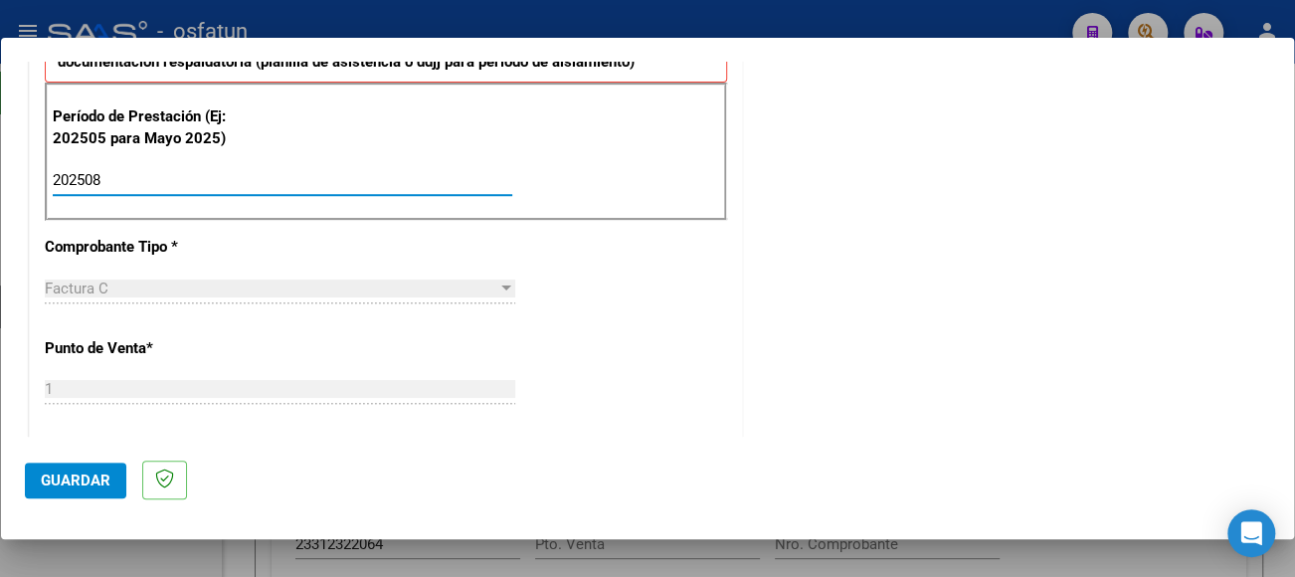
type input "202508"
click at [93, 488] on span "Guardar" at bounding box center [76, 481] width 70 height 18
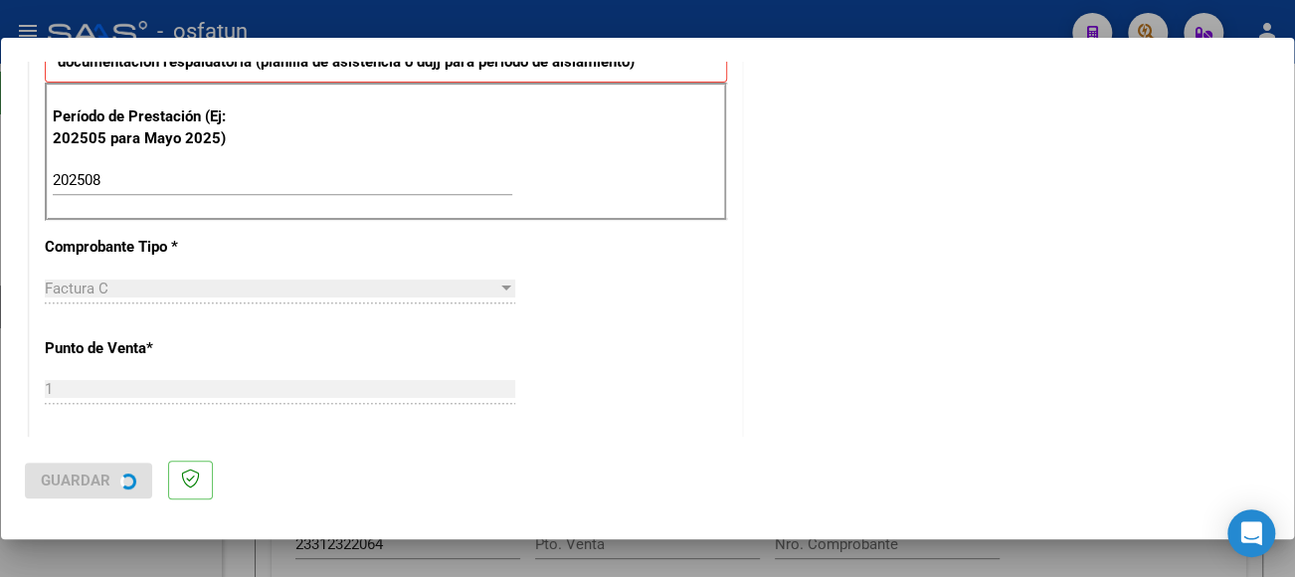
scroll to position [0, 0]
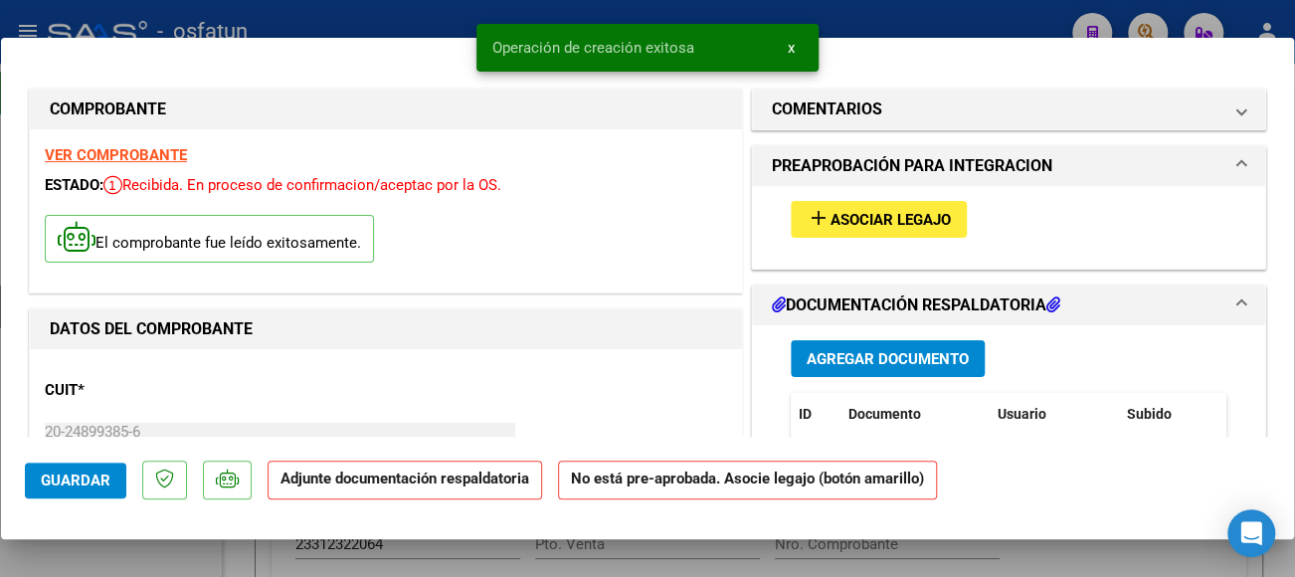
click at [852, 216] on span "Asociar Legajo" at bounding box center [891, 220] width 120 height 18
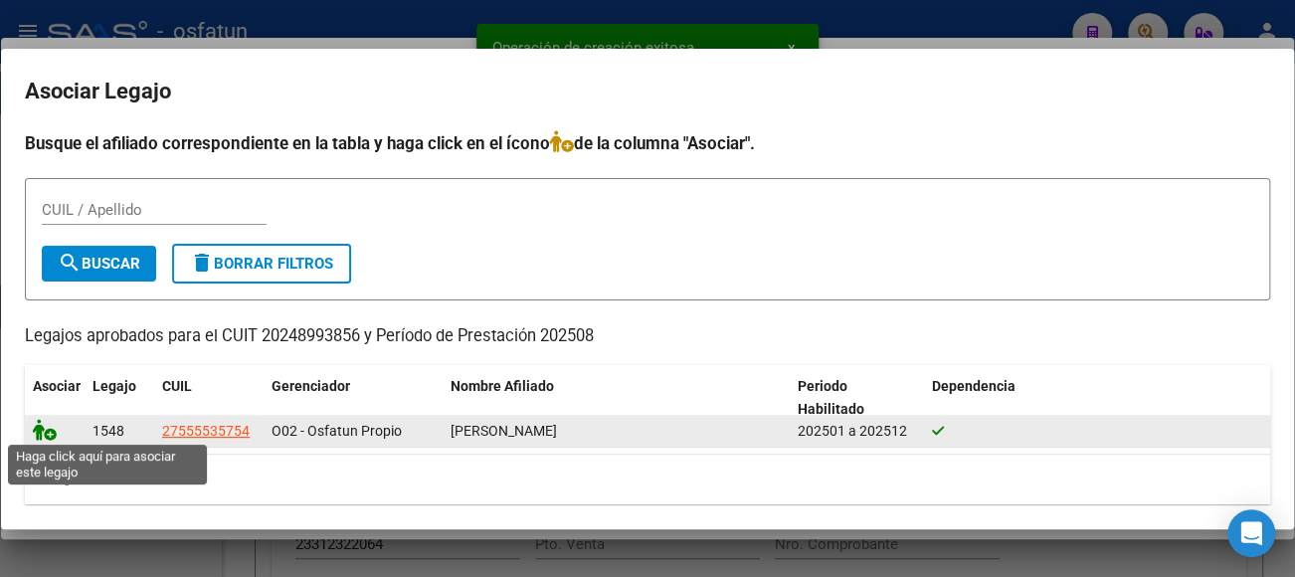
click at [46, 428] on icon at bounding box center [45, 430] width 24 height 22
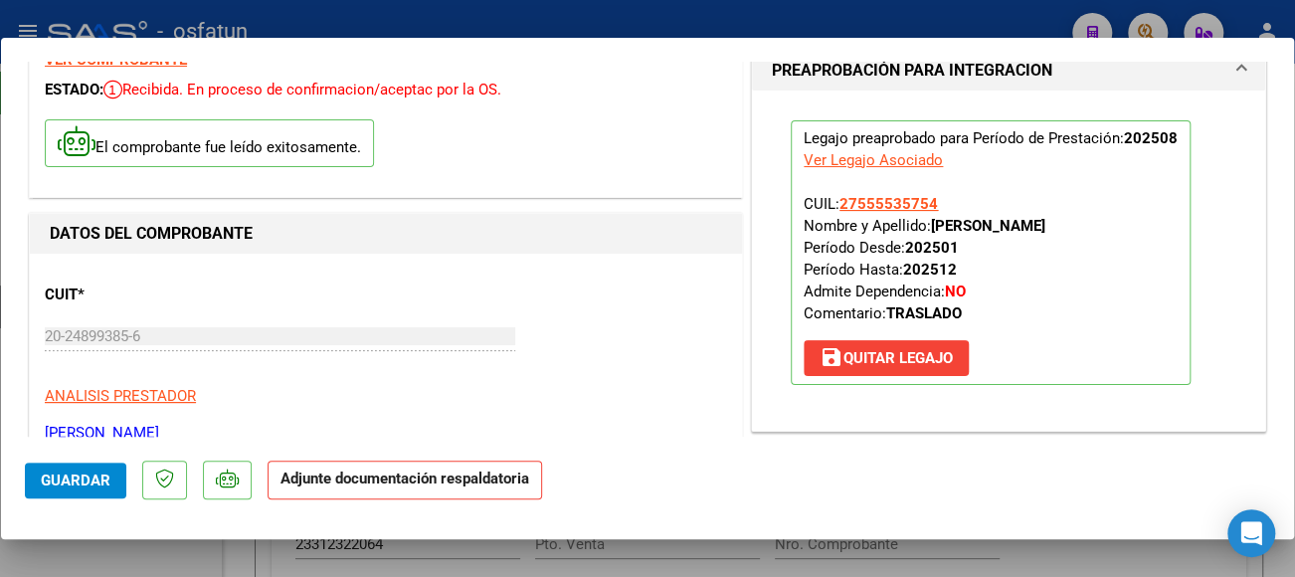
scroll to position [199, 0]
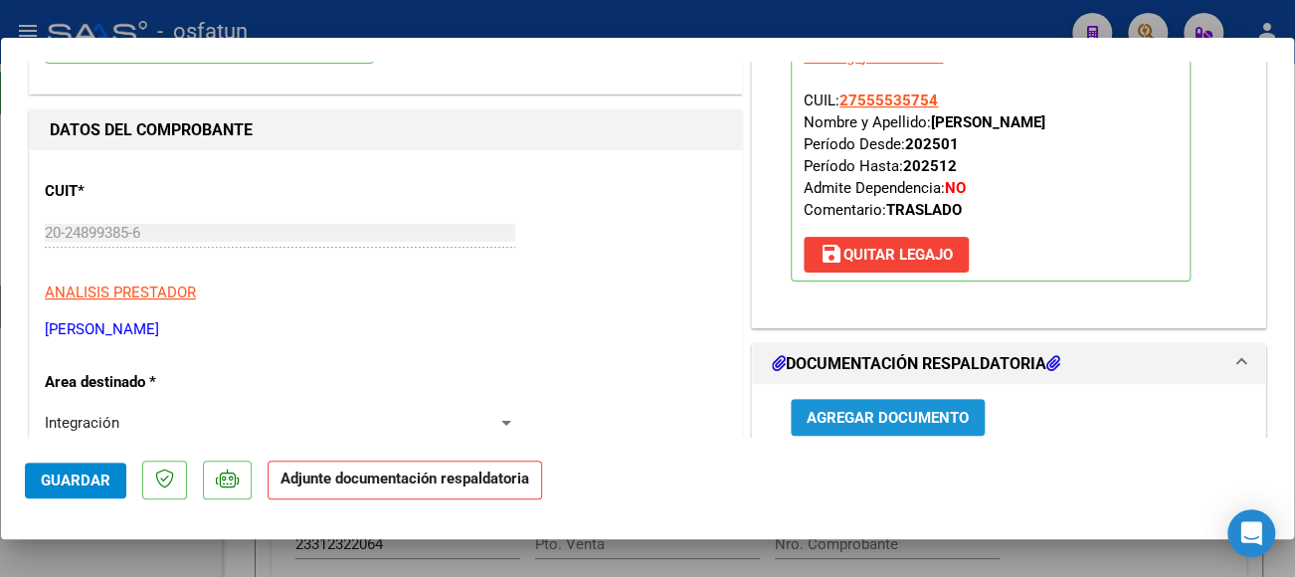
click at [893, 409] on span "Agregar Documento" at bounding box center [888, 418] width 162 height 18
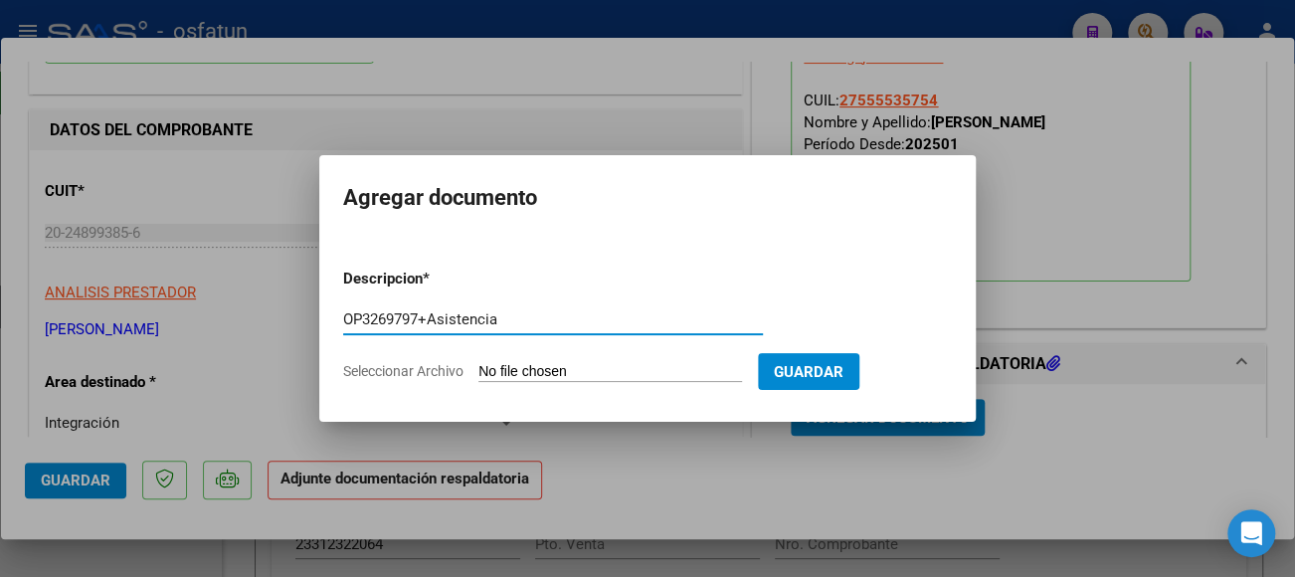
type input "OP3269797+Asistencia"
click at [610, 357] on form "Descripcion * OP3269797+Asistencia Escriba aquí una descripcion Seleccionar Arc…" at bounding box center [647, 325] width 609 height 145
click at [574, 371] on input "Seleccionar Archivo" at bounding box center [611, 372] width 264 height 19
type input "C:\fakepath\CamScanner [DATE] 09.35.pdf"
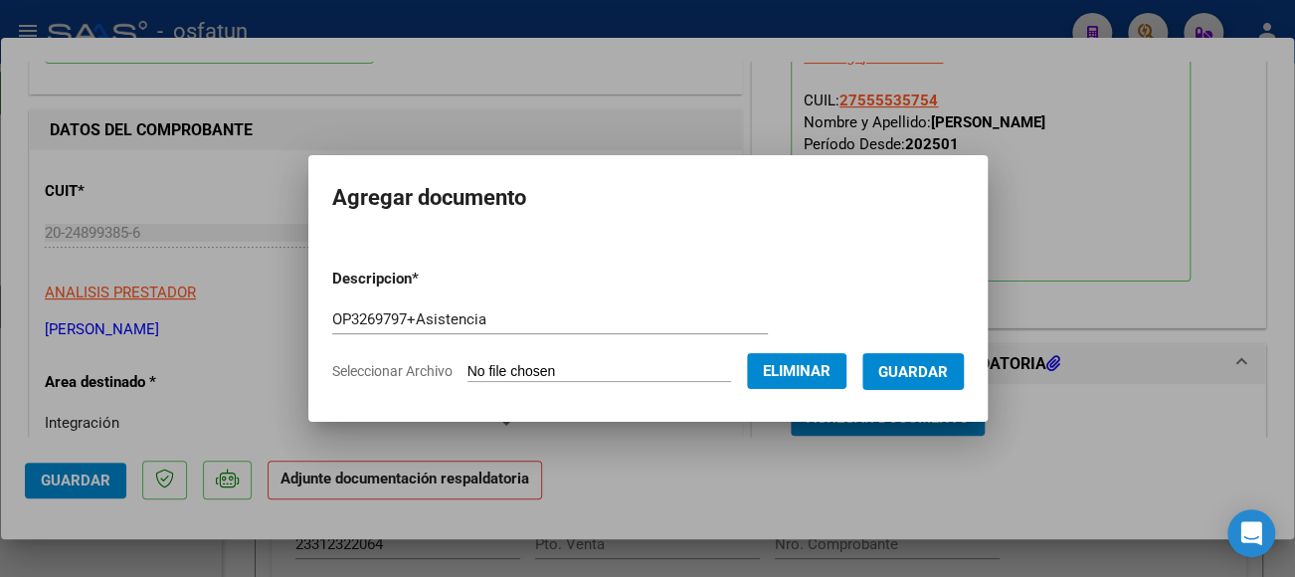
click at [928, 372] on span "Guardar" at bounding box center [914, 372] width 70 height 18
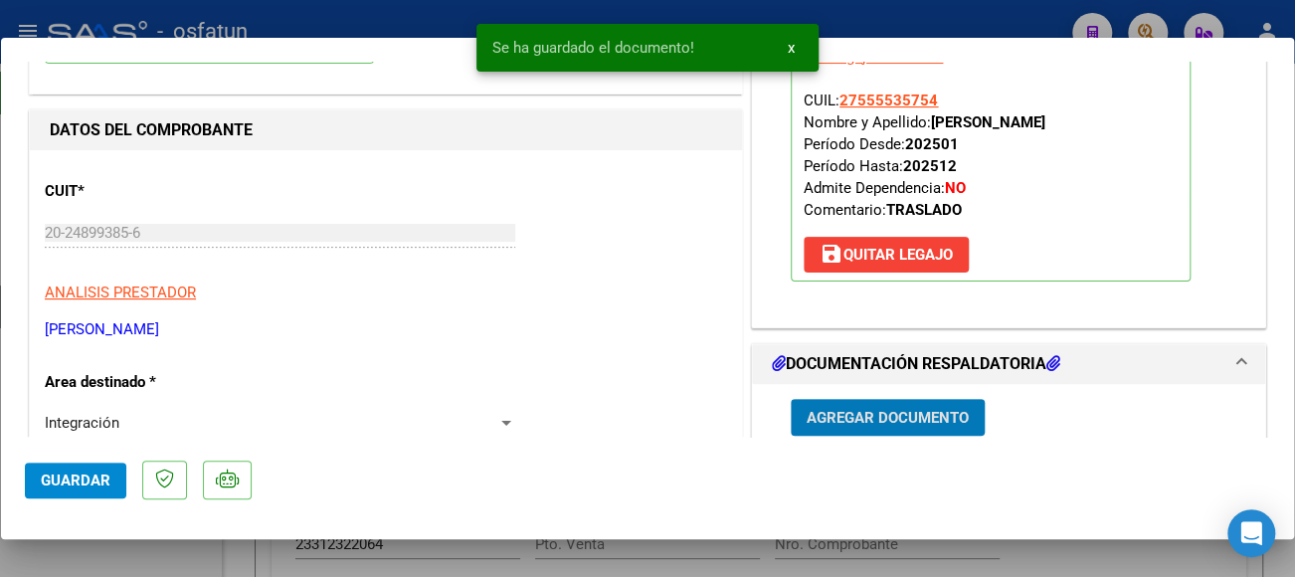
click at [78, 481] on span "Guardar" at bounding box center [76, 481] width 70 height 18
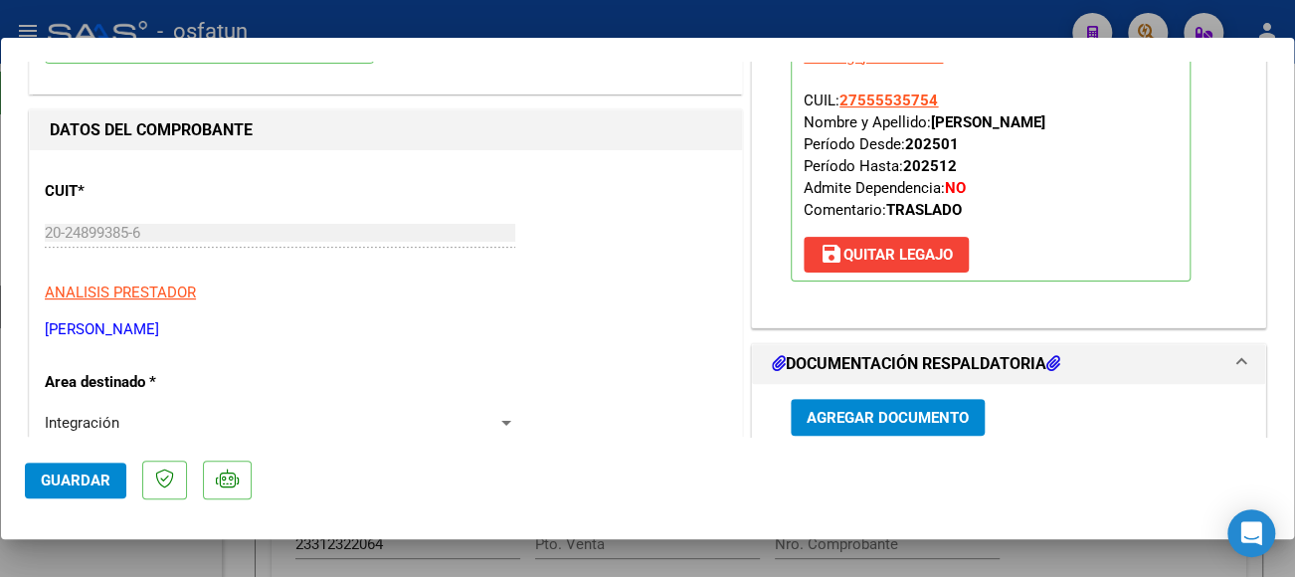
click at [88, 477] on span "Guardar" at bounding box center [76, 481] width 70 height 18
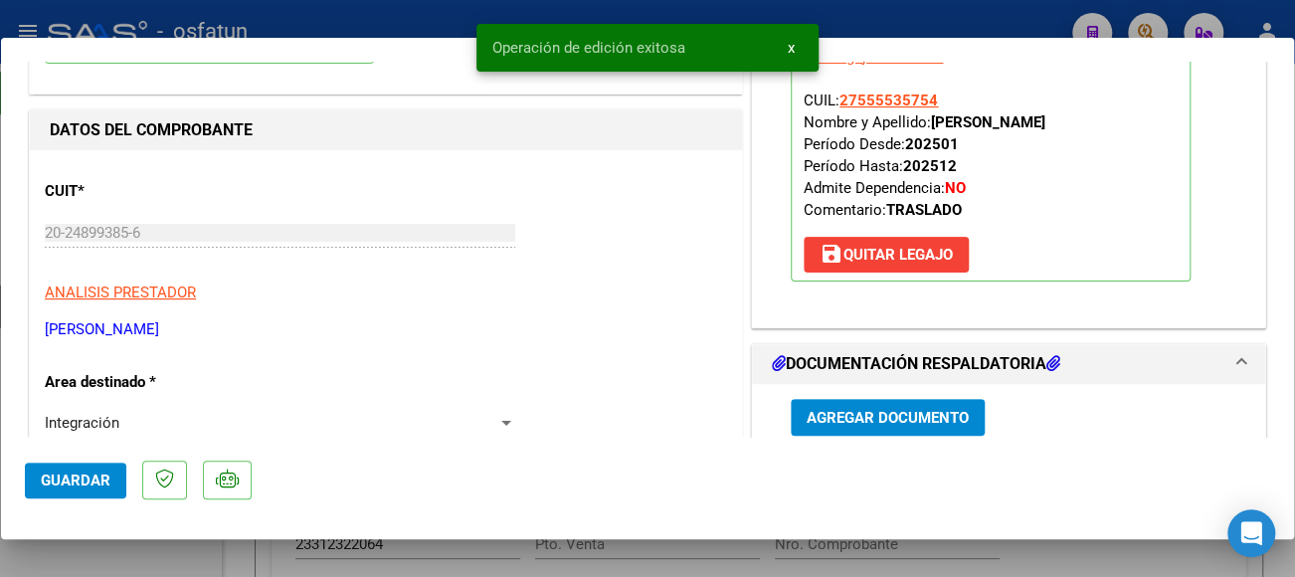
type input "$ 0,00"
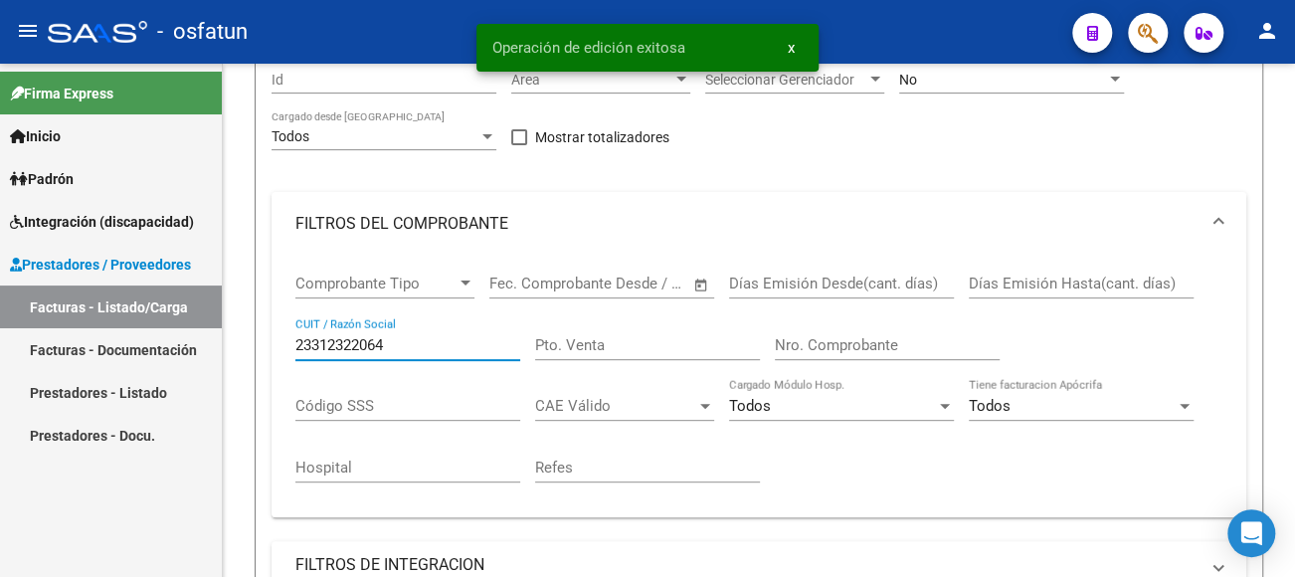
drag, startPoint x: 435, startPoint y: 338, endPoint x: 102, endPoint y: 295, distance: 335.2
click at [145, 310] on mat-sidenav-container "Firma Express Inicio Instructivos Contacto OS Padrón Análisis Afiliado Integrac…" at bounding box center [647, 320] width 1295 height 513
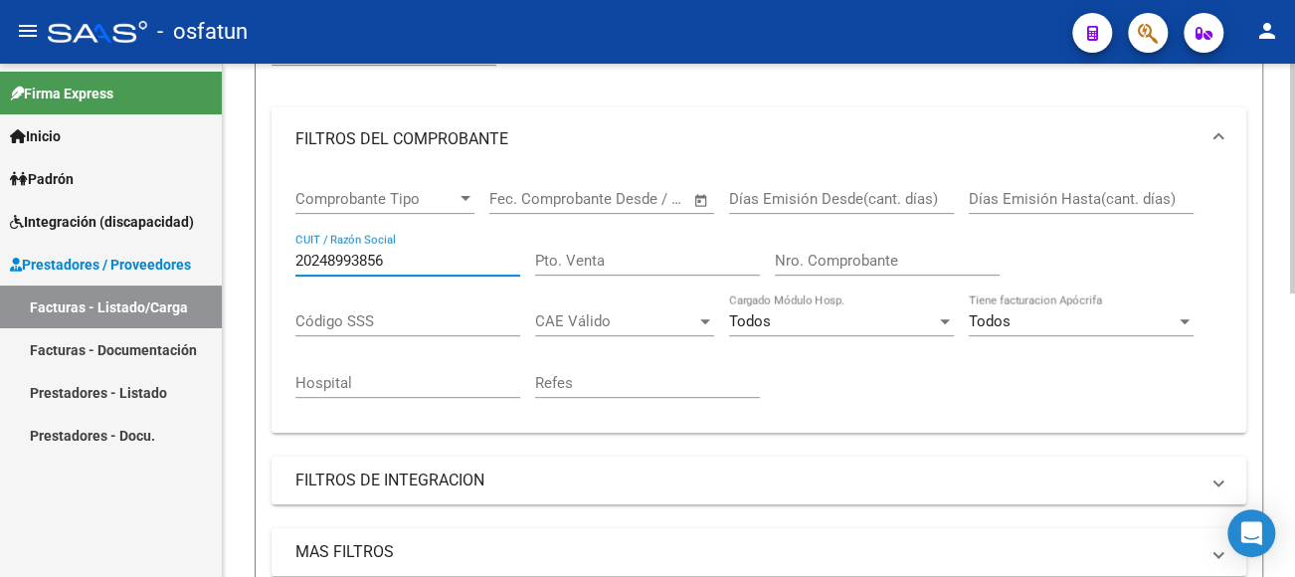
scroll to position [398, 0]
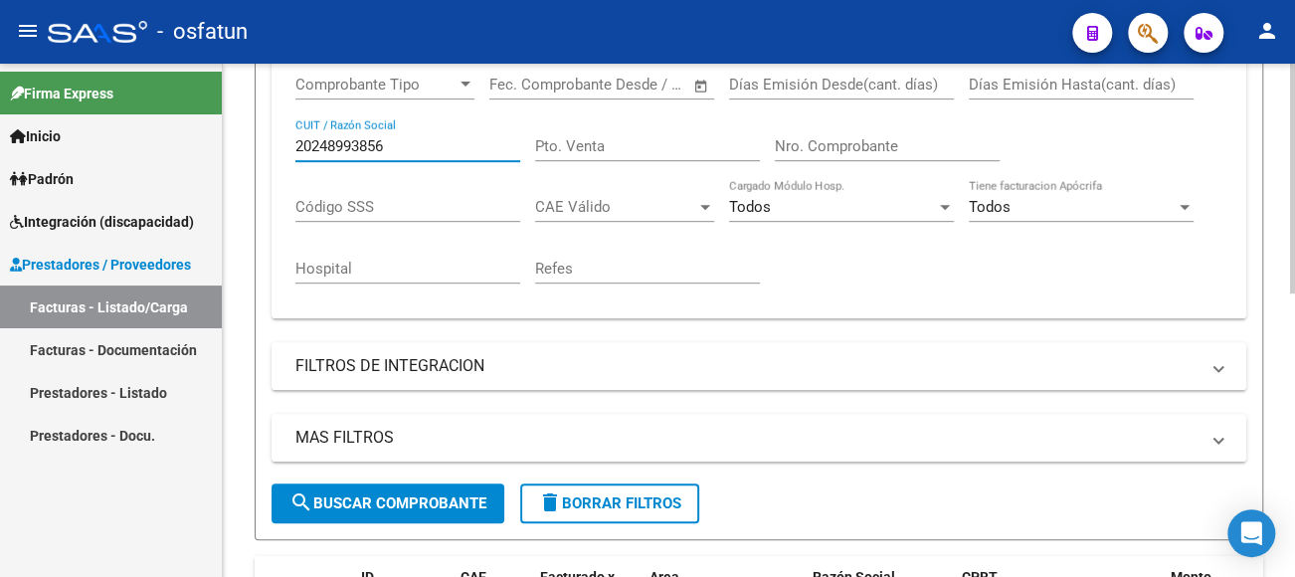
type input "20248993856"
click at [355, 502] on span "search Buscar Comprobante" at bounding box center [388, 503] width 197 height 18
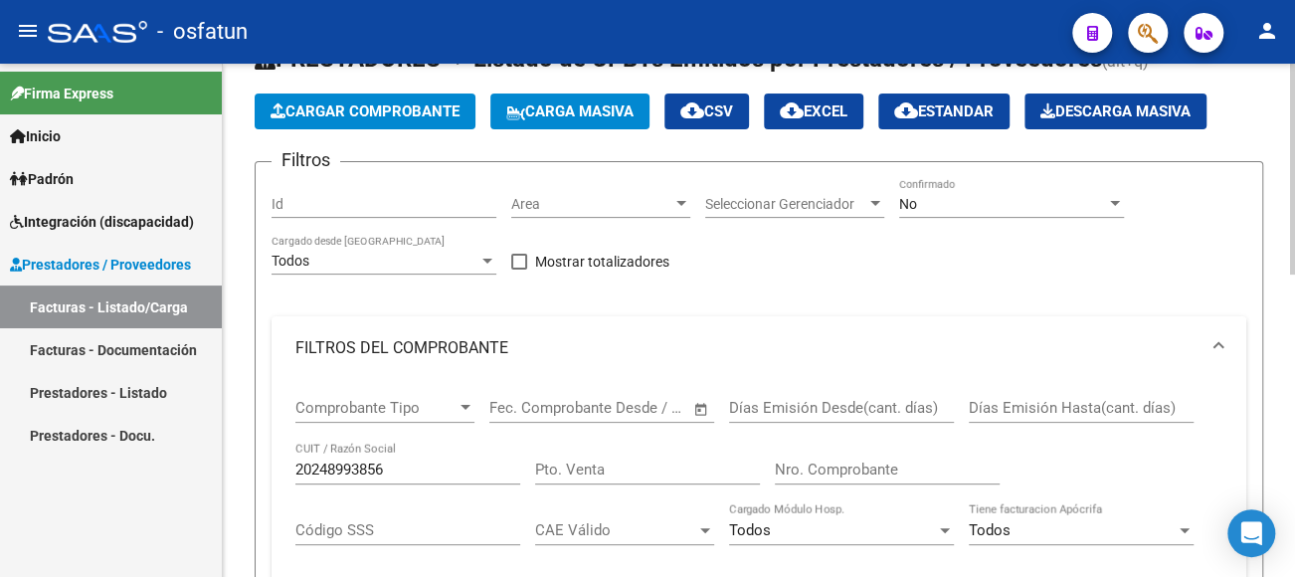
scroll to position [0, 0]
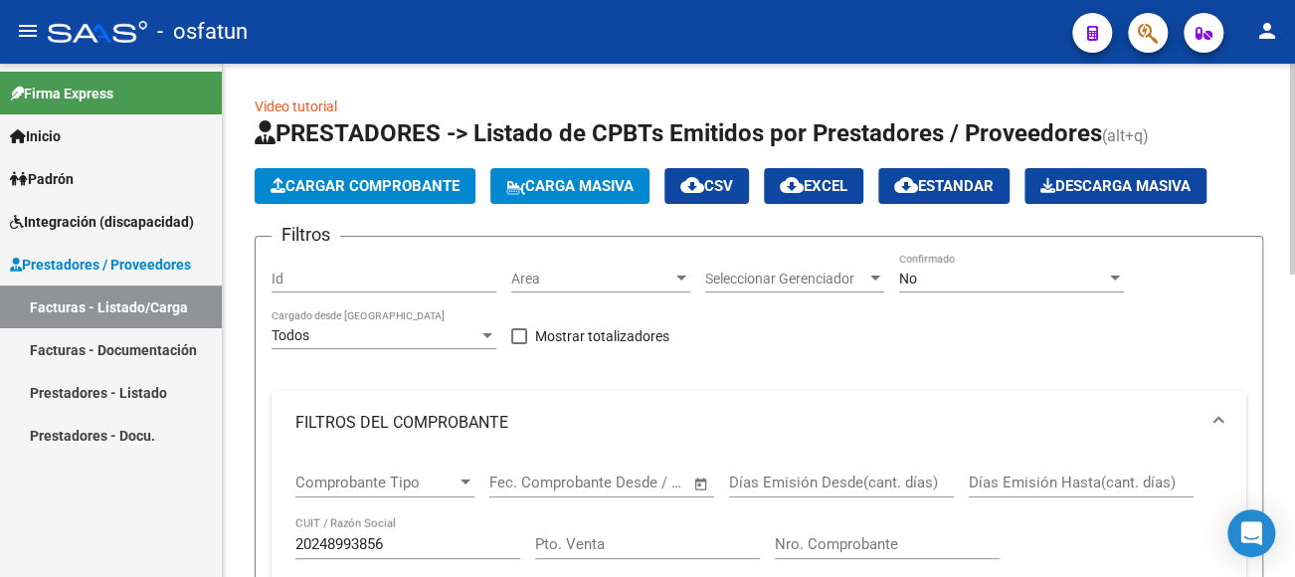
click at [428, 178] on span "Cargar Comprobante" at bounding box center [365, 186] width 189 height 18
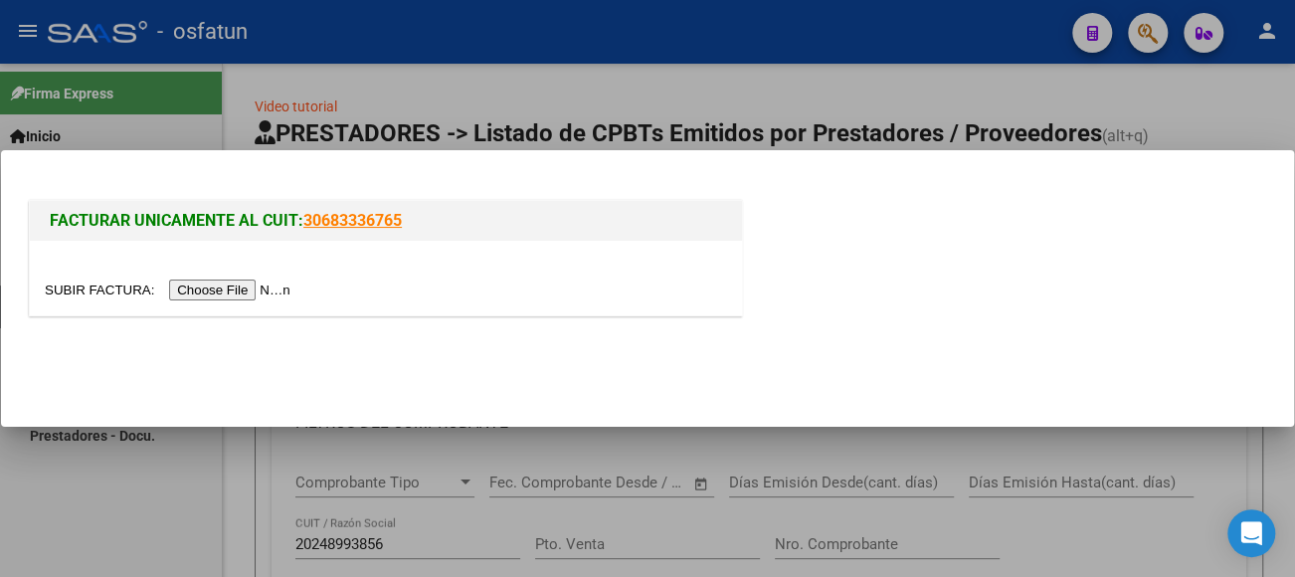
click at [222, 298] on input "file" at bounding box center [171, 290] width 252 height 21
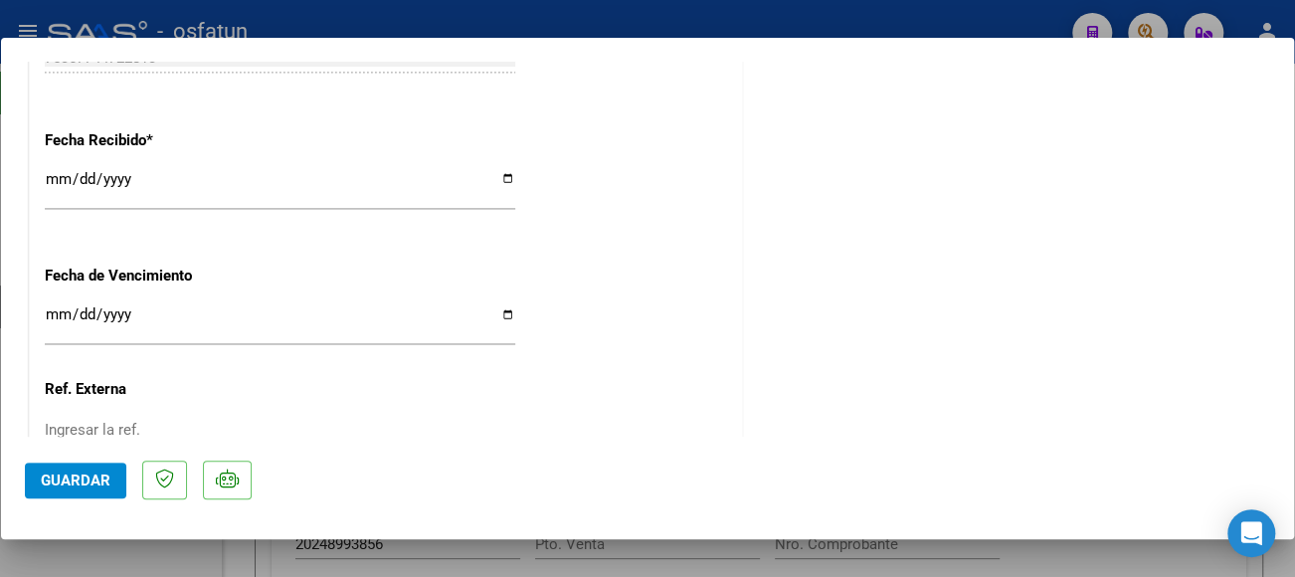
scroll to position [1293, 0]
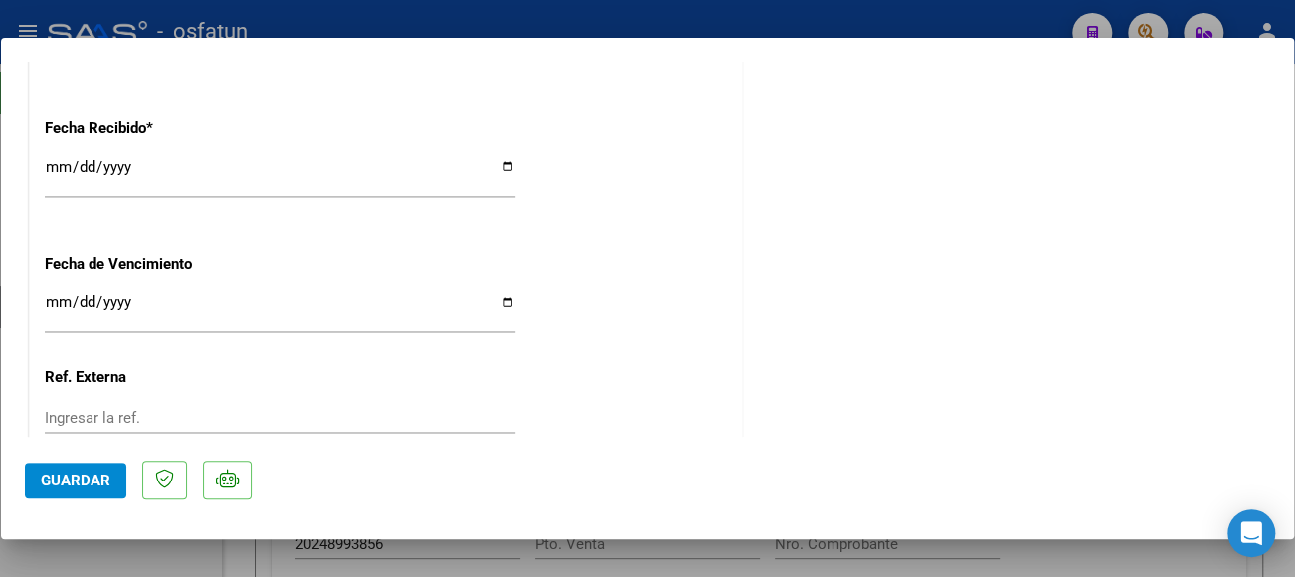
click at [47, 301] on input "Ingresar la fecha" at bounding box center [280, 311] width 471 height 32
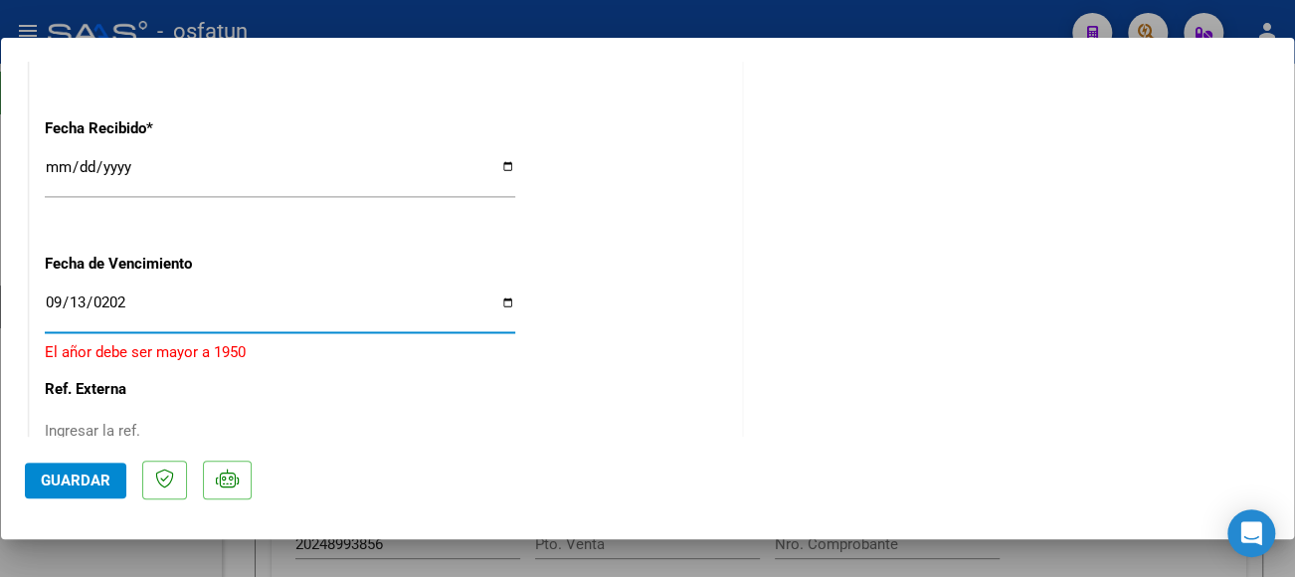
type input "[DATE]"
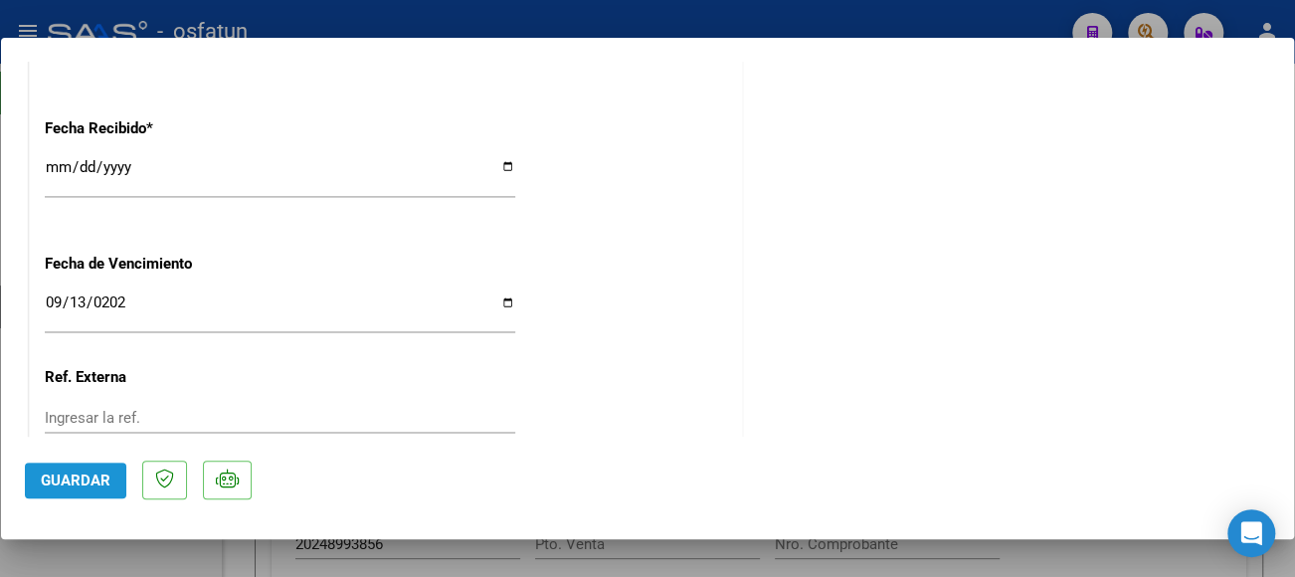
click at [109, 469] on button "Guardar" at bounding box center [75, 481] width 101 height 36
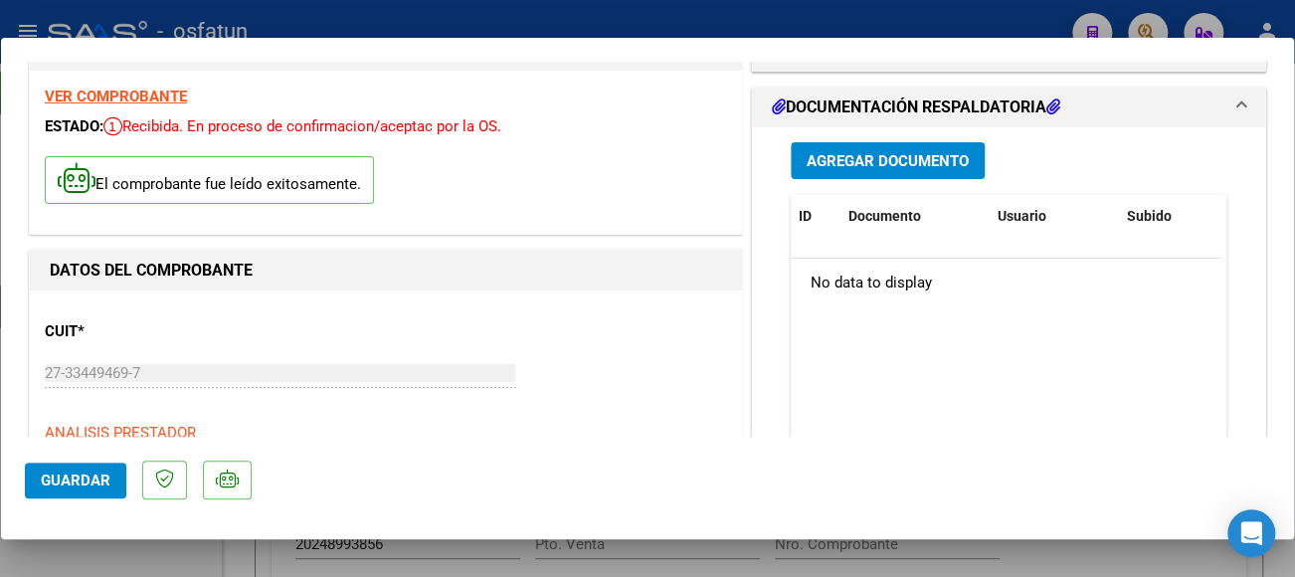
scroll to position [0, 0]
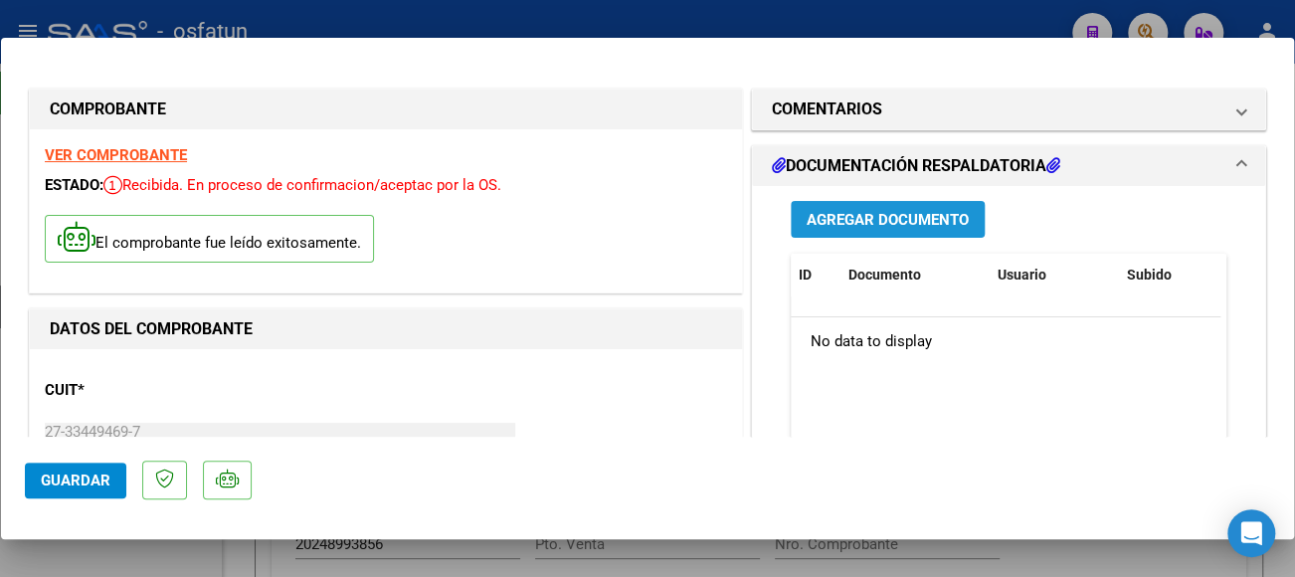
click at [894, 211] on span "Agregar Documento" at bounding box center [888, 220] width 162 height 18
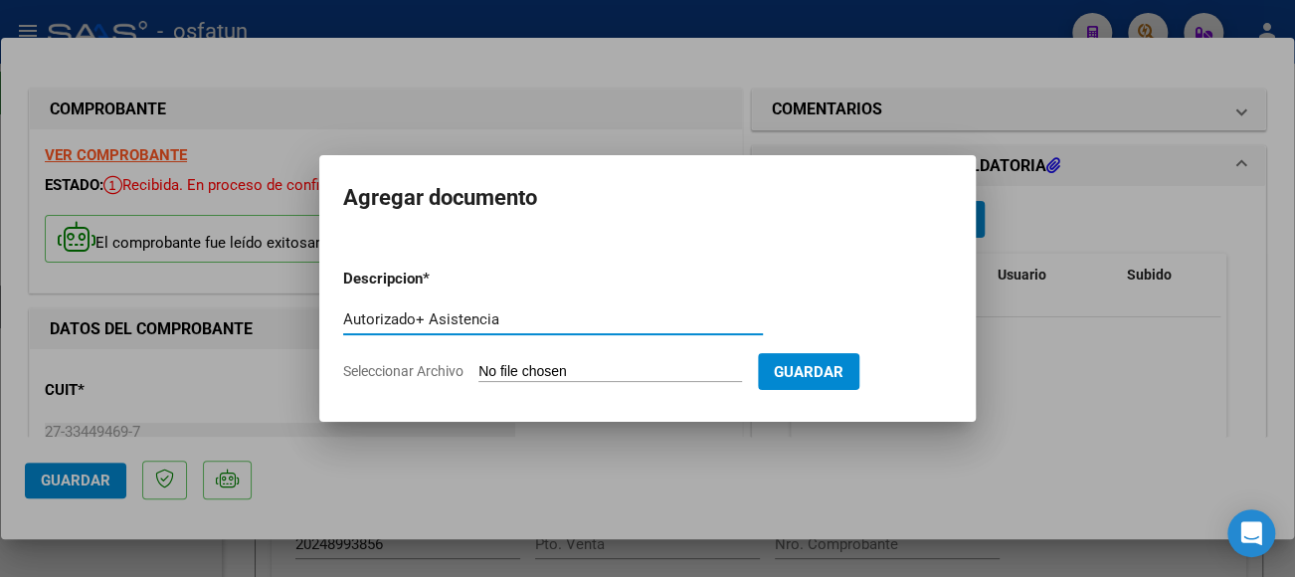
type input "Autorizado+ Asistencia"
click at [566, 372] on input "Seleccionar Archivo" at bounding box center [611, 372] width 264 height 19
type input "C:\fakepath\CamScanner [DATE] 09.37.pdf"
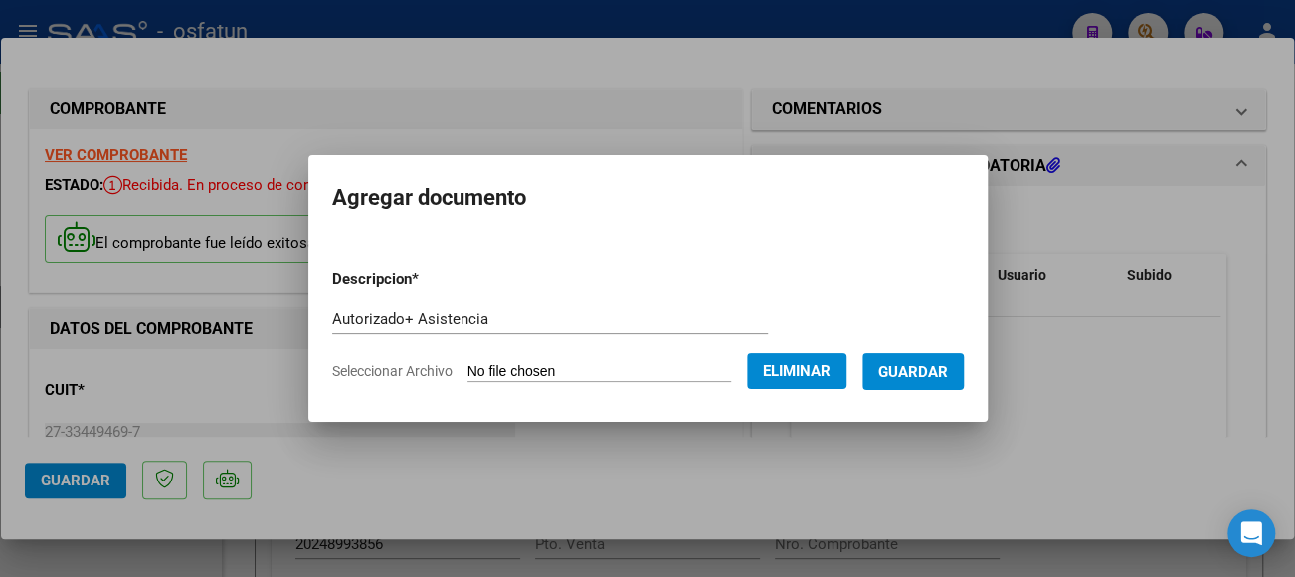
drag, startPoint x: 935, startPoint y: 380, endPoint x: 902, endPoint y: 381, distance: 32.8
click at [930, 381] on button "Guardar" at bounding box center [913, 371] width 101 height 37
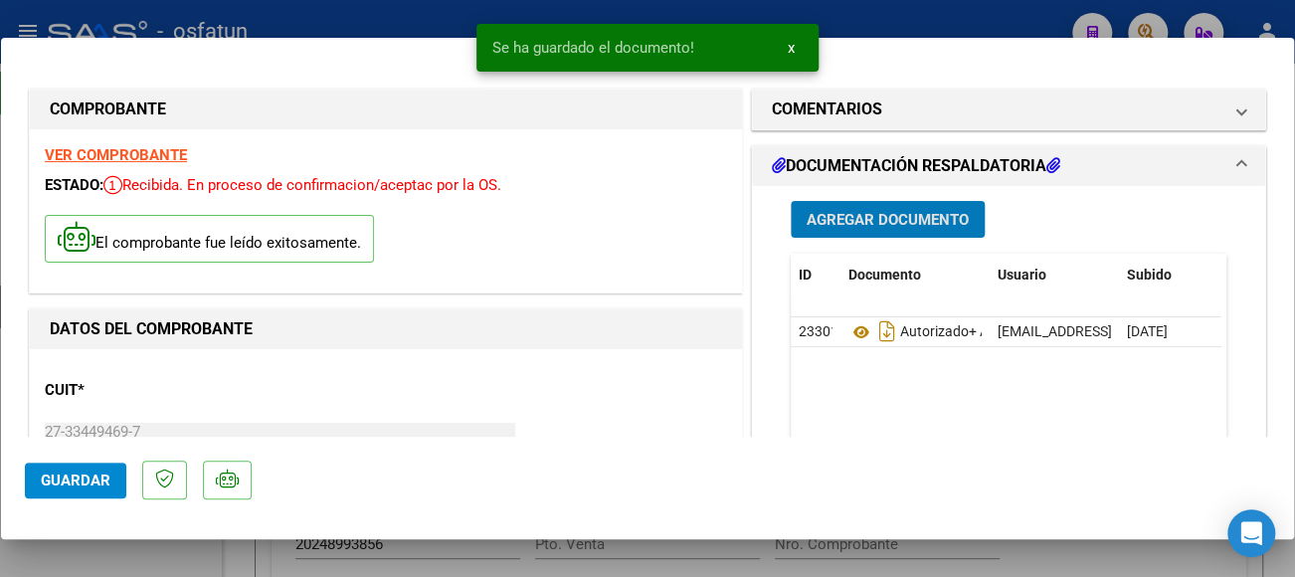
click at [83, 481] on span "Guardar" at bounding box center [76, 481] width 70 height 18
type input "$ 0,00"
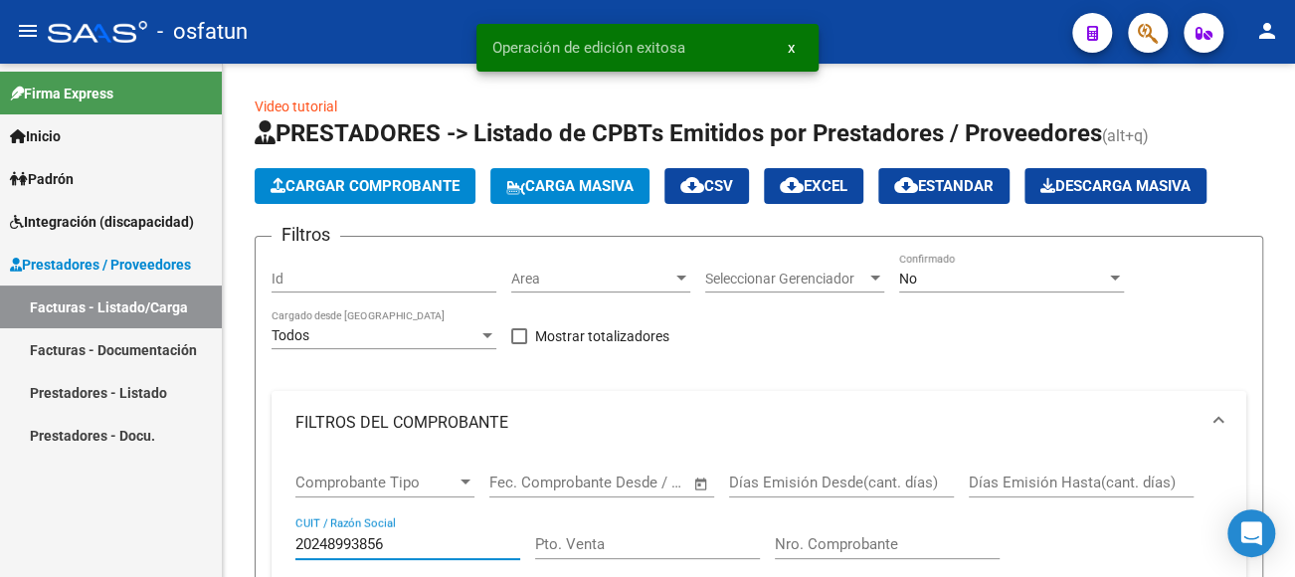
drag, startPoint x: 428, startPoint y: 545, endPoint x: 97, endPoint y: 538, distance: 331.4
click at [99, 538] on mat-sidenav-container "Firma Express Inicio Instructivos Contacto OS Padrón Análisis Afiliado Integrac…" at bounding box center [647, 320] width 1295 height 513
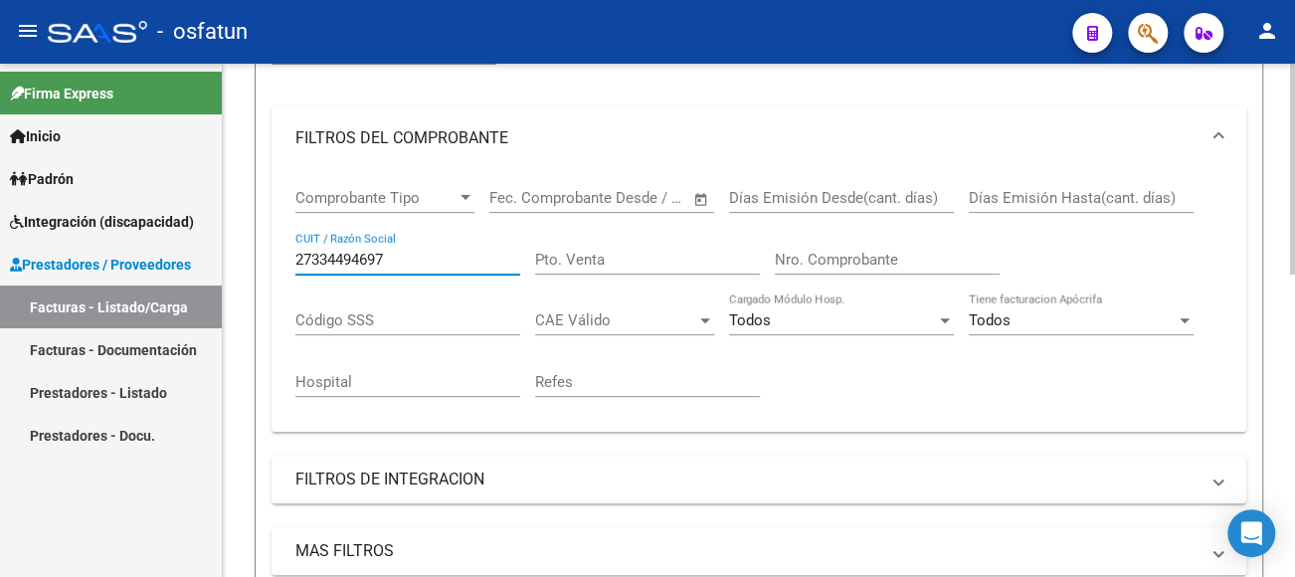
scroll to position [398, 0]
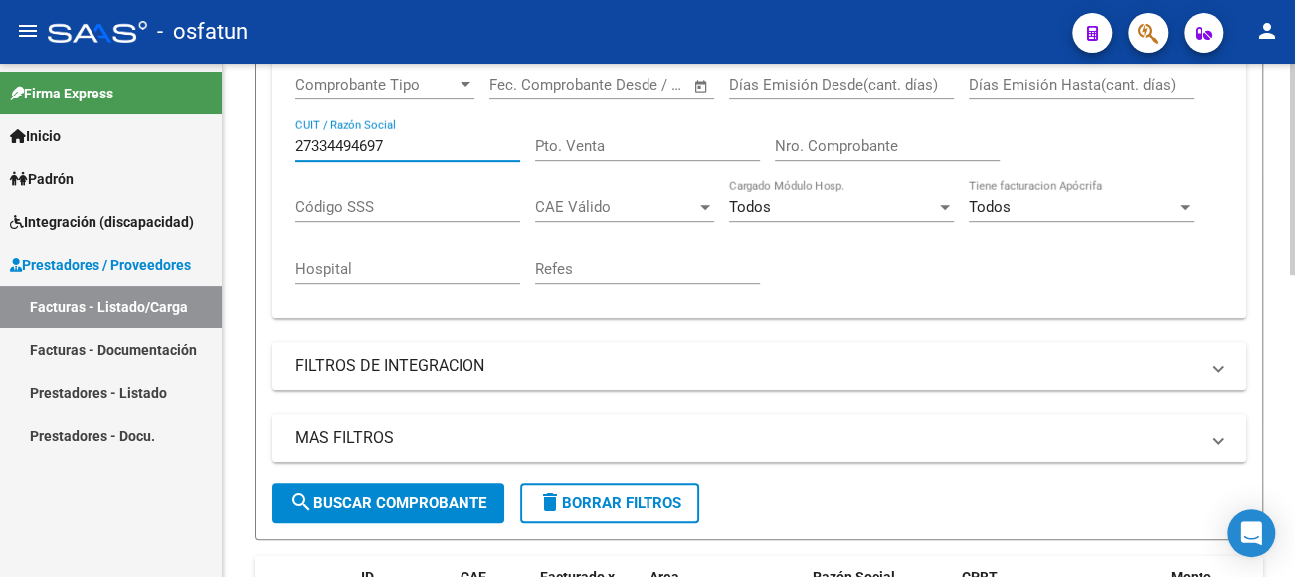
type input "27334494697"
click at [416, 501] on span "search Buscar Comprobante" at bounding box center [388, 503] width 197 height 18
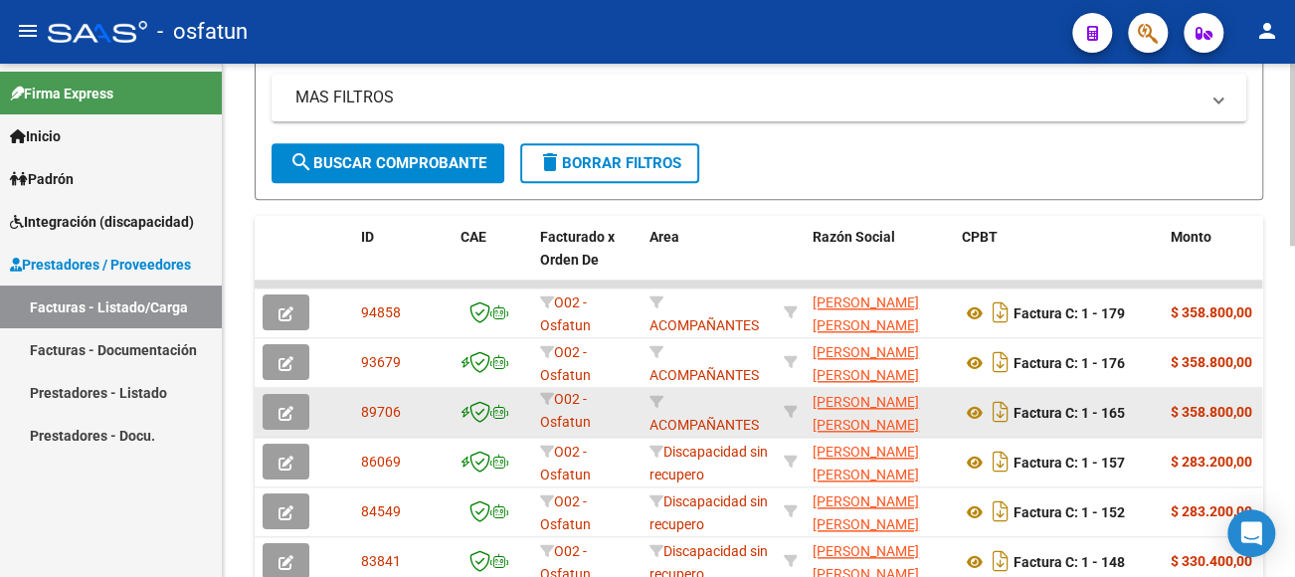
scroll to position [0, 0]
